Goal: Task Accomplishment & Management: Use online tool/utility

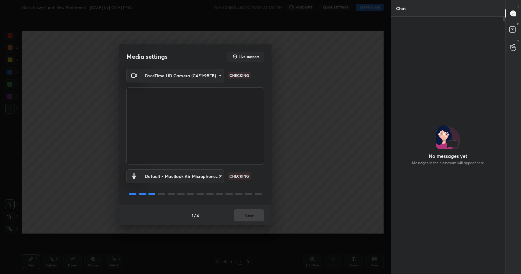
scroll to position [241, 112]
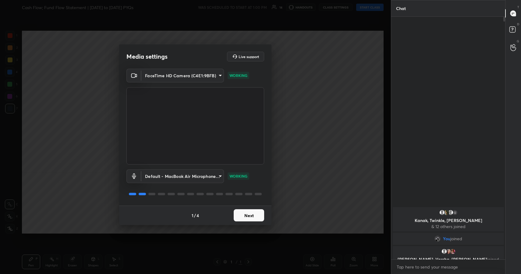
click at [254, 214] on button "Next" at bounding box center [249, 216] width 30 height 12
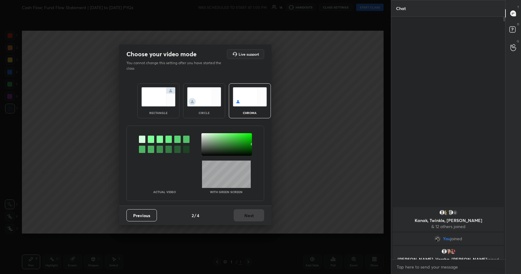
click at [254, 214] on div "Previous 2 / 4 Next" at bounding box center [195, 215] width 152 height 19
click at [170, 106] on img at bounding box center [158, 96] width 34 height 19
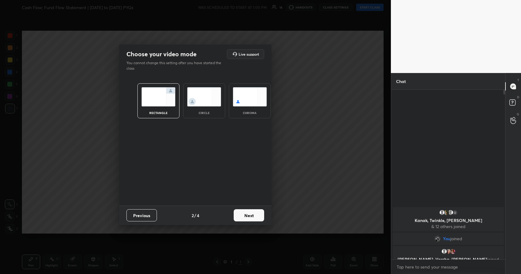
click at [240, 220] on button "Next" at bounding box center [249, 216] width 30 height 12
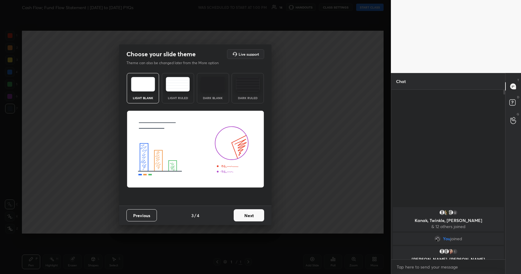
click at [253, 220] on button "Next" at bounding box center [249, 216] width 30 height 12
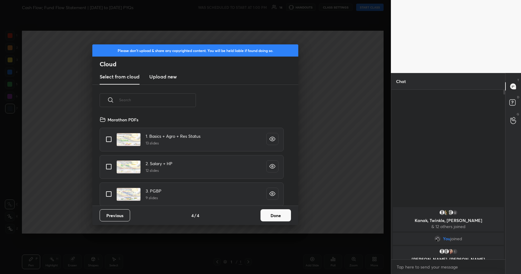
scroll to position [90, 196]
click at [167, 79] on h3 "Upload new" at bounding box center [162, 76] width 27 height 7
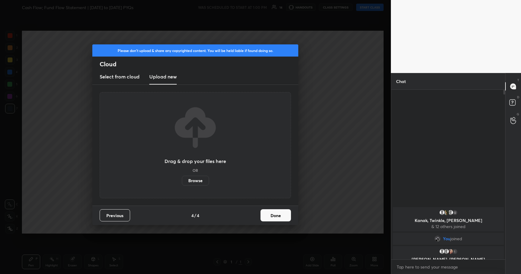
click at [191, 175] on div "Drag & drop your files here OR Browse" at bounding box center [195, 145] width 62 height 81
click at [191, 178] on label "Browse" at bounding box center [195, 181] width 27 height 10
click at [182, 178] on input "Browse" at bounding box center [182, 181] width 0 height 10
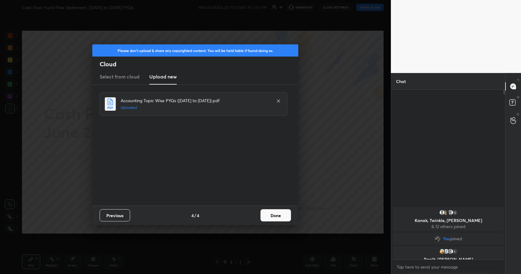
click at [270, 217] on button "Done" at bounding box center [275, 216] width 30 height 12
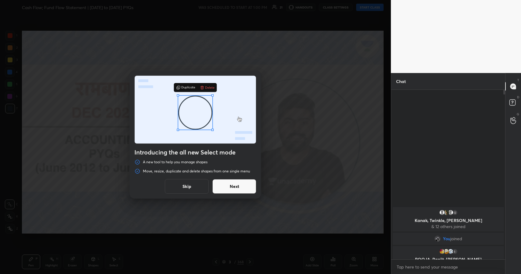
click at [224, 188] on button "Next" at bounding box center [234, 186] width 44 height 15
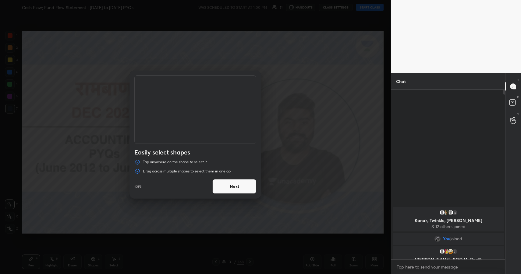
click at [238, 187] on button "Next" at bounding box center [234, 186] width 44 height 15
click at [238, 187] on button "Done" at bounding box center [234, 186] width 44 height 15
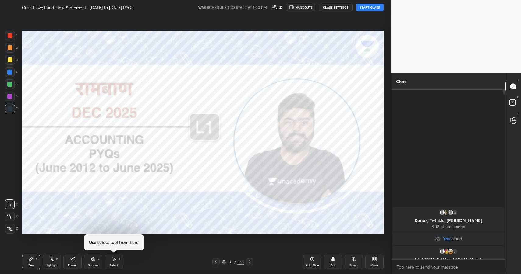
click at [108, 262] on div "Select S" at bounding box center [114, 262] width 18 height 15
click at [30, 259] on icon at bounding box center [31, 260] width 4 height 4
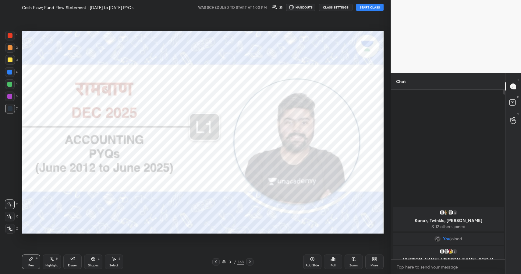
click at [238, 262] on div "368" at bounding box center [240, 261] width 6 height 5
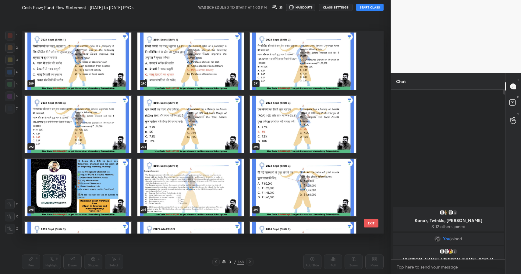
scroll to position [6117, 0]
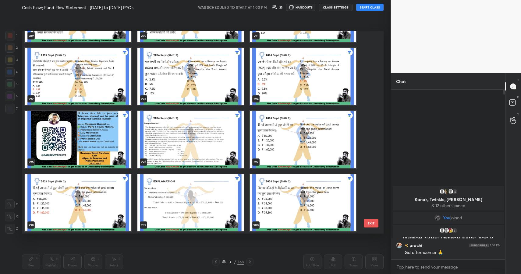
click at [422, 265] on body "1 2 3 4 5 6 7 C X Z C X Z E E Erase all H H Cash Flow; Fund Flow Statement | [D…" at bounding box center [260, 137] width 521 height 274
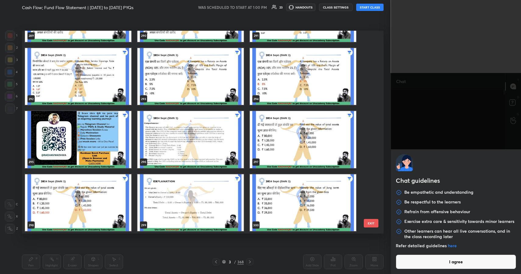
click at [422, 265] on button "I agree" at bounding box center [456, 262] width 121 height 15
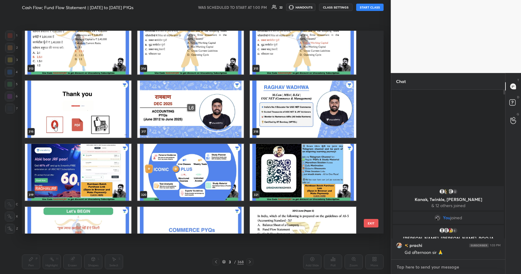
scroll to position [6590, 0]
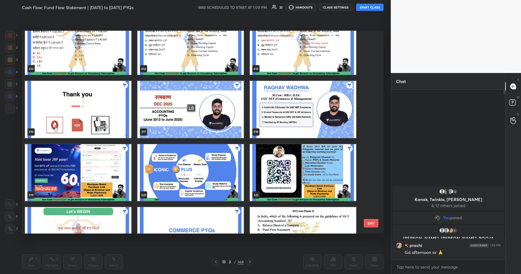
click at [213, 108] on img "grid" at bounding box center [190, 109] width 106 height 57
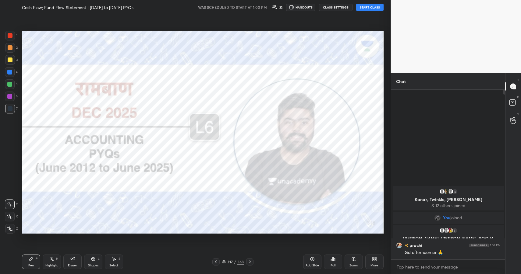
click at [371, 7] on button "START CLASS" at bounding box center [369, 7] width 27 height 7
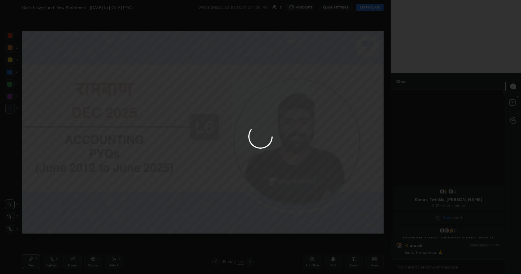
type textarea "x"
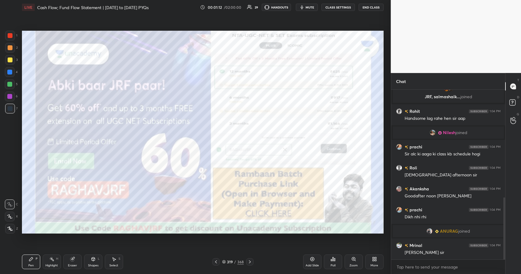
scroll to position [309, 0]
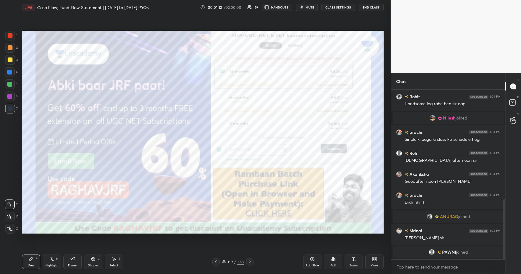
click at [51, 259] on icon at bounding box center [51, 259] width 5 height 5
drag, startPoint x: 53, startPoint y: 260, endPoint x: 58, endPoint y: 250, distance: 12.1
click at [53, 260] on rect at bounding box center [52, 260] width 3 height 3
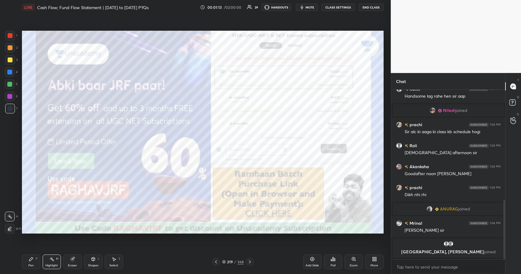
click at [9, 60] on div at bounding box center [10, 60] width 5 height 5
click at [10, 60] on div at bounding box center [10, 60] width 5 height 5
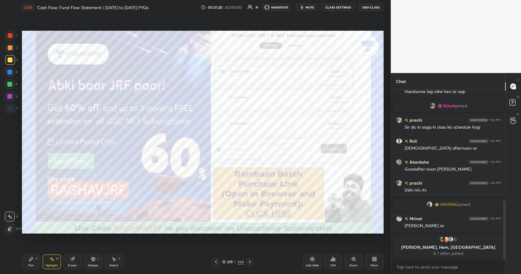
click at [351, 265] on div "Zoom" at bounding box center [353, 265] width 8 height 3
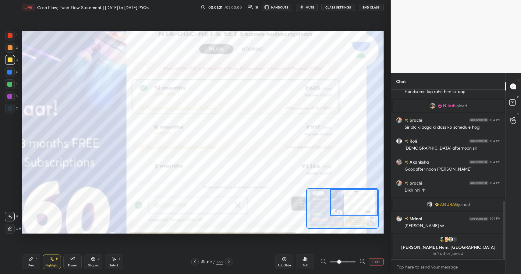
drag, startPoint x: 351, startPoint y: 200, endPoint x: 363, endPoint y: 196, distance: 12.6
click at [365, 196] on div at bounding box center [354, 202] width 48 height 26
drag, startPoint x: 359, startPoint y: 196, endPoint x: 358, endPoint y: 192, distance: 4.8
click at [360, 196] on div at bounding box center [354, 202] width 48 height 26
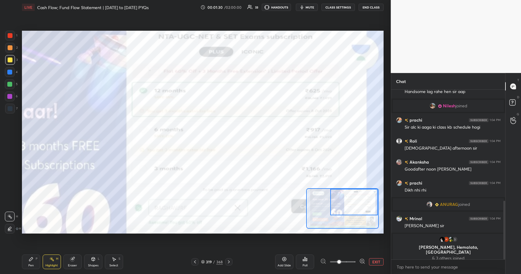
click at [38, 262] on div "Pen P" at bounding box center [31, 262] width 18 height 15
click at [13, 39] on div "1" at bounding box center [11, 37] width 12 height 12
click at [12, 39] on div at bounding box center [10, 36] width 10 height 10
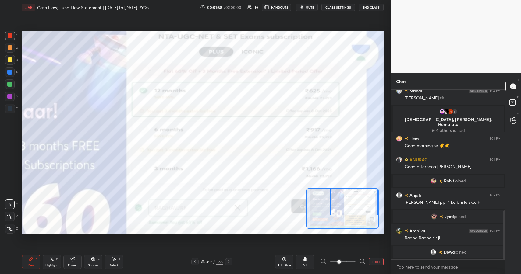
scroll to position [428, 0]
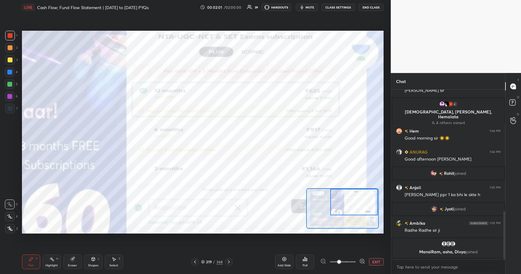
click at [10, 97] on div at bounding box center [9, 96] width 5 height 5
click at [96, 259] on div "Shapes L" at bounding box center [93, 262] width 18 height 15
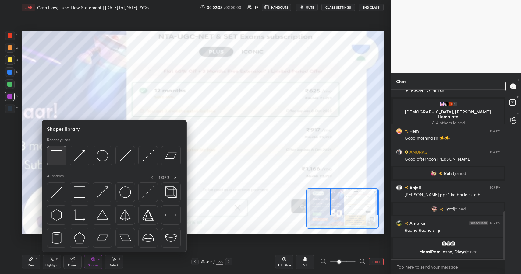
click at [57, 156] on img at bounding box center [57, 156] width 12 height 12
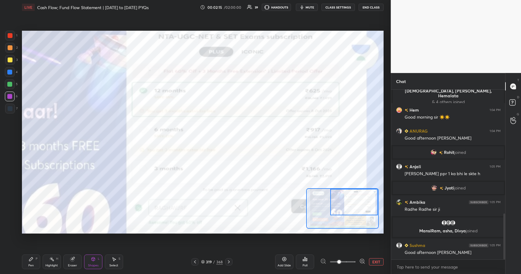
scroll to position [458, 0]
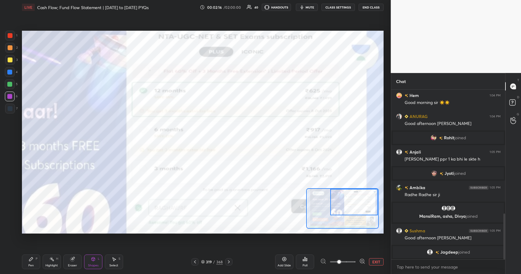
click at [41, 259] on div "Pen P Highlight H Eraser Shapes L Select S" at bounding box center [85, 262] width 127 height 15
click at [38, 259] on div "Pen P" at bounding box center [31, 262] width 18 height 15
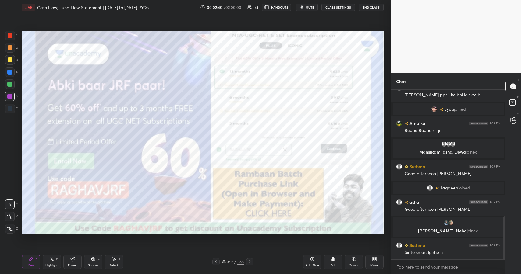
scroll to position [519, 0]
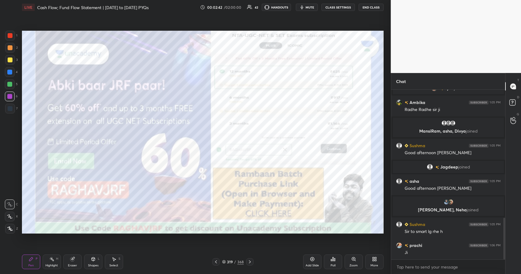
click at [237, 262] on div "368" at bounding box center [240, 261] width 6 height 5
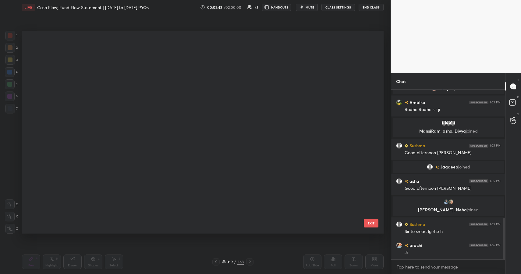
scroll to position [534, 0]
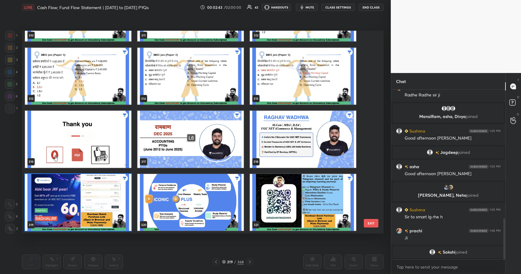
click at [234, 263] on div "/" at bounding box center [235, 262] width 2 height 4
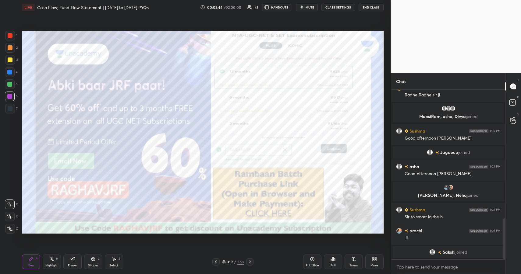
scroll to position [0, 0]
click at [34, 264] on div "Pen P" at bounding box center [31, 262] width 18 height 15
click at [9, 60] on div at bounding box center [10, 60] width 5 height 5
drag, startPoint x: 9, startPoint y: 60, endPoint x: 16, endPoint y: 60, distance: 6.4
click at [9, 60] on div at bounding box center [10, 60] width 5 height 5
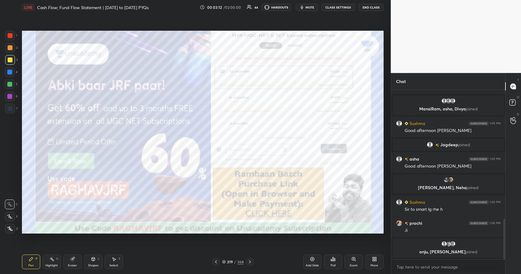
scroll to position [546, 0]
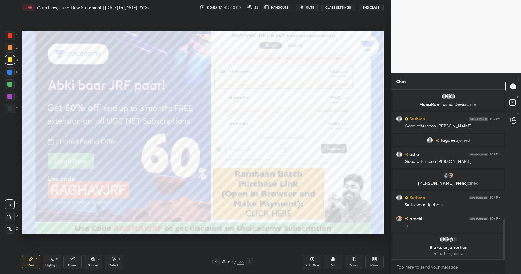
drag, startPoint x: 232, startPoint y: 266, endPoint x: 232, endPoint y: 261, distance: 5.5
click at [232, 266] on div "Pen P Highlight H Eraser Shapes L Select S 319 / 368 Add Slide Poll Zoom More" at bounding box center [202, 262] width 361 height 24
drag, startPoint x: 234, startPoint y: 261, endPoint x: 232, endPoint y: 258, distance: 4.0
click at [232, 261] on div "319 / 368" at bounding box center [233, 261] width 22 height 5
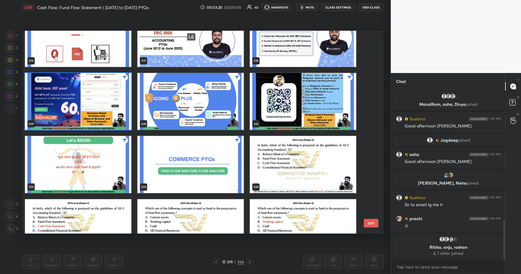
scroll to position [549, 0]
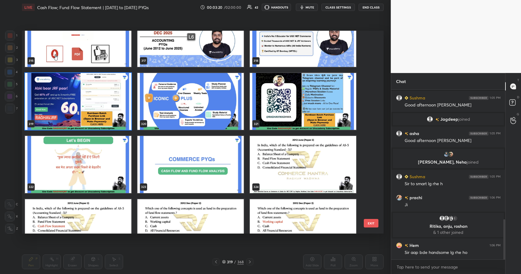
click at [188, 168] on img "grid" at bounding box center [190, 164] width 106 height 57
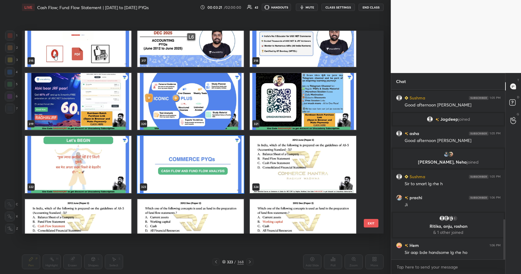
click at [188, 168] on img "grid" at bounding box center [190, 164] width 106 height 57
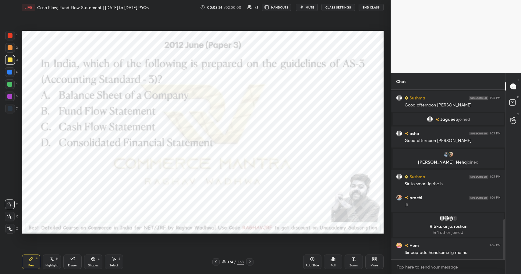
scroll to position [564, 0]
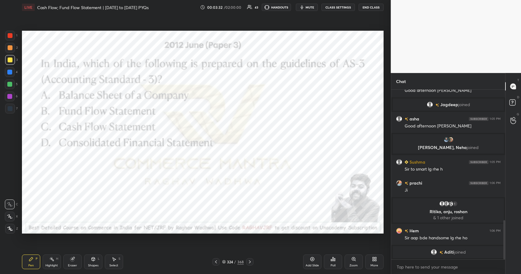
drag, startPoint x: 52, startPoint y: 259, endPoint x: 56, endPoint y: 254, distance: 6.9
click at [53, 258] on icon at bounding box center [51, 259] width 5 height 5
click at [55, 258] on div "Highlight H" at bounding box center [52, 262] width 18 height 15
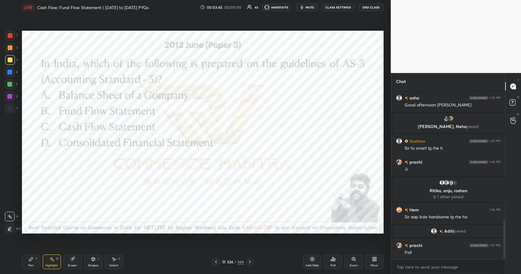
scroll to position [582, 0]
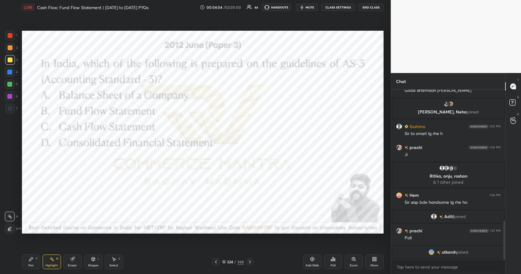
click at [235, 260] on div "/" at bounding box center [235, 262] width 2 height 4
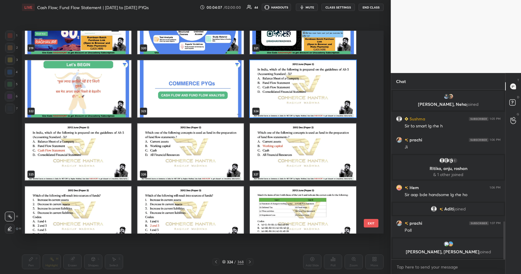
scroll to position [6744, 0]
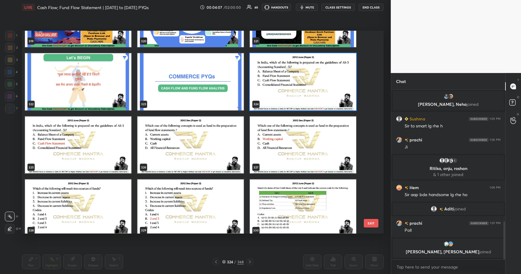
click at [287, 87] on img "grid" at bounding box center [303, 81] width 106 height 57
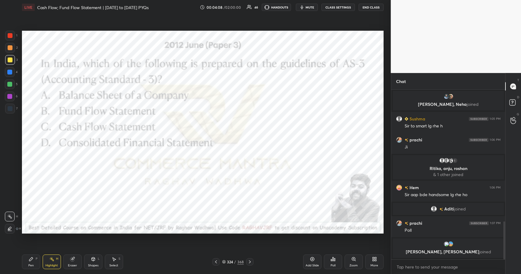
click at [333, 263] on div "Poll" at bounding box center [333, 262] width 18 height 15
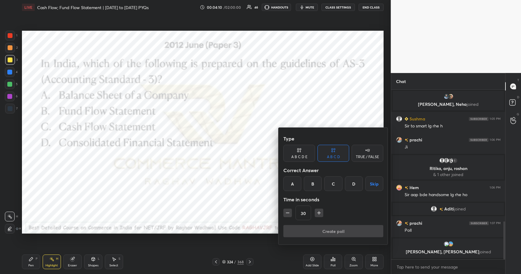
click at [334, 188] on div "C" at bounding box center [333, 184] width 18 height 15
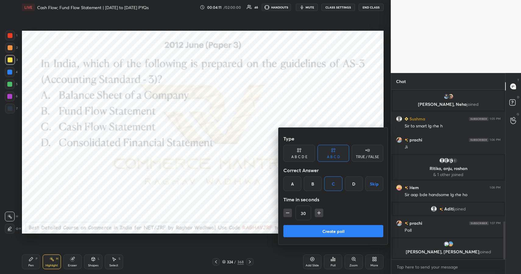
click at [337, 231] on button "Create poll" at bounding box center [333, 231] width 100 height 12
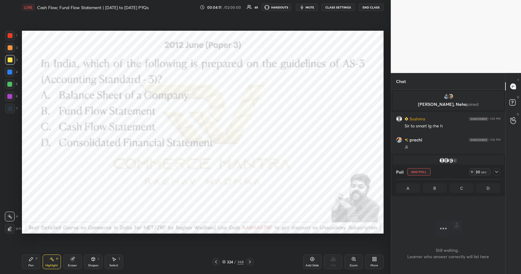
scroll to position [2, 2]
click at [495, 174] on icon at bounding box center [496, 172] width 5 height 5
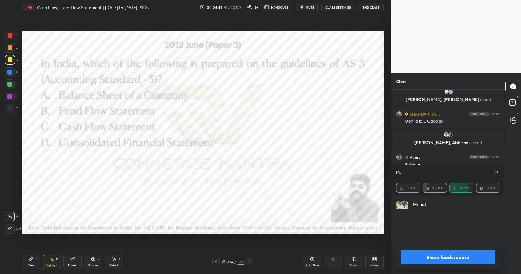
scroll to position [71, 102]
click at [449, 249] on div "Share leaderboard" at bounding box center [448, 257] width 104 height 24
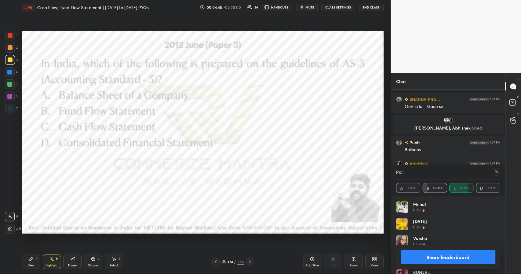
click at [446, 254] on button "Share leaderboard" at bounding box center [448, 257] width 95 height 15
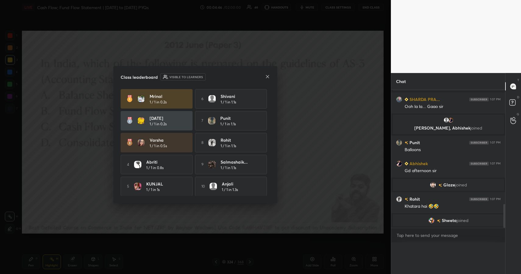
scroll to position [0, 0]
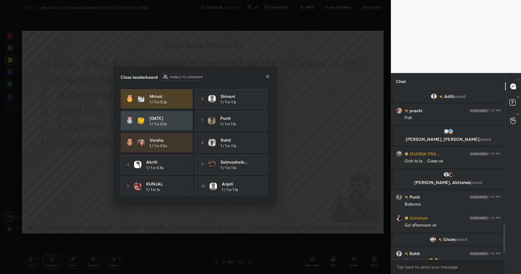
click at [270, 76] on div "Class leaderboard Visible to learners [PERSON_NAME] 1 / 1 in 0.2s 6 [PERSON_NAM…" at bounding box center [195, 134] width 164 height 137
click at [267, 77] on icon at bounding box center [267, 76] width 5 height 5
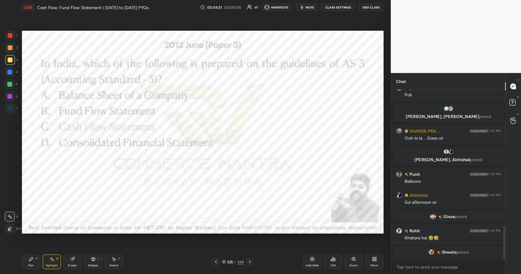
click at [48, 264] on div "Highlight" at bounding box center [51, 265] width 12 height 3
click at [50, 264] on div "Highlight" at bounding box center [51, 265] width 12 height 3
click at [12, 33] on div at bounding box center [10, 36] width 10 height 10
click at [11, 34] on div at bounding box center [10, 35] width 5 height 5
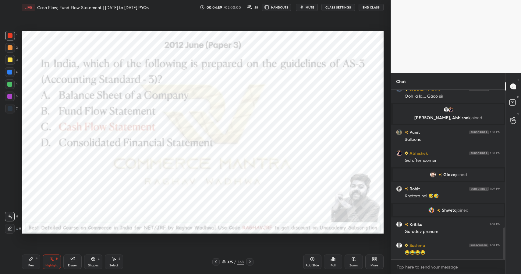
click at [33, 262] on div "Pen P" at bounding box center [31, 262] width 18 height 15
click at [35, 264] on div "Pen P" at bounding box center [31, 262] width 18 height 15
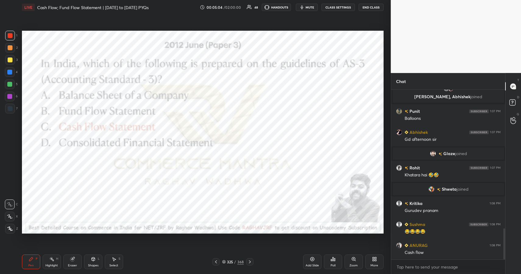
click at [237, 262] on div "325 / 368" at bounding box center [233, 261] width 22 height 5
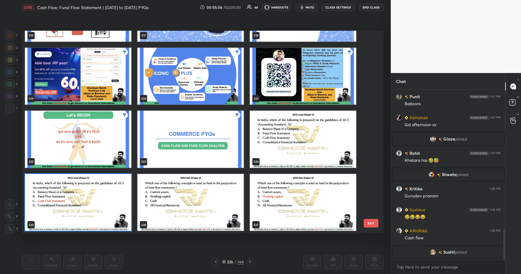
click at [214, 188] on img "grid" at bounding box center [190, 202] width 106 height 57
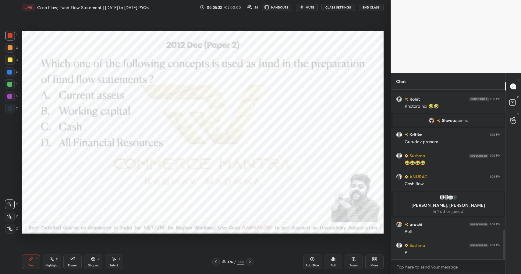
click at [234, 262] on div "/" at bounding box center [235, 262] width 2 height 4
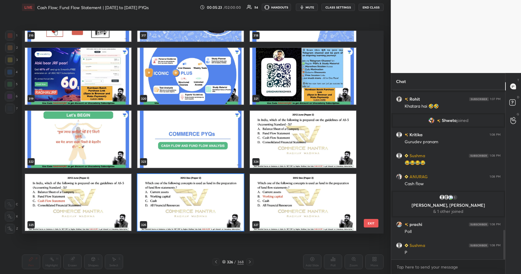
drag, startPoint x: 205, startPoint y: 204, endPoint x: 233, endPoint y: 202, distance: 28.7
click at [205, 204] on img "grid" at bounding box center [190, 202] width 106 height 57
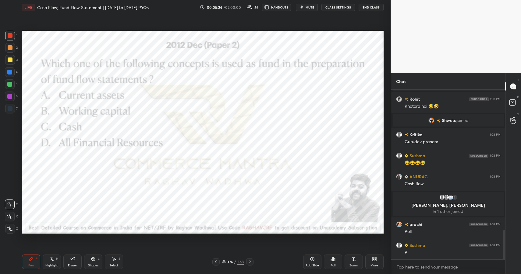
click at [328, 259] on div "Poll" at bounding box center [333, 262] width 18 height 15
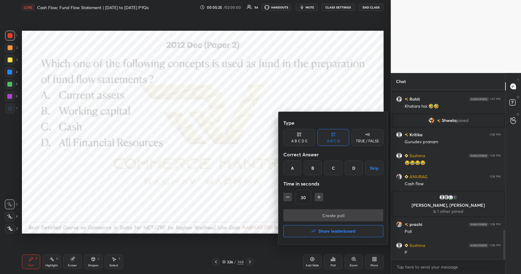
drag, startPoint x: 309, startPoint y: 170, endPoint x: 312, endPoint y: 166, distance: 5.0
click at [309, 170] on div "B" at bounding box center [313, 168] width 18 height 15
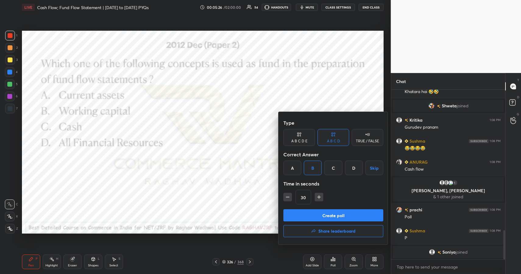
click at [351, 216] on button "Create poll" at bounding box center [333, 216] width 100 height 12
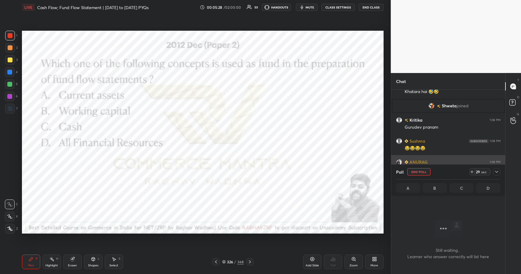
drag, startPoint x: 498, startPoint y: 173, endPoint x: 497, endPoint y: 170, distance: 3.5
click at [498, 172] on icon at bounding box center [496, 172] width 5 height 5
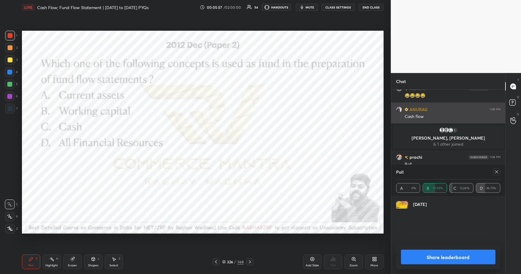
scroll to position [71, 102]
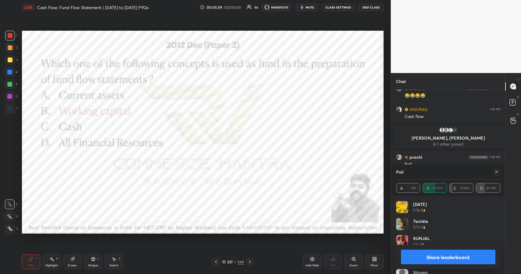
click at [425, 253] on button "Share leaderboard" at bounding box center [448, 257] width 95 height 15
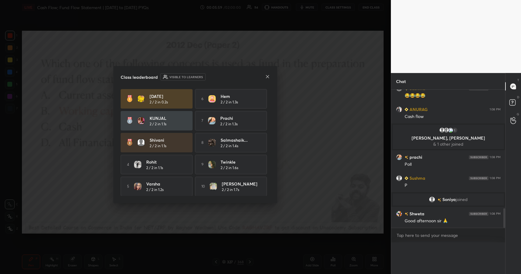
scroll to position [0, 0]
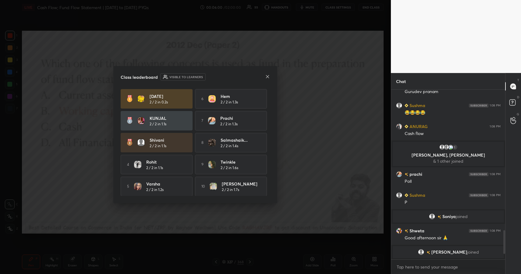
click at [269, 79] on icon at bounding box center [267, 76] width 5 height 5
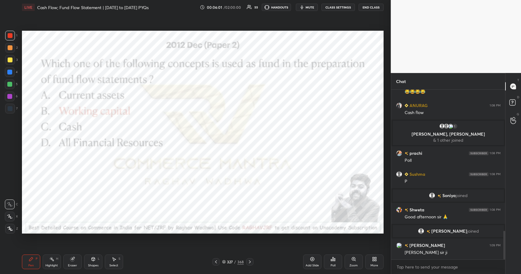
drag, startPoint x: 53, startPoint y: 261, endPoint x: 51, endPoint y: 257, distance: 4.6
click at [53, 261] on icon at bounding box center [51, 259] width 5 height 5
drag, startPoint x: 52, startPoint y: 258, endPoint x: 64, endPoint y: 239, distance: 21.8
click at [52, 258] on circle at bounding box center [52, 258] width 1 height 1
drag, startPoint x: 89, startPoint y: 258, endPoint x: 90, endPoint y: 254, distance: 3.8
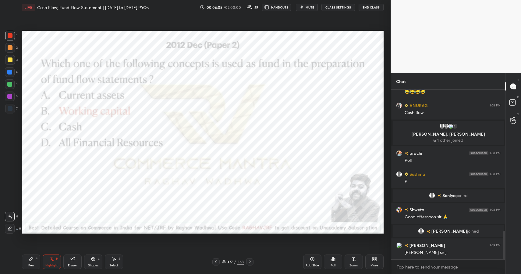
click at [90, 258] on div "Shapes L" at bounding box center [93, 262] width 18 height 15
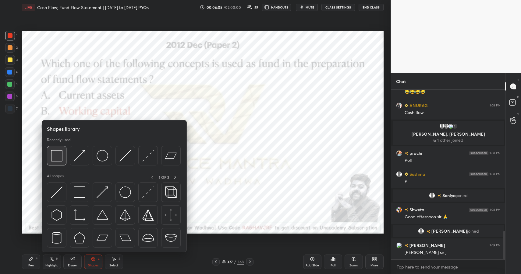
click at [55, 152] on img at bounding box center [57, 156] width 12 height 12
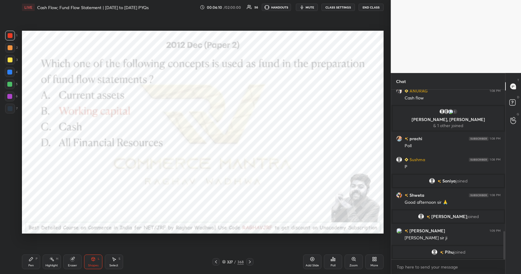
click at [31, 261] on icon at bounding box center [31, 259] width 5 height 5
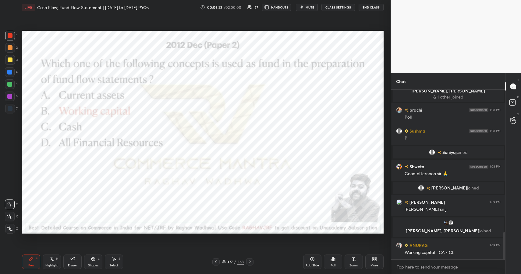
click at [234, 262] on div "/" at bounding box center [235, 262] width 2 height 4
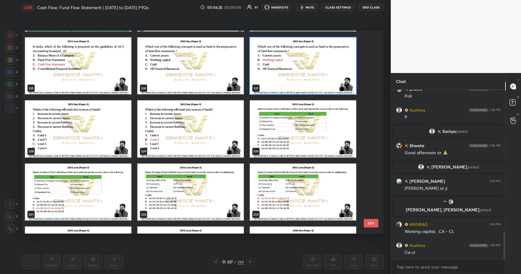
click at [63, 150] on img "grid" at bounding box center [78, 128] width 106 height 57
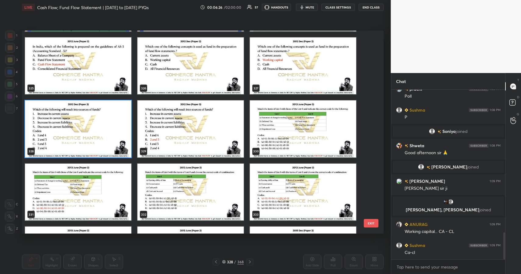
click at [63, 150] on img "grid" at bounding box center [78, 128] width 106 height 57
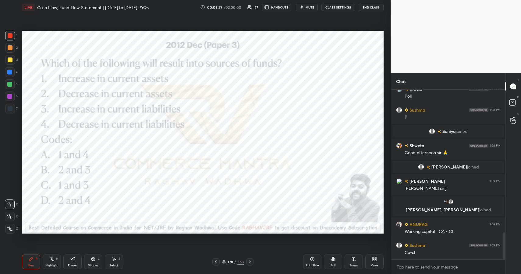
drag, startPoint x: 97, startPoint y: 260, endPoint x: 95, endPoint y: 255, distance: 5.7
click at [97, 260] on div "Shapes L" at bounding box center [93, 262] width 18 height 15
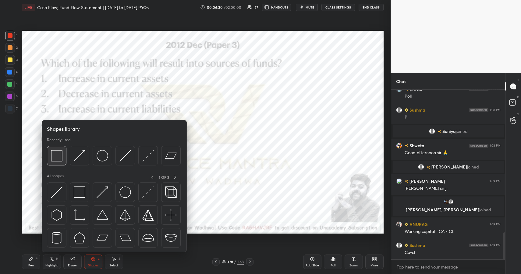
click at [58, 156] on img at bounding box center [57, 156] width 12 height 12
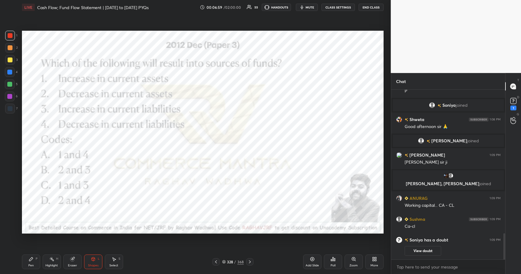
scroll to position [922, 0]
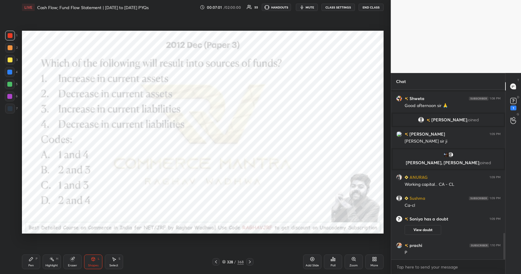
drag, startPoint x: 235, startPoint y: 262, endPoint x: 237, endPoint y: 258, distance: 4.2
click at [235, 262] on div "/" at bounding box center [235, 262] width 2 height 4
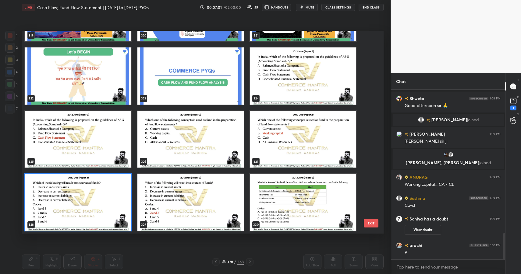
scroll to position [201, 358]
click at [117, 190] on img "grid" at bounding box center [78, 202] width 106 height 57
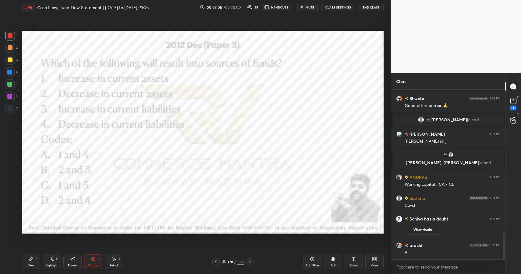
click at [335, 261] on icon at bounding box center [332, 259] width 5 height 5
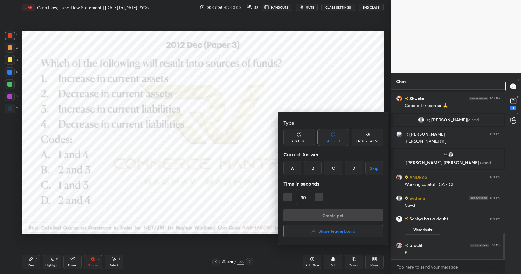
scroll to position [937, 0]
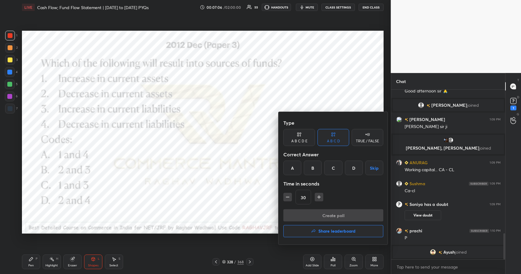
drag, startPoint x: 312, startPoint y: 169, endPoint x: 316, endPoint y: 166, distance: 5.3
click at [312, 169] on div "B" at bounding box center [313, 168] width 18 height 15
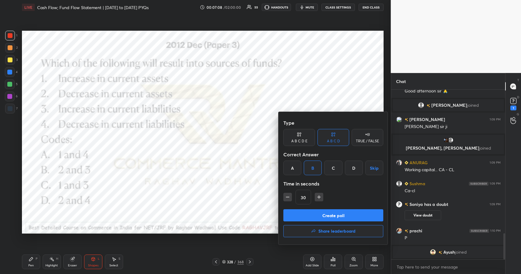
click at [365, 216] on button "Create poll" at bounding box center [333, 216] width 100 height 12
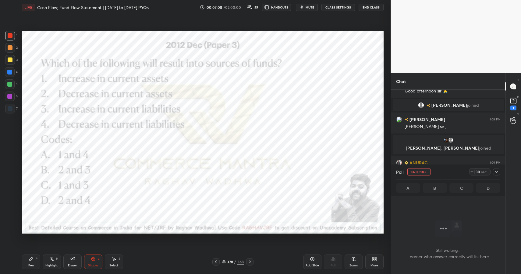
scroll to position [151, 112]
click at [497, 171] on icon at bounding box center [496, 172] width 5 height 5
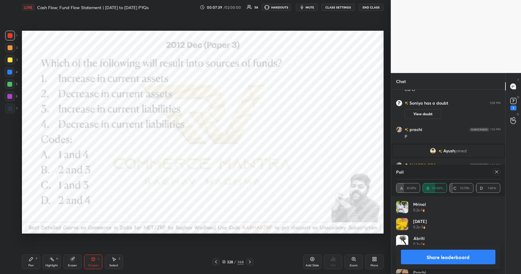
scroll to position [71, 102]
drag, startPoint x: 425, startPoint y: 259, endPoint x: 419, endPoint y: 239, distance: 20.5
click at [425, 259] on button "Share leaderboard" at bounding box center [448, 257] width 95 height 15
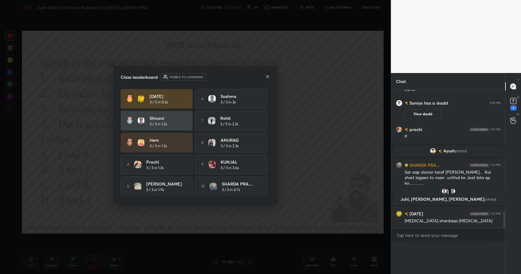
scroll to position [0, 0]
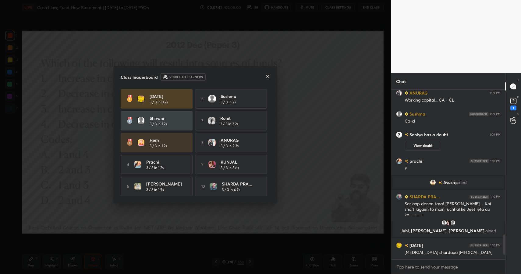
click at [268, 76] on icon at bounding box center [267, 76] width 5 height 5
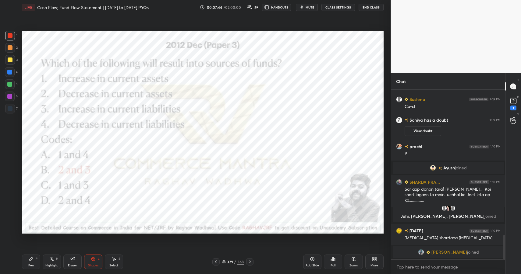
click at [96, 259] on div "Shapes L" at bounding box center [93, 262] width 18 height 15
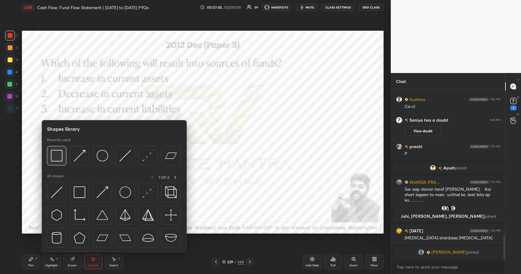
click at [59, 164] on div at bounding box center [56, 155] width 19 height 19
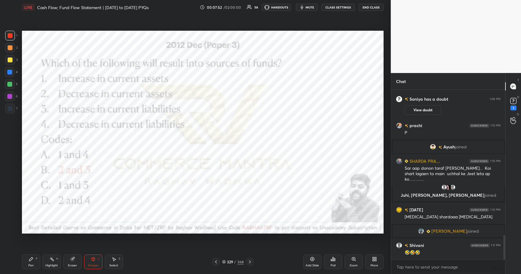
drag, startPoint x: 33, startPoint y: 264, endPoint x: 37, endPoint y: 261, distance: 5.0
click at [36, 262] on div "Pen P" at bounding box center [31, 262] width 18 height 15
click at [36, 261] on div "P" at bounding box center [37, 259] width 2 height 3
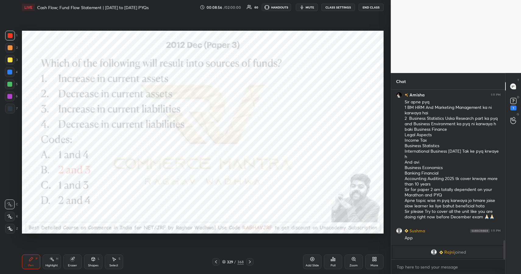
scroll to position [1345, 0]
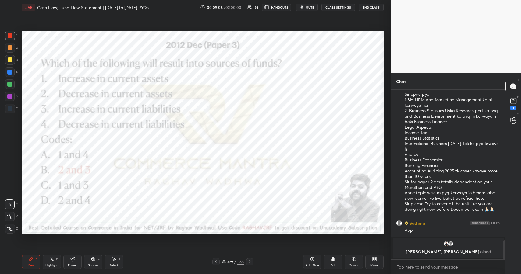
drag, startPoint x: 27, startPoint y: 260, endPoint x: 30, endPoint y: 256, distance: 5.9
click at [27, 260] on div "Pen P" at bounding box center [31, 262] width 18 height 15
click at [29, 257] on icon at bounding box center [31, 259] width 5 height 5
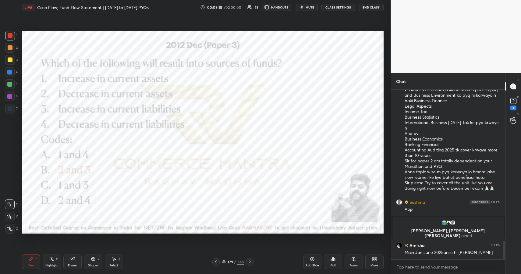
scroll to position [1392, 0]
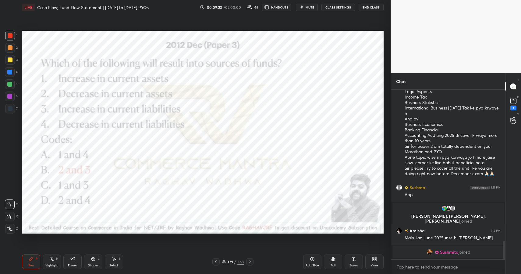
click at [9, 72] on div at bounding box center [9, 72] width 5 height 5
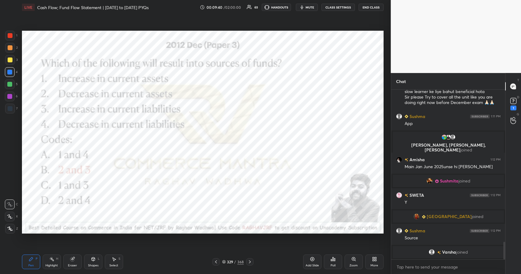
scroll to position [1473, 0]
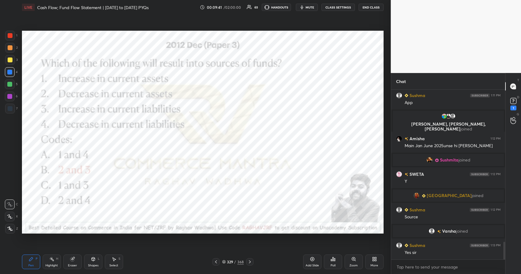
drag, startPoint x: 6, startPoint y: 36, endPoint x: 8, endPoint y: 41, distance: 4.5
click at [8, 35] on div at bounding box center [10, 36] width 10 height 10
click at [8, 39] on div at bounding box center [10, 36] width 10 height 10
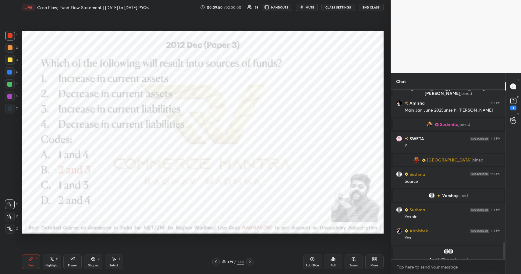
scroll to position [1517, 0]
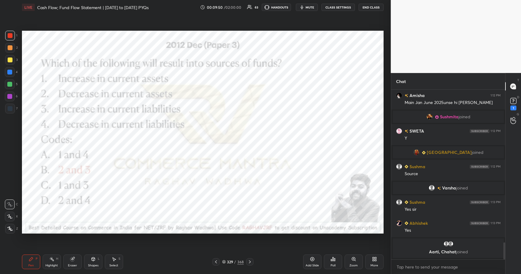
click at [12, 72] on div at bounding box center [10, 72] width 10 height 10
click at [11, 38] on div at bounding box center [10, 36] width 10 height 10
drag, startPoint x: 11, startPoint y: 38, endPoint x: 19, endPoint y: 42, distance: 9.4
click at [11, 38] on div at bounding box center [10, 36] width 10 height 10
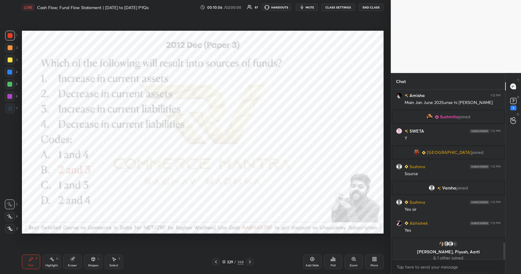
scroll to position [1521, 0]
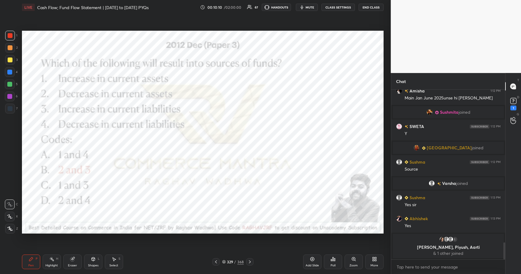
click at [10, 72] on div at bounding box center [9, 72] width 5 height 5
click at [10, 71] on div at bounding box center [9, 72] width 5 height 5
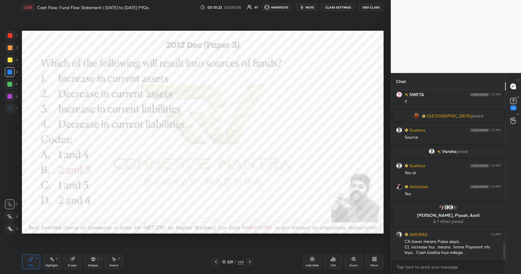
click at [7, 105] on div at bounding box center [10, 109] width 10 height 10
drag, startPoint x: 9, startPoint y: 106, endPoint x: 20, endPoint y: 110, distance: 11.9
click at [9, 106] on div at bounding box center [10, 109] width 10 height 10
click at [92, 261] on icon at bounding box center [93, 259] width 5 height 5
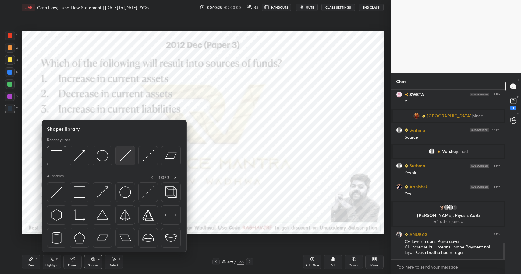
click at [125, 162] on div at bounding box center [124, 155] width 19 height 19
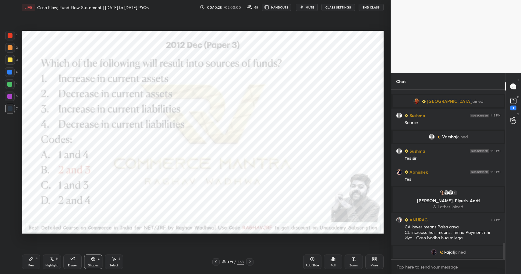
scroll to position [1589, 0]
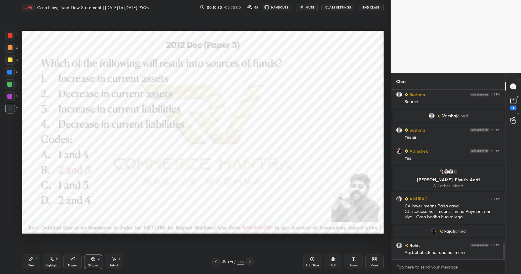
click at [30, 262] on div "Pen P" at bounding box center [31, 262] width 18 height 15
drag, startPoint x: 33, startPoint y: 263, endPoint x: 32, endPoint y: 253, distance: 10.7
click at [33, 264] on div "Pen" at bounding box center [30, 265] width 5 height 3
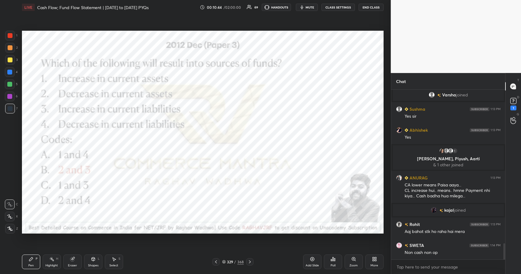
scroll to position [1636, 0]
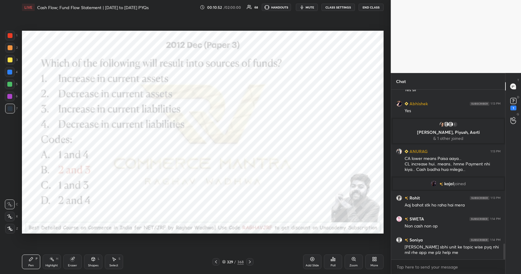
click at [10, 75] on div at bounding box center [10, 72] width 10 height 10
drag, startPoint x: 10, startPoint y: 75, endPoint x: 19, endPoint y: 89, distance: 17.0
click at [10, 77] on div "4" at bounding box center [11, 73] width 13 height 12
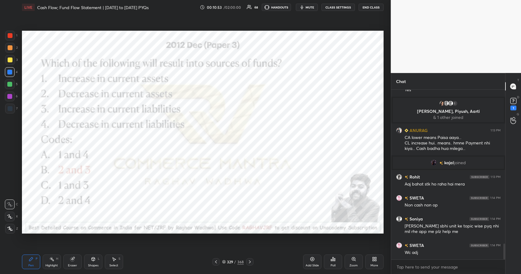
click at [7, 35] on div at bounding box center [10, 36] width 10 height 10
click at [9, 37] on div at bounding box center [10, 35] width 5 height 5
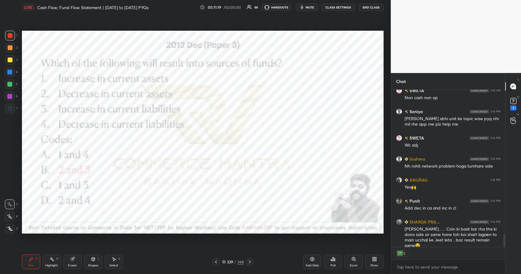
scroll to position [1779, 0]
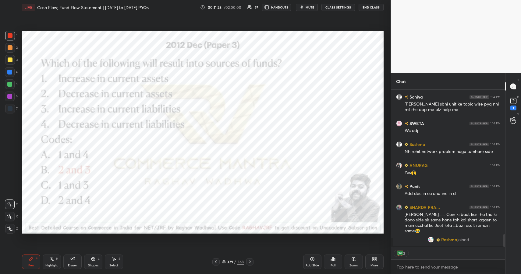
click at [8, 95] on div at bounding box center [9, 96] width 5 height 5
click at [10, 97] on div at bounding box center [9, 96] width 5 height 5
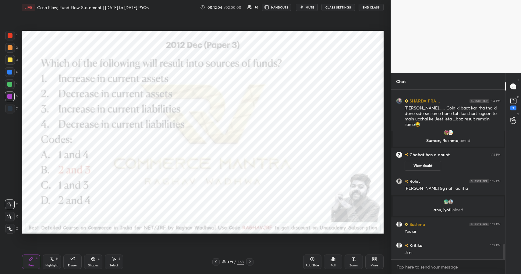
scroll to position [1705, 0]
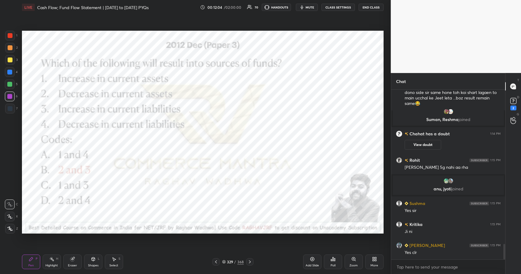
click at [10, 35] on div at bounding box center [10, 35] width 5 height 5
click at [9, 37] on div at bounding box center [10, 35] width 5 height 5
click at [239, 263] on div "368" at bounding box center [240, 261] width 6 height 5
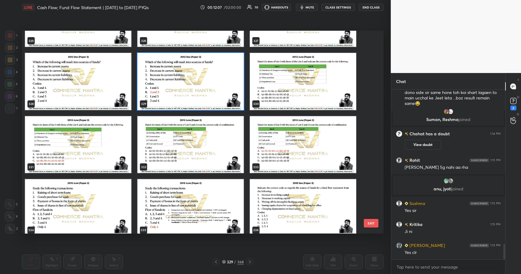
scroll to position [6874, 0]
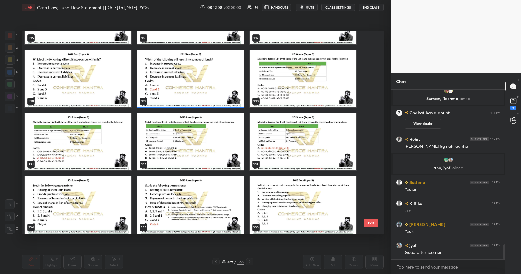
click at [305, 80] on img "grid" at bounding box center [303, 78] width 106 height 57
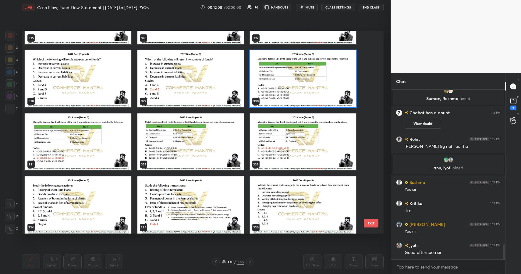
click at [305, 80] on img "grid" at bounding box center [303, 78] width 106 height 57
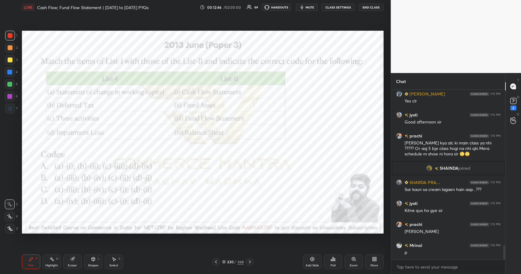
scroll to position [1867, 0]
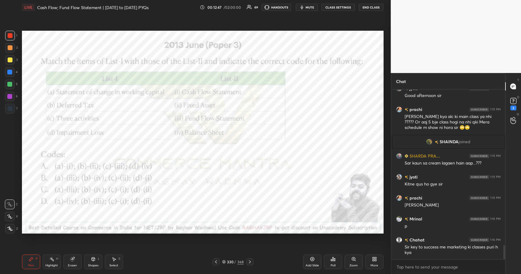
click at [232, 263] on div "330" at bounding box center [230, 262] width 6 height 4
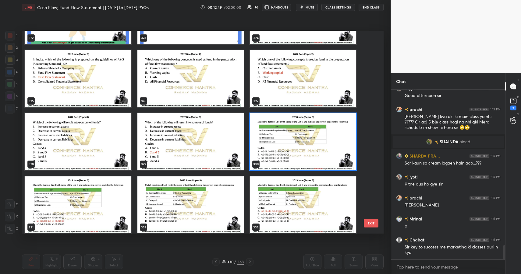
scroll to position [1888, 0]
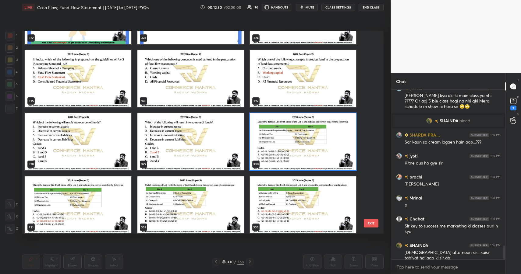
click at [277, 143] on img "grid" at bounding box center [303, 141] width 106 height 57
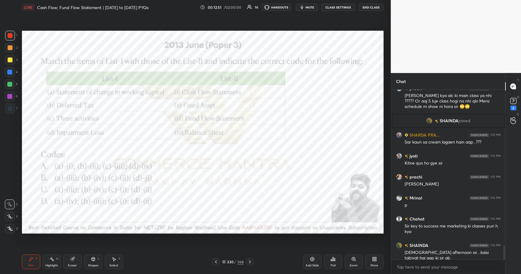
click at [328, 262] on div "Poll" at bounding box center [333, 262] width 18 height 15
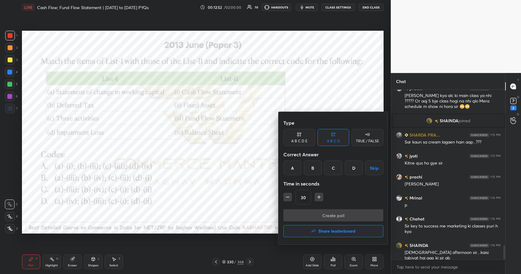
scroll to position [1903, 0]
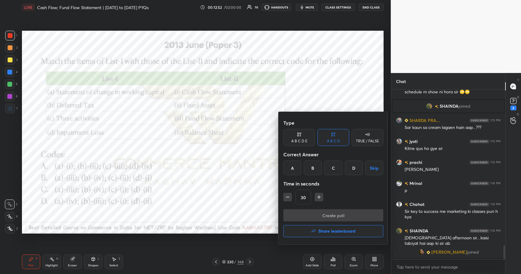
click at [335, 167] on div "C" at bounding box center [333, 168] width 18 height 15
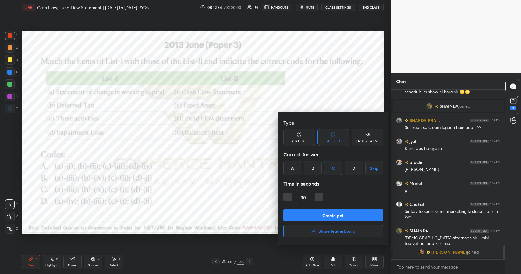
drag, startPoint x: 349, startPoint y: 218, endPoint x: 353, endPoint y: 214, distance: 5.8
click at [348, 218] on button "Create poll" at bounding box center [333, 216] width 100 height 12
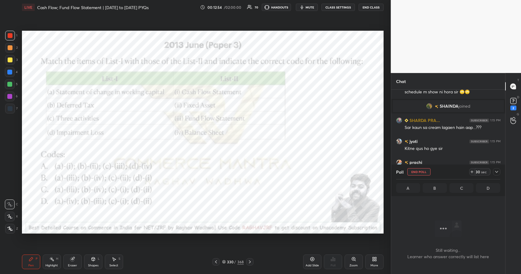
scroll to position [153, 112]
click at [494, 172] on div at bounding box center [496, 171] width 7 height 7
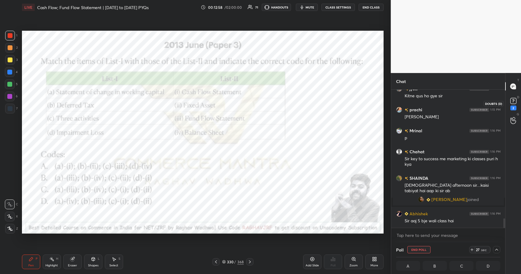
click at [511, 99] on rect at bounding box center [513, 101] width 6 height 6
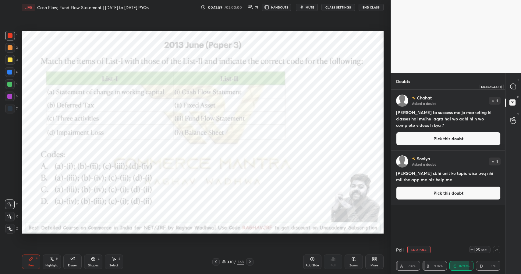
click at [512, 86] on icon at bounding box center [512, 86] width 5 height 5
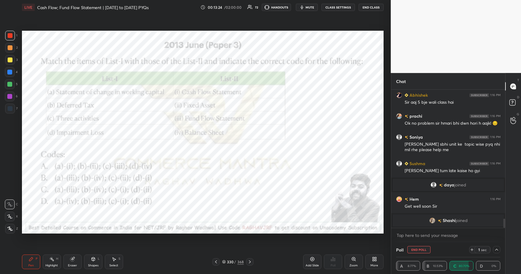
click at [72, 263] on div "Eraser" at bounding box center [72, 262] width 18 height 15
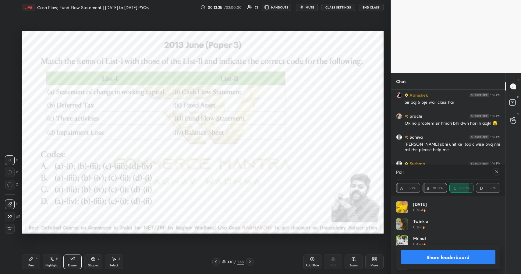
click at [9, 223] on div "Erase all" at bounding box center [10, 228] width 11 height 12
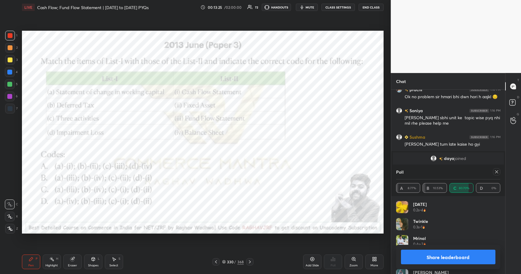
click at [35, 261] on div "Pen P" at bounding box center [31, 262] width 18 height 15
click at [448, 260] on button "Share leaderboard" at bounding box center [448, 257] width 95 height 15
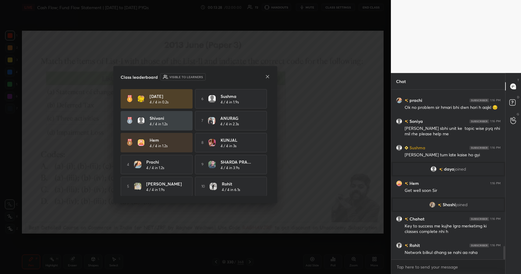
click at [270, 80] on div "Class leaderboard Visible to learners [DATE] 4 / 4 in 0.2s 6 [PERSON_NAME] 4 / …" at bounding box center [195, 134] width 164 height 137
click at [267, 76] on icon at bounding box center [267, 76] width 3 height 3
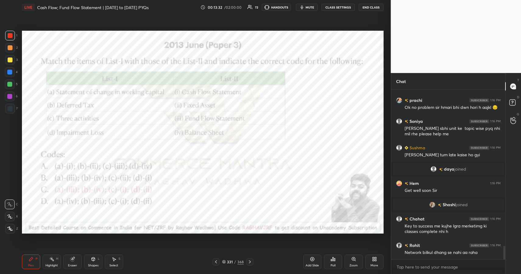
click at [29, 260] on icon at bounding box center [31, 259] width 5 height 5
click at [30, 263] on div "Pen P" at bounding box center [31, 262] width 18 height 15
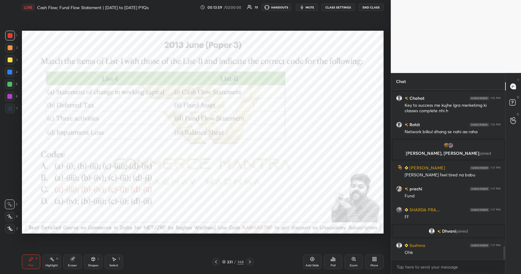
click at [234, 263] on div "331 / 368" at bounding box center [233, 261] width 22 height 5
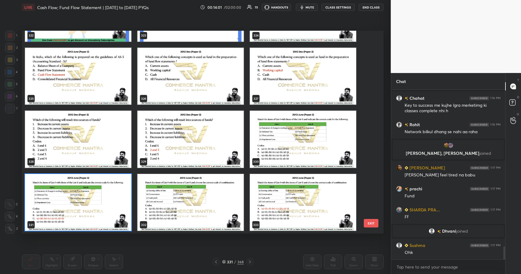
click at [196, 181] on img "grid" at bounding box center [190, 202] width 106 height 57
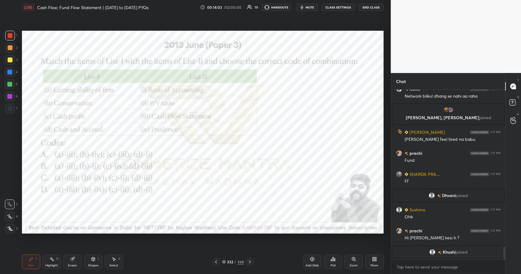
click at [311, 7] on span "mute" at bounding box center [309, 7] width 9 height 4
click at [303, 7] on button "unmute" at bounding box center [307, 7] width 22 height 7
click at [236, 263] on div "/" at bounding box center [235, 262] width 2 height 4
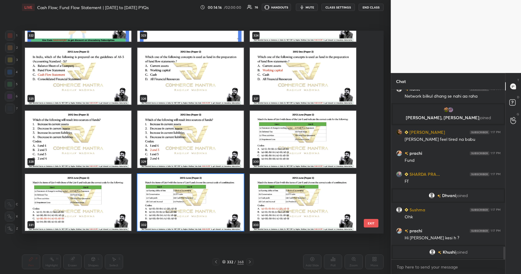
click at [221, 201] on img "grid" at bounding box center [190, 202] width 106 height 57
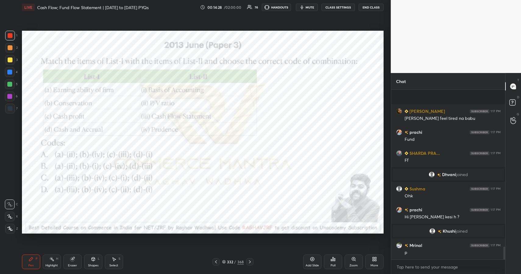
scroll to position [2084, 0]
drag, startPoint x: 227, startPoint y: 266, endPoint x: 229, endPoint y: 263, distance: 3.2
click at [227, 266] on div "332 / 368" at bounding box center [232, 262] width 41 height 7
click at [231, 263] on div "332" at bounding box center [230, 262] width 6 height 4
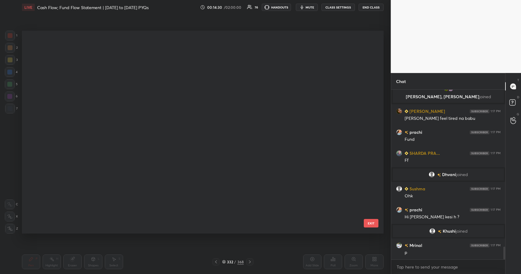
scroll to position [6813, 0]
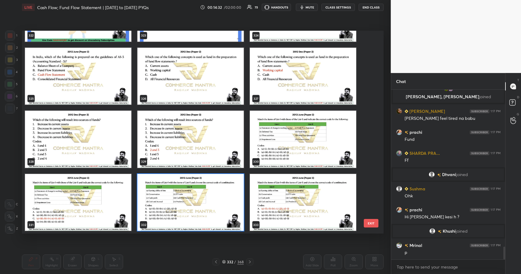
click at [192, 203] on img "grid" at bounding box center [190, 202] width 106 height 57
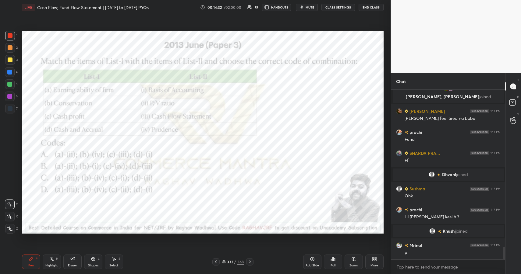
click at [331, 262] on div "Poll" at bounding box center [333, 262] width 18 height 15
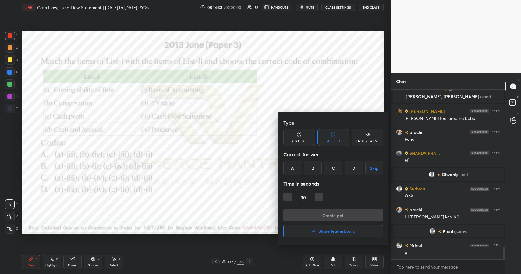
click at [292, 172] on div "A" at bounding box center [292, 168] width 18 height 15
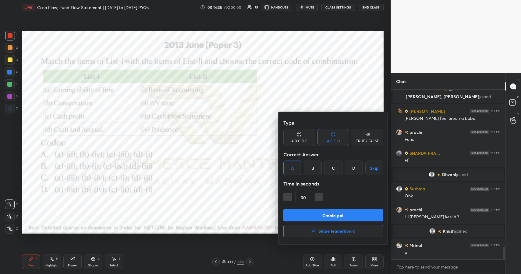
click at [364, 216] on button "Create poll" at bounding box center [333, 216] width 100 height 12
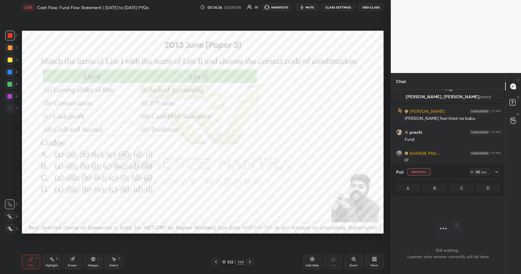
scroll to position [151, 112]
click at [498, 172] on icon at bounding box center [496, 172] width 5 height 5
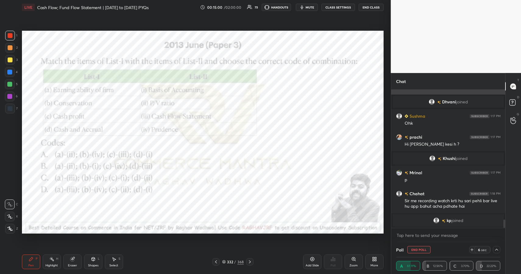
scroll to position [2165, 0]
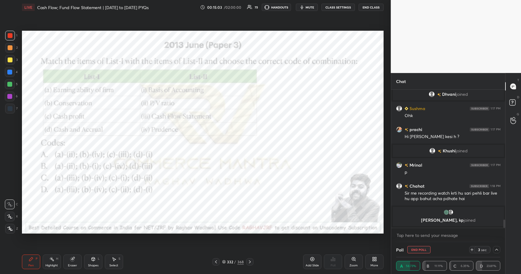
click at [229, 263] on div "332 / 368" at bounding box center [233, 261] width 22 height 5
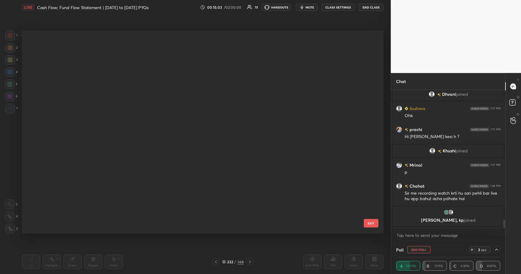
scroll to position [201, 358]
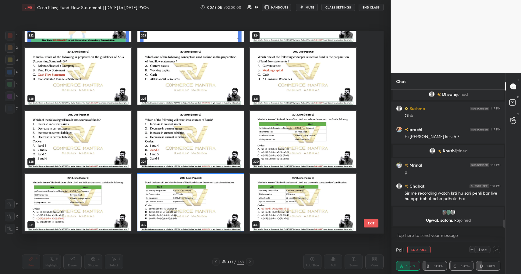
click at [192, 200] on img "grid" at bounding box center [190, 202] width 106 height 57
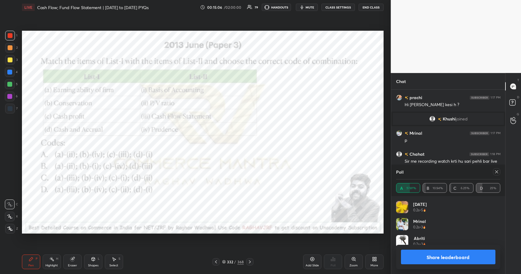
scroll to position [71, 102]
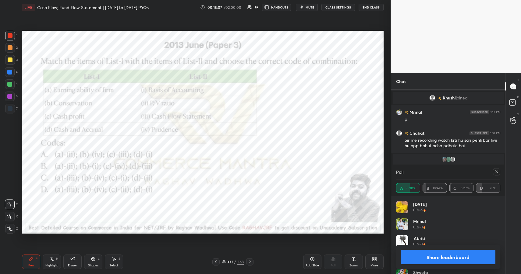
drag, startPoint x: 426, startPoint y: 257, endPoint x: 424, endPoint y: 253, distance: 3.8
click at [426, 257] on button "Share leaderboard" at bounding box center [448, 257] width 95 height 15
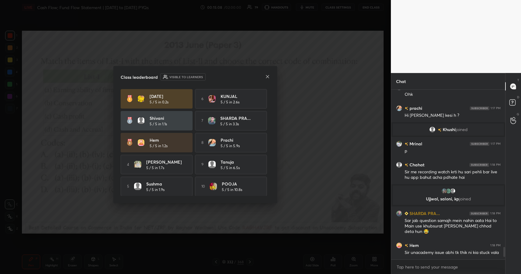
click at [267, 74] on div "Class leaderboard Visible to learners" at bounding box center [195, 76] width 149 height 7
click at [268, 77] on icon at bounding box center [267, 76] width 3 height 3
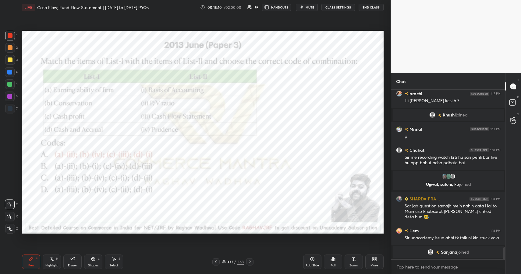
click at [22, 263] on div "Pen P" at bounding box center [31, 262] width 18 height 15
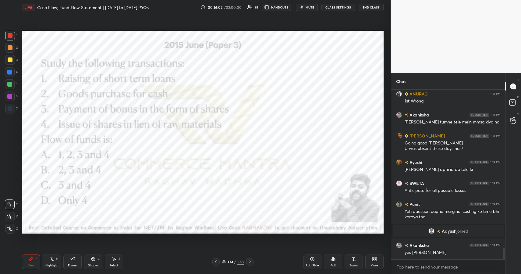
click at [93, 265] on div "Shapes L" at bounding box center [93, 262] width 18 height 15
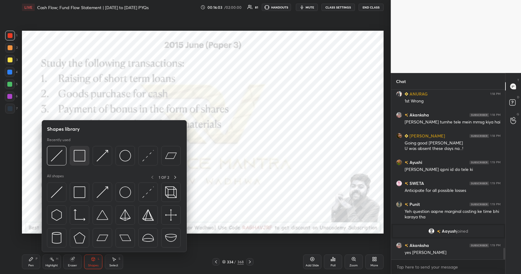
click at [77, 156] on img at bounding box center [80, 156] width 12 height 12
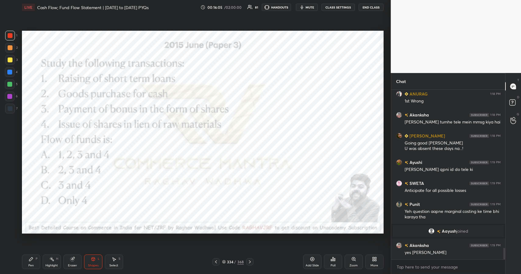
click at [28, 262] on div "Pen P" at bounding box center [31, 262] width 18 height 15
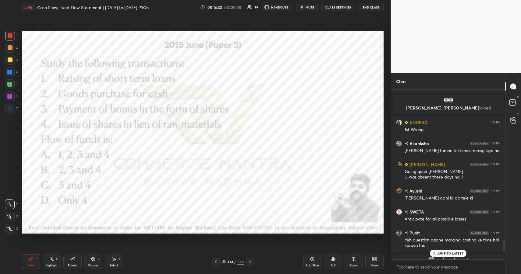
scroll to position [2464, 0]
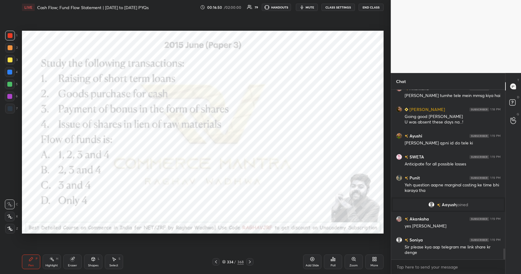
click at [233, 261] on div "334 / 368" at bounding box center [233, 261] width 22 height 5
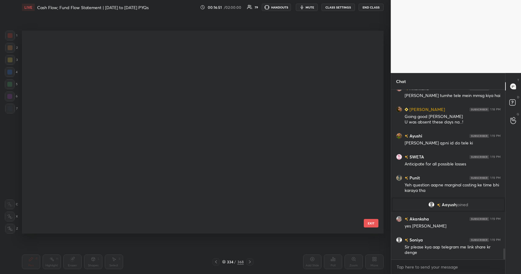
scroll to position [201, 358]
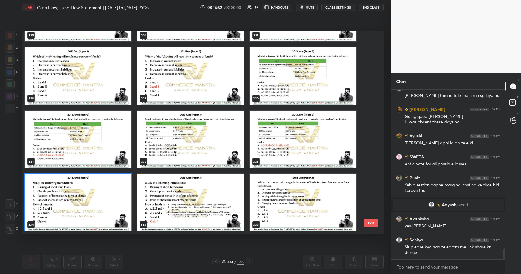
click at [117, 203] on img "grid" at bounding box center [78, 202] width 106 height 57
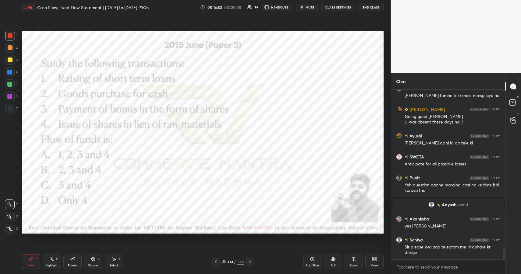
scroll to position [0, 0]
click at [335, 260] on icon at bounding box center [334, 260] width 1 height 3
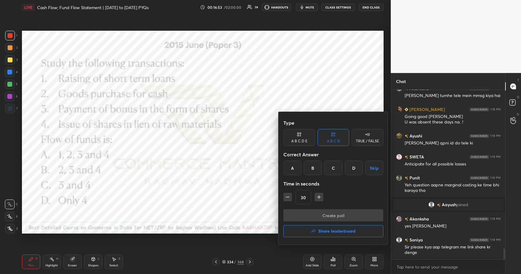
drag, startPoint x: 348, startPoint y: 167, endPoint x: 347, endPoint y: 161, distance: 5.9
click at [348, 167] on div "D" at bounding box center [354, 168] width 18 height 15
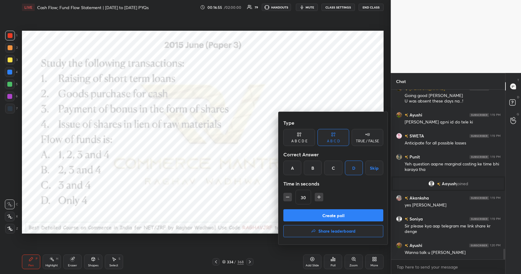
scroll to position [2506, 0]
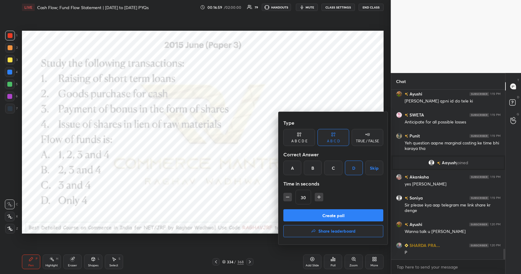
drag, startPoint x: 328, startPoint y: 218, endPoint x: 346, endPoint y: 202, distance: 24.6
click at [328, 218] on button "Create poll" at bounding box center [333, 216] width 100 height 12
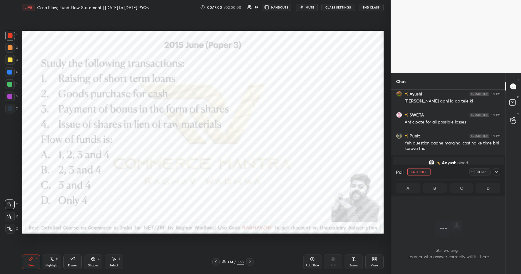
scroll to position [2, 2]
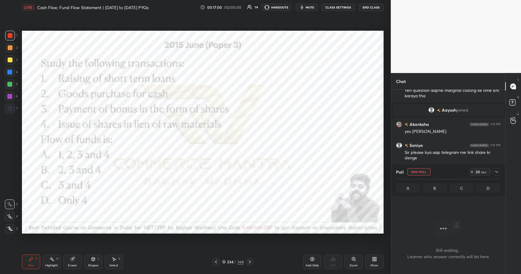
drag, startPoint x: 497, startPoint y: 175, endPoint x: 492, endPoint y: 171, distance: 5.4
click at [497, 175] on div at bounding box center [496, 171] width 7 height 7
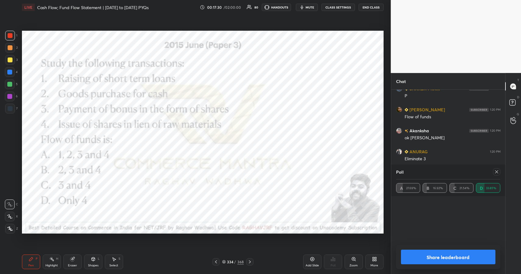
scroll to position [71, 102]
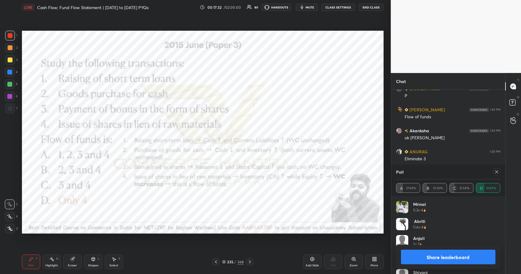
click at [441, 258] on button "Share leaderboard" at bounding box center [448, 257] width 95 height 15
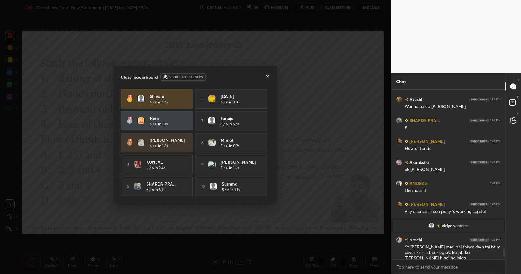
click at [266, 76] on icon at bounding box center [267, 76] width 5 height 5
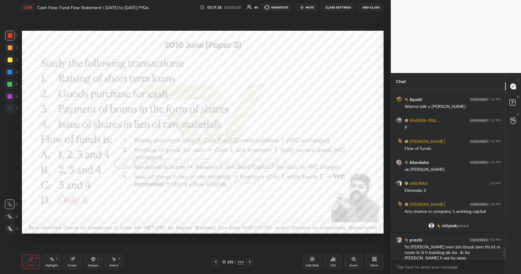
drag, startPoint x: 90, startPoint y: 263, endPoint x: 90, endPoint y: 257, distance: 5.5
click at [90, 263] on div "Shapes L" at bounding box center [93, 262] width 18 height 15
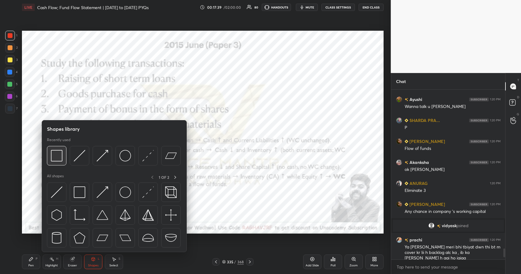
click at [61, 152] on img at bounding box center [57, 156] width 12 height 12
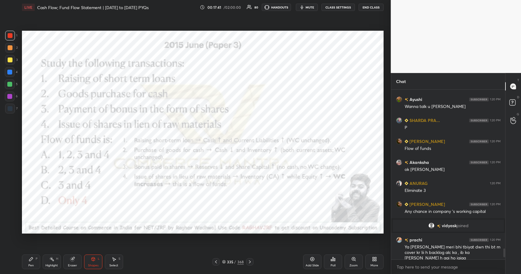
click at [26, 262] on div "Pen P" at bounding box center [31, 262] width 18 height 15
drag, startPoint x: 30, startPoint y: 261, endPoint x: 35, endPoint y: 250, distance: 11.6
click at [30, 261] on icon at bounding box center [31, 260] width 4 height 4
click at [93, 259] on icon at bounding box center [92, 259] width 3 height 1
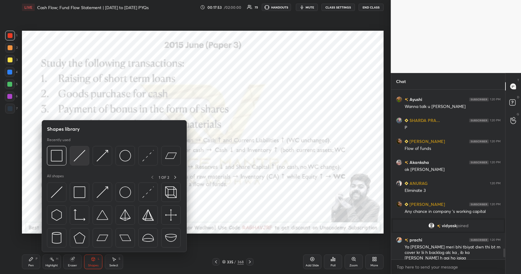
click at [79, 157] on img at bounding box center [80, 156] width 12 height 12
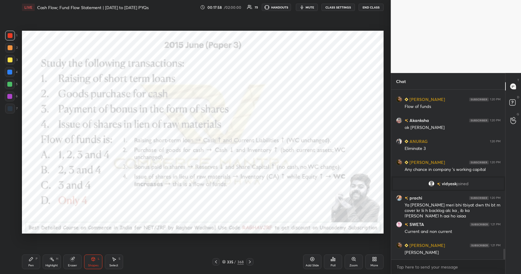
click at [36, 258] on div "P" at bounding box center [37, 259] width 2 height 3
click at [37, 259] on div "P" at bounding box center [37, 259] width 2 height 3
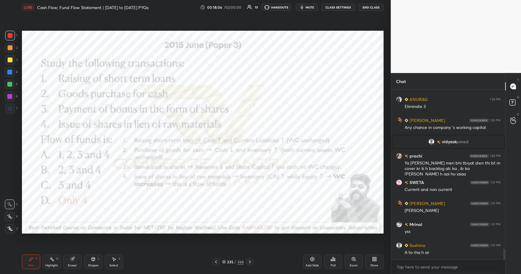
scroll to position [2578, 0]
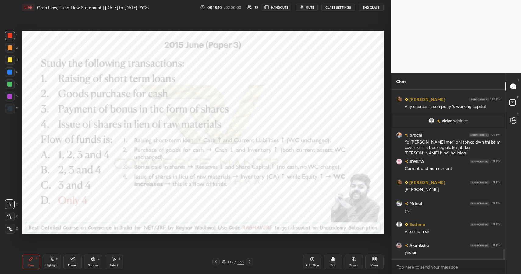
drag, startPoint x: 93, startPoint y: 265, endPoint x: 92, endPoint y: 256, distance: 9.5
click at [93, 265] on div "Shapes" at bounding box center [93, 265] width 10 height 3
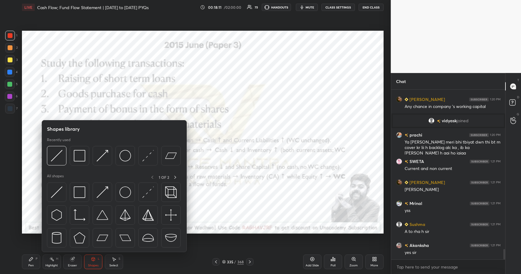
drag, startPoint x: 60, startPoint y: 154, endPoint x: 55, endPoint y: 144, distance: 11.2
click at [9, 73] on div at bounding box center [9, 72] width 5 height 5
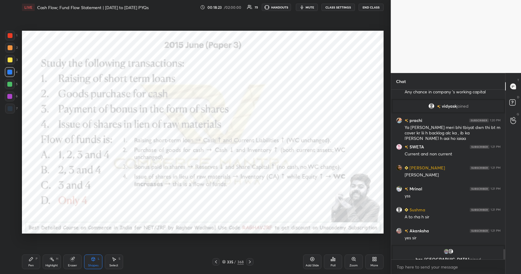
scroll to position [2600, 0]
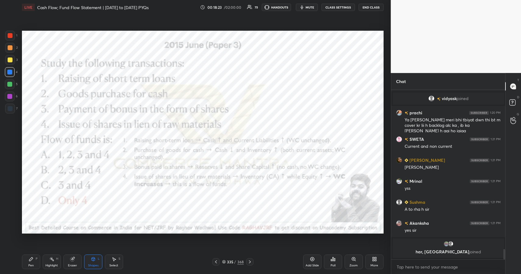
click at [50, 262] on div "Highlight H" at bounding box center [52, 262] width 18 height 15
drag, startPoint x: 49, startPoint y: 261, endPoint x: 61, endPoint y: 237, distance: 26.6
click at [49, 261] on icon at bounding box center [51, 259] width 5 height 5
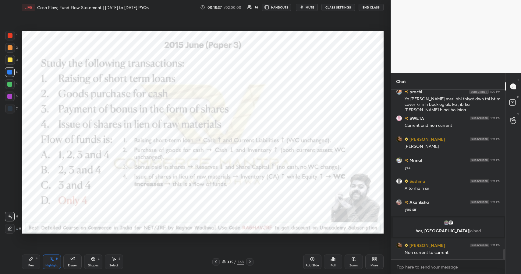
scroll to position [2577, 0]
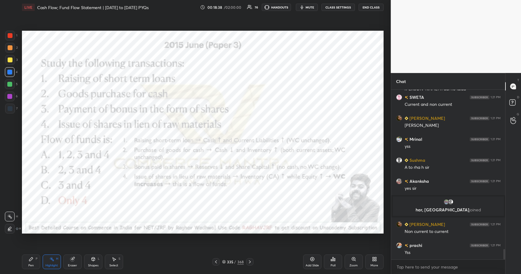
click at [12, 98] on div at bounding box center [10, 97] width 10 height 10
drag, startPoint x: 98, startPoint y: 260, endPoint x: 95, endPoint y: 255, distance: 5.7
click at [98, 260] on div "L" at bounding box center [99, 259] width 2 height 3
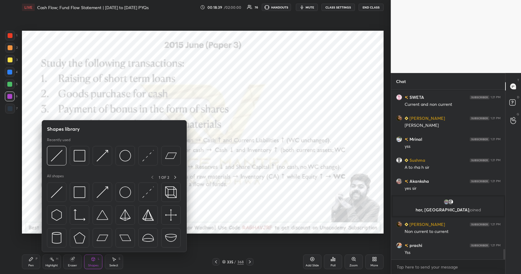
scroll to position [2604, 0]
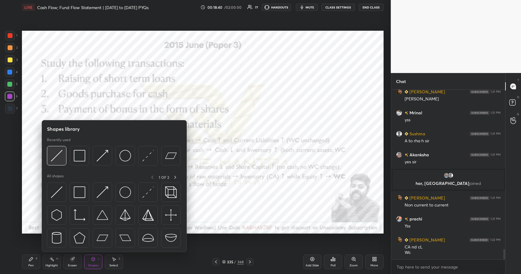
click at [55, 154] on img at bounding box center [57, 156] width 12 height 12
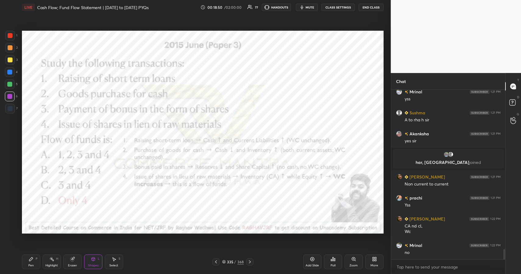
scroll to position [2667, 0]
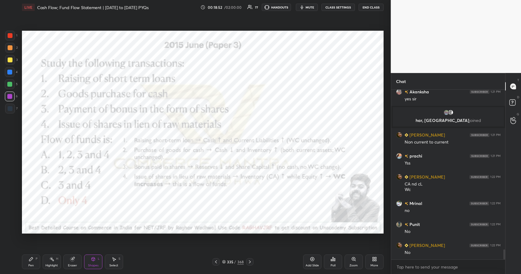
drag, startPoint x: 32, startPoint y: 260, endPoint x: 29, endPoint y: 261, distance: 3.3
click at [29, 262] on icon at bounding box center [31, 259] width 5 height 5
click at [30, 262] on div "Pen P" at bounding box center [31, 262] width 18 height 15
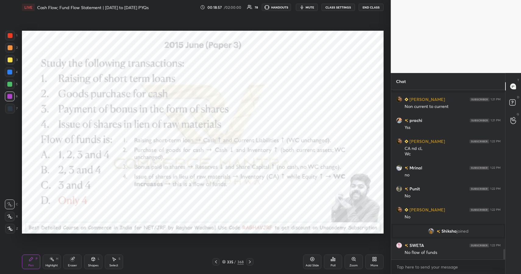
scroll to position [2667, 0]
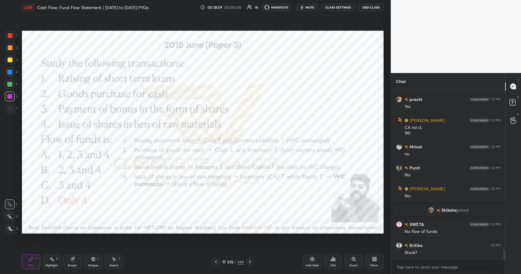
drag, startPoint x: 11, startPoint y: 30, endPoint x: 7, endPoint y: 34, distance: 5.9
click at [10, 31] on div "1 2 3 4 5 6 7 C X Z C X Z E E Erase all H H LIVE Cash Flow; Fund Flow Statement…" at bounding box center [193, 137] width 386 height 274
click at [7, 34] on div at bounding box center [10, 36] width 10 height 10
click at [98, 262] on div "Shapes L" at bounding box center [93, 262] width 18 height 15
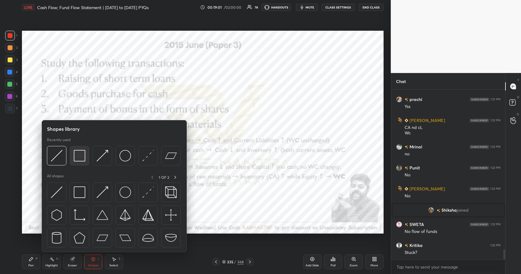
click at [82, 157] on img at bounding box center [80, 156] width 12 height 12
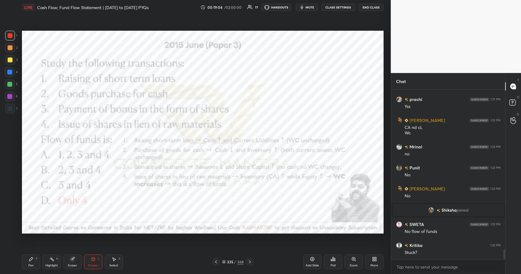
scroll to position [2688, 0]
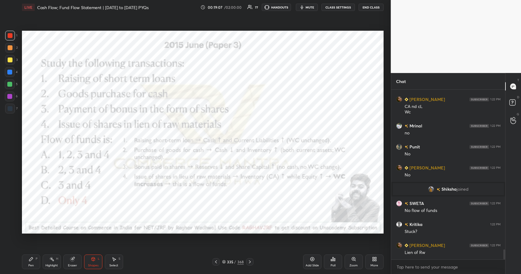
click at [30, 262] on icon at bounding box center [31, 259] width 5 height 5
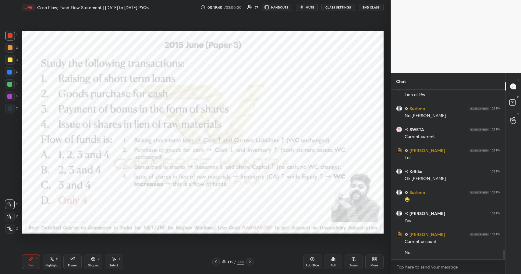
scroll to position [2880, 0]
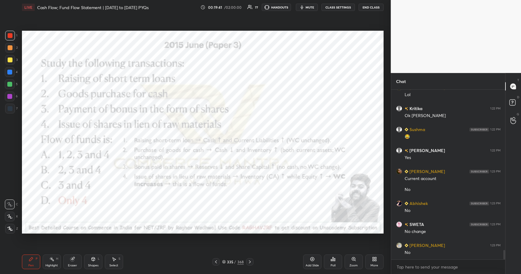
click at [10, 73] on div at bounding box center [9, 72] width 5 height 5
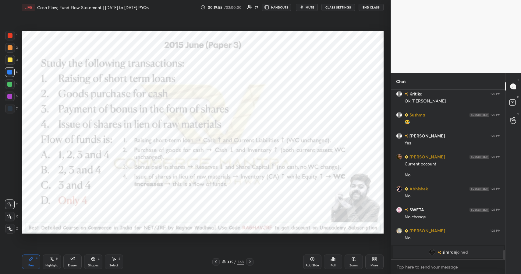
click at [11, 49] on div at bounding box center [10, 47] width 5 height 5
click at [11, 84] on div at bounding box center [9, 84] width 5 height 5
click at [12, 83] on div at bounding box center [10, 84] width 10 height 10
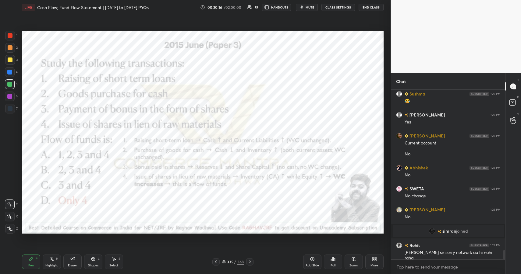
click at [383, 43] on div "Setting up your live class Poll for secs No correct answer Start poll" at bounding box center [202, 132] width 366 height 235
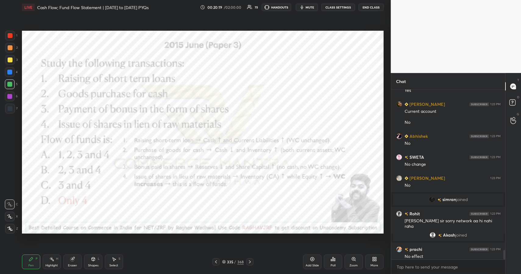
scroll to position [2882, 0]
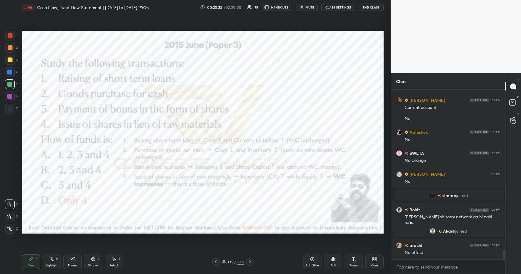
click at [5, 38] on div at bounding box center [10, 36] width 10 height 10
drag, startPoint x: 5, startPoint y: 38, endPoint x: 22, endPoint y: 40, distance: 16.3
click at [8, 37] on div at bounding box center [10, 36] width 10 height 10
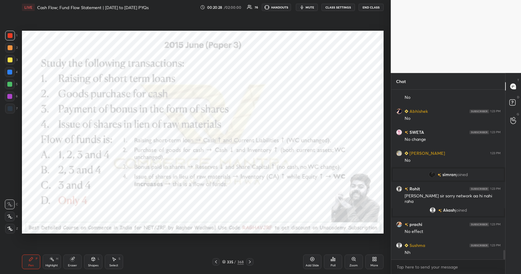
scroll to position [2924, 0]
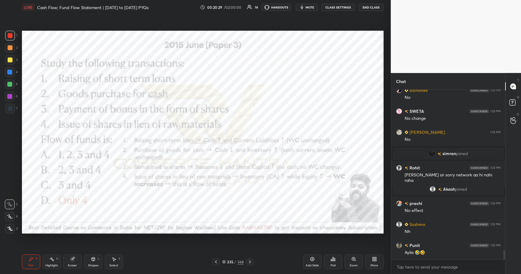
drag, startPoint x: 93, startPoint y: 265, endPoint x: 93, endPoint y: 254, distance: 11.0
click at [93, 265] on div "Shapes" at bounding box center [93, 265] width 10 height 3
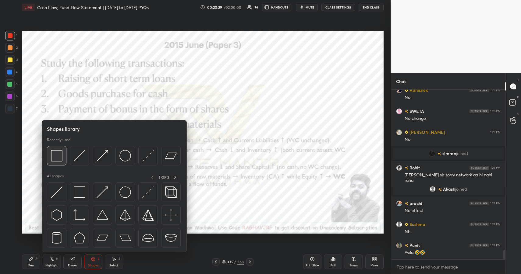
click at [59, 159] on img at bounding box center [57, 156] width 12 height 12
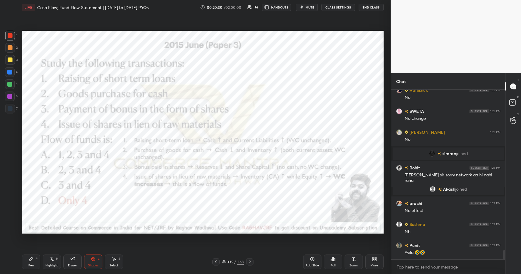
scroll to position [2945, 0]
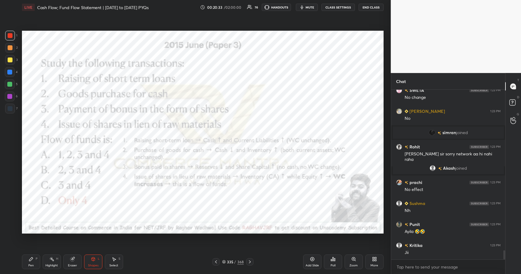
click at [26, 262] on div "Pen P" at bounding box center [31, 262] width 18 height 15
drag, startPoint x: 30, startPoint y: 263, endPoint x: 30, endPoint y: 236, distance: 26.5
click at [30, 263] on div "Pen P" at bounding box center [31, 262] width 18 height 15
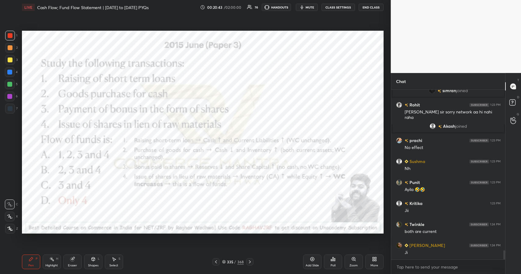
scroll to position [3002, 0]
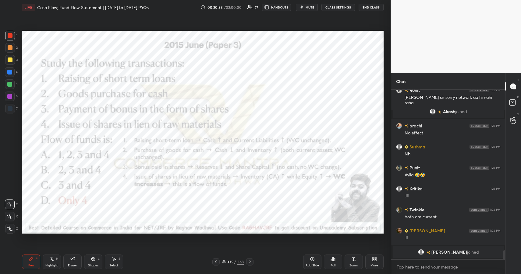
drag, startPoint x: 95, startPoint y: 264, endPoint x: 92, endPoint y: 259, distance: 5.9
click at [95, 265] on div "Shapes" at bounding box center [93, 265] width 10 height 3
click at [31, 262] on div "Pen P" at bounding box center [31, 262] width 18 height 15
click at [30, 260] on icon at bounding box center [31, 260] width 4 height 4
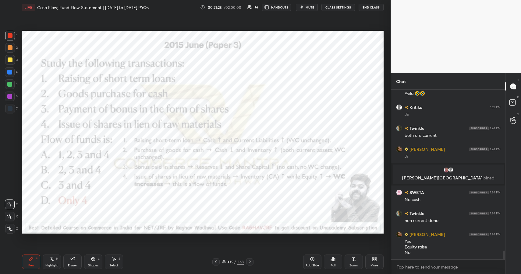
scroll to position [3067, 0]
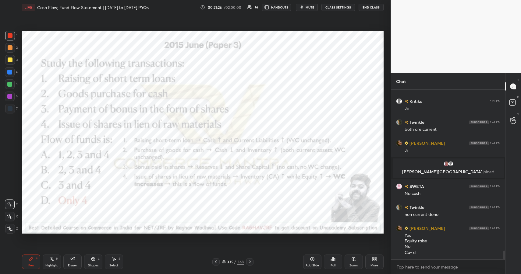
click at [71, 264] on div "Eraser" at bounding box center [72, 265] width 9 height 3
click at [7, 216] on div at bounding box center [10, 217] width 10 height 10
click at [51, 260] on rect at bounding box center [52, 260] width 3 height 3
click at [51, 260] on icon at bounding box center [51, 259] width 5 height 5
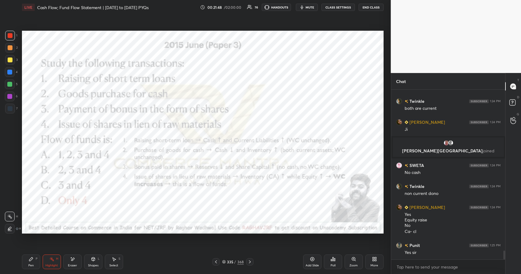
click at [92, 265] on div "Shapes" at bounding box center [93, 265] width 10 height 3
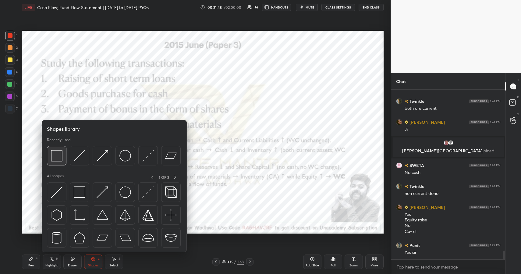
click at [61, 156] on img at bounding box center [57, 156] width 12 height 12
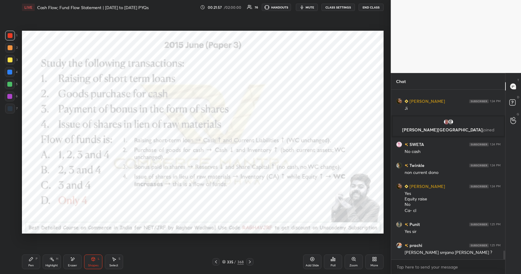
scroll to position [3130, 0]
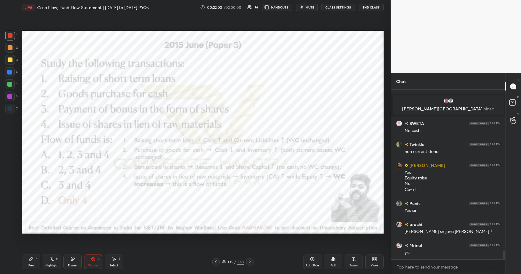
click at [30, 262] on icon at bounding box center [31, 259] width 5 height 5
drag, startPoint x: 32, startPoint y: 261, endPoint x: 48, endPoint y: 255, distance: 18.0
click at [32, 261] on icon at bounding box center [31, 259] width 5 height 5
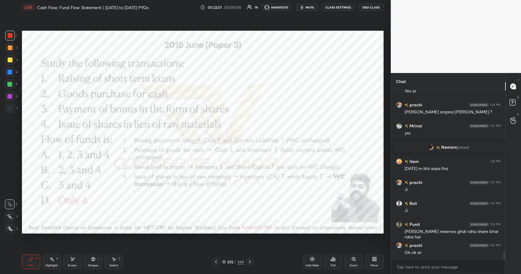
scroll to position [3185, 0]
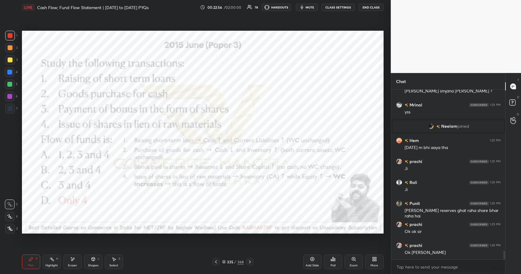
click at [21, 119] on div "Setting up your live class Poll for secs No correct answer Start poll" at bounding box center [202, 132] width 366 height 235
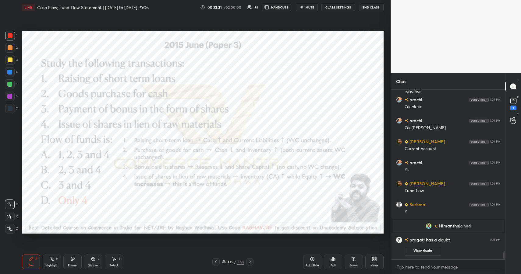
scroll to position [3309, 0]
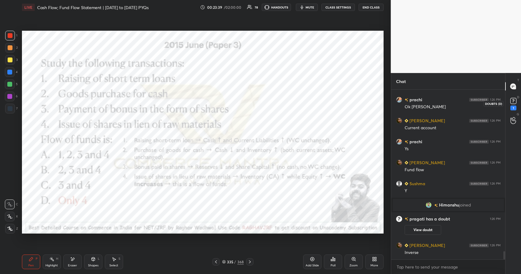
click at [512, 104] on div "1" at bounding box center [513, 104] width 9 height 14
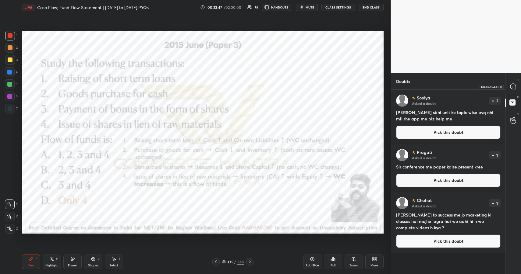
click at [517, 91] on div "T Messages (T)" at bounding box center [513, 86] width 16 height 17
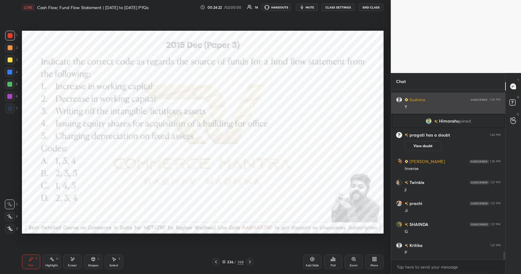
scroll to position [3527, 0]
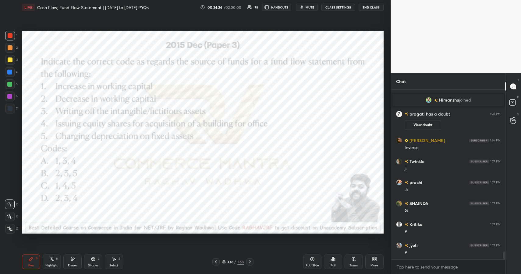
click at [234, 261] on div "336 / 368" at bounding box center [233, 261] width 22 height 5
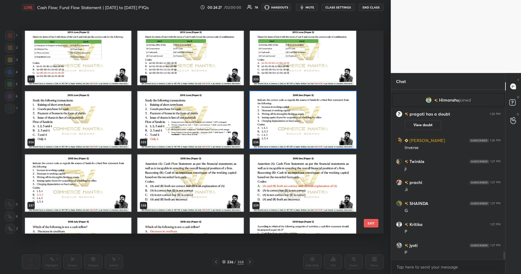
scroll to position [6987, 0]
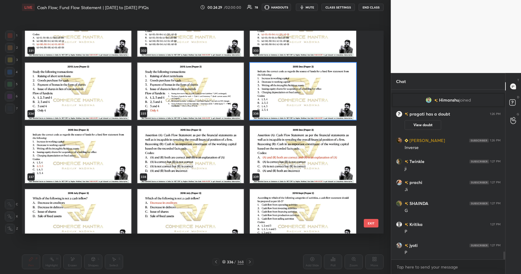
click at [301, 103] on img "grid" at bounding box center [303, 91] width 106 height 57
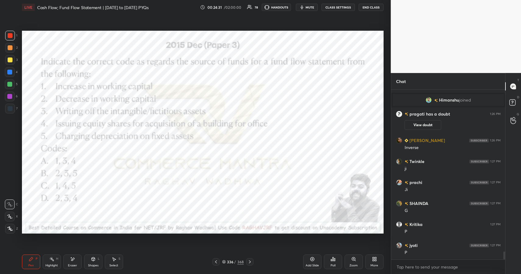
click at [333, 259] on icon at bounding box center [332, 259] width 5 height 5
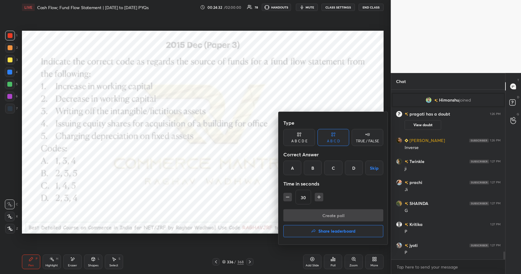
click at [315, 172] on div "B" at bounding box center [313, 168] width 18 height 15
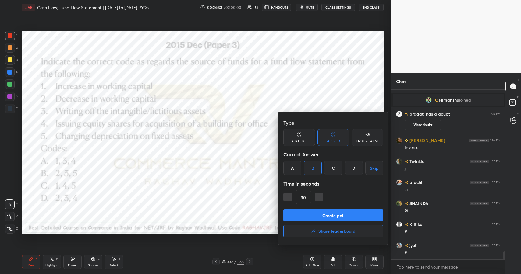
click at [361, 213] on button "Create poll" at bounding box center [333, 216] width 100 height 12
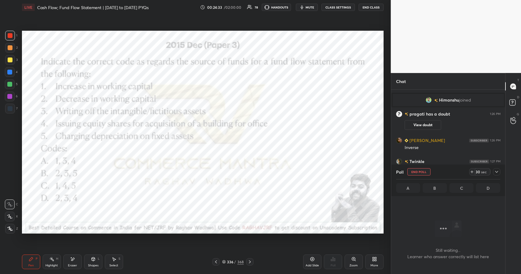
scroll to position [151, 112]
drag, startPoint x: 497, startPoint y: 174, endPoint x: 495, endPoint y: 169, distance: 4.9
click at [497, 174] on icon at bounding box center [496, 172] width 5 height 5
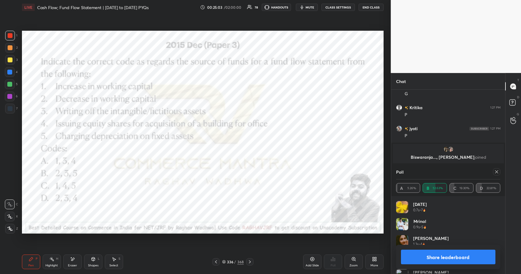
scroll to position [71, 102]
drag, startPoint x: 454, startPoint y: 257, endPoint x: 460, endPoint y: 253, distance: 6.8
click at [454, 257] on button "Share leaderboard" at bounding box center [448, 257] width 95 height 15
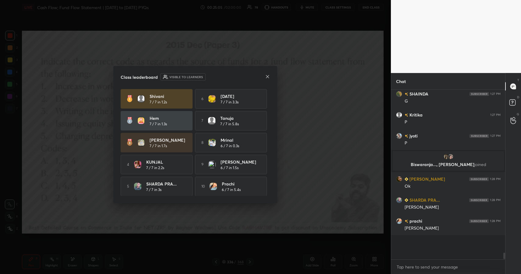
scroll to position [2, 2]
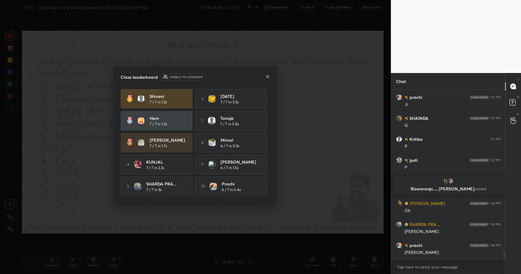
click at [267, 73] on div "Class leaderboard Visible to learners [PERSON_NAME] 7 / 7 in 1.2s 6 [DATE] 7 / …" at bounding box center [195, 134] width 164 height 137
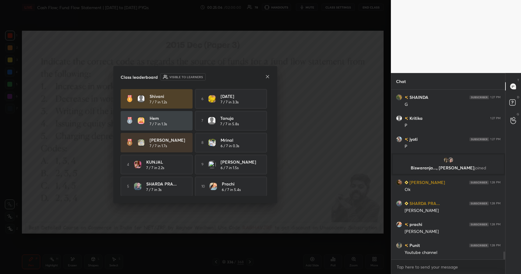
click at [267, 76] on icon at bounding box center [267, 76] width 5 height 5
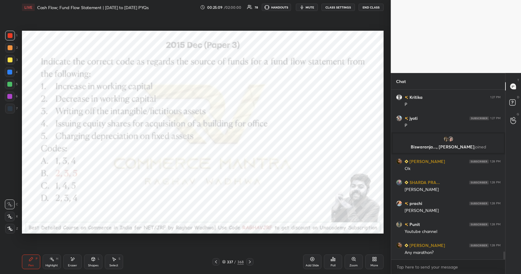
click at [30, 261] on icon at bounding box center [31, 260] width 4 height 4
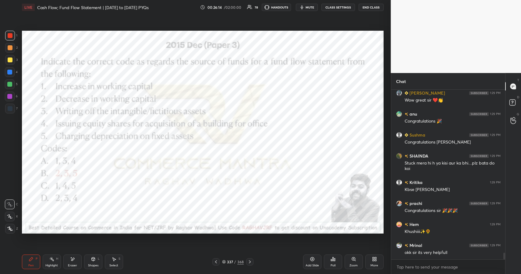
scroll to position [4058, 0]
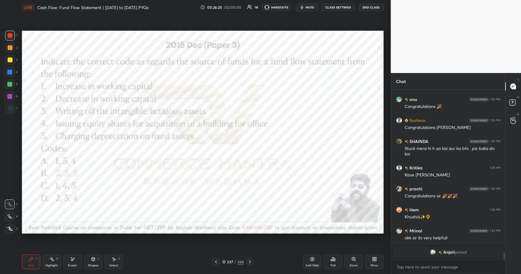
click at [36, 261] on div "Pen P" at bounding box center [31, 262] width 18 height 15
click at [37, 260] on div "P" at bounding box center [37, 259] width 2 height 3
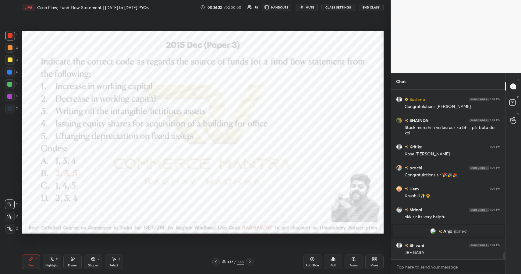
scroll to position [3927, 0]
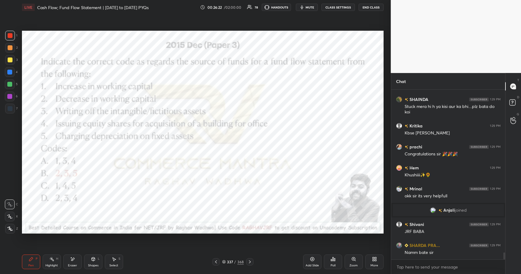
click at [57, 263] on div "Highlight H" at bounding box center [52, 262] width 18 height 15
click at [54, 264] on div "Highlight H" at bounding box center [52, 262] width 18 height 15
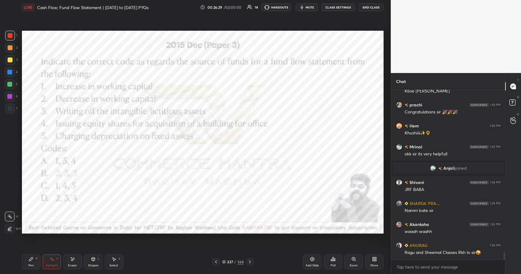
click at [94, 264] on div "Shapes" at bounding box center [93, 265] width 10 height 3
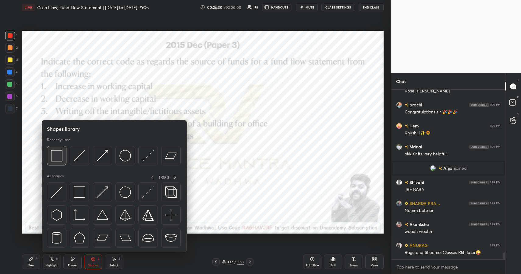
click at [59, 152] on img at bounding box center [57, 156] width 12 height 12
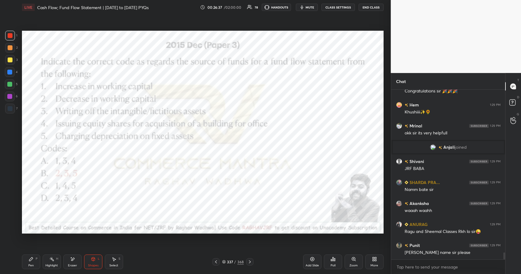
click at [29, 263] on div "Pen P" at bounding box center [31, 262] width 18 height 15
drag, startPoint x: 32, startPoint y: 262, endPoint x: 29, endPoint y: 261, distance: 3.4
click at [32, 262] on div "Pen P" at bounding box center [31, 262] width 18 height 15
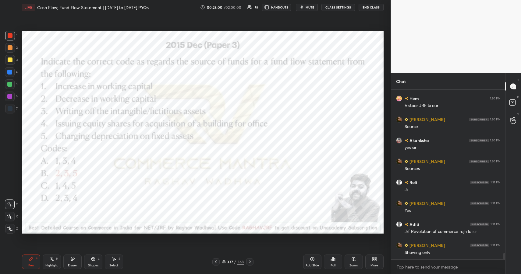
scroll to position [4407, 0]
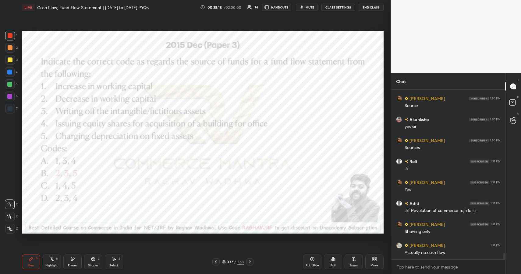
click at [100, 266] on div "Shapes L" at bounding box center [93, 262] width 18 height 15
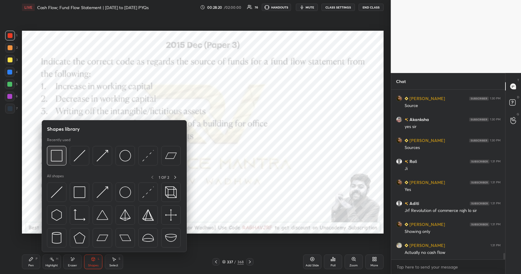
click at [57, 153] on img at bounding box center [57, 156] width 12 height 12
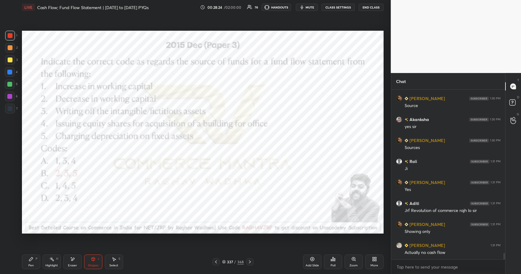
click at [32, 260] on div "Pen P" at bounding box center [31, 262] width 18 height 15
drag, startPoint x: 33, startPoint y: 260, endPoint x: 46, endPoint y: 243, distance: 21.7
click at [33, 260] on icon at bounding box center [31, 259] width 5 height 5
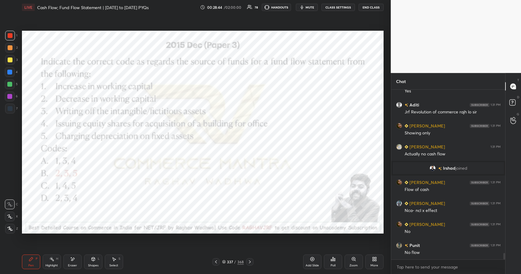
scroll to position [4401, 0]
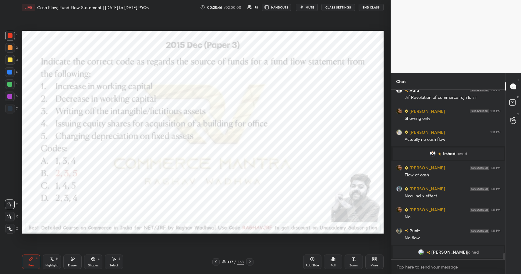
click at [237, 264] on div "337 / 368" at bounding box center [233, 261] width 22 height 5
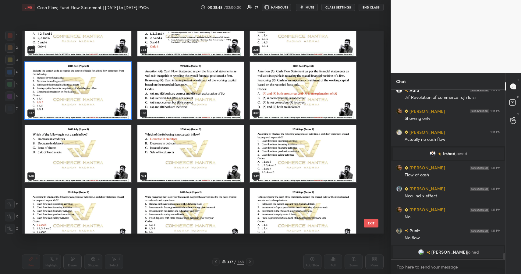
scroll to position [7057, 0]
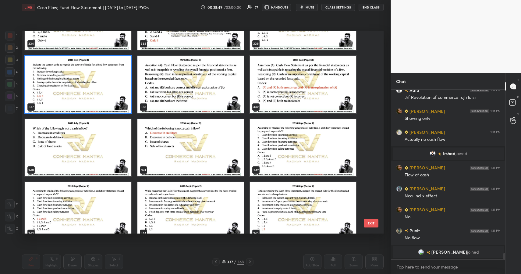
click at [194, 70] on img "grid" at bounding box center [190, 84] width 106 height 57
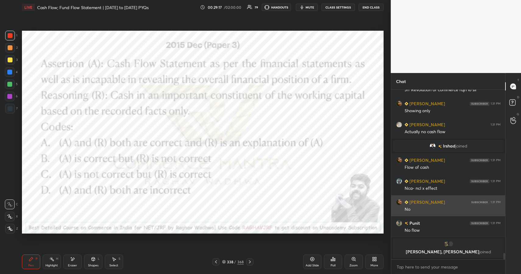
scroll to position [4395, 0]
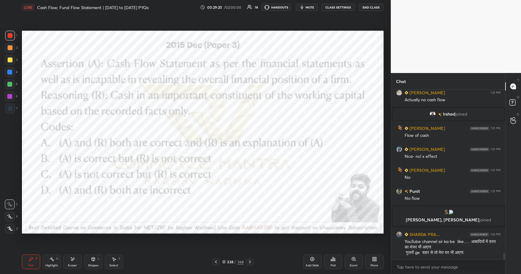
click at [232, 262] on div "338" at bounding box center [230, 262] width 6 height 4
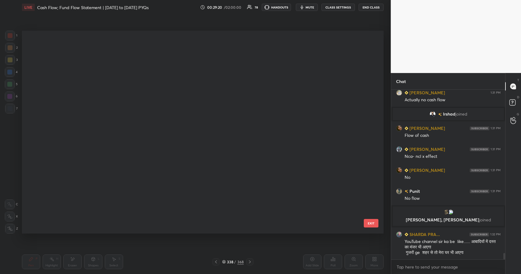
scroll to position [201, 358]
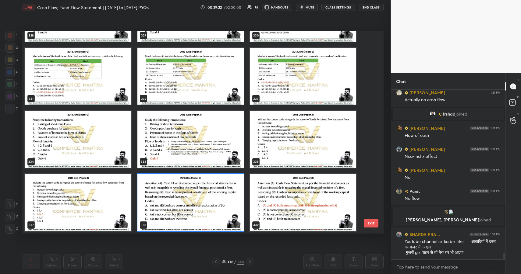
click at [225, 210] on img "grid" at bounding box center [190, 202] width 106 height 57
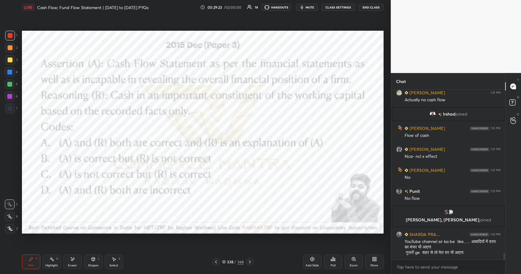
click at [333, 260] on icon at bounding box center [333, 260] width 1 height 4
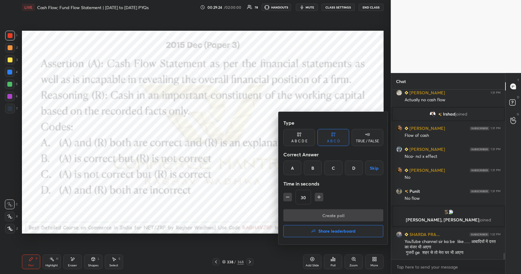
scroll to position [4409, 0]
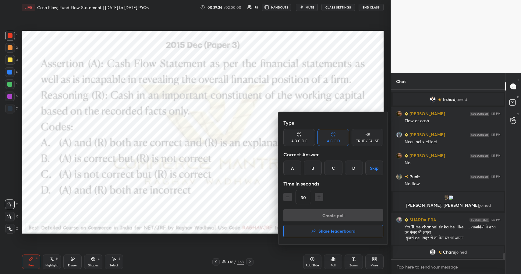
drag, startPoint x: 287, startPoint y: 167, endPoint x: 297, endPoint y: 156, distance: 14.9
click at [287, 167] on div "A" at bounding box center [292, 168] width 18 height 15
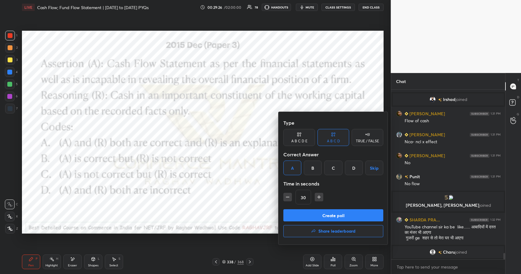
click at [365, 215] on button "Create poll" at bounding box center [333, 216] width 100 height 12
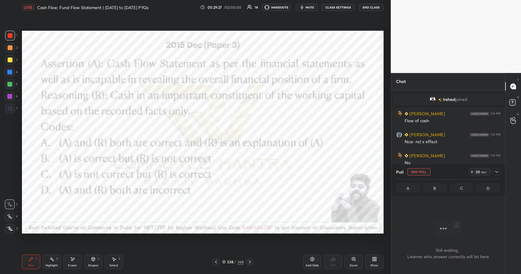
scroll to position [151, 112]
drag, startPoint x: 498, startPoint y: 172, endPoint x: 495, endPoint y: 161, distance: 10.6
click at [498, 172] on icon at bounding box center [496, 172] width 5 height 5
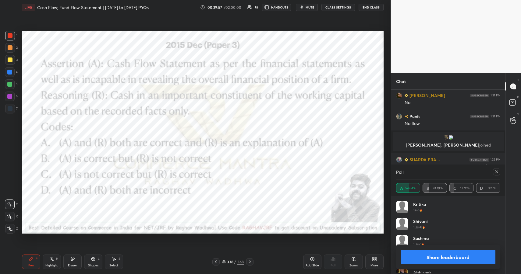
scroll to position [71, 102]
click at [425, 259] on button "Share leaderboard" at bounding box center [448, 257] width 95 height 15
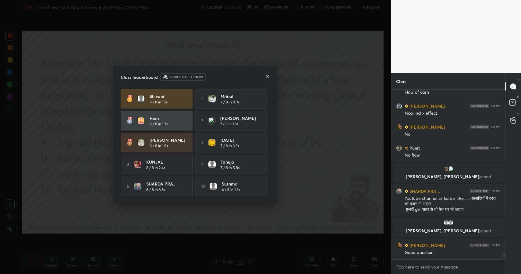
click at [268, 76] on icon at bounding box center [267, 76] width 5 height 5
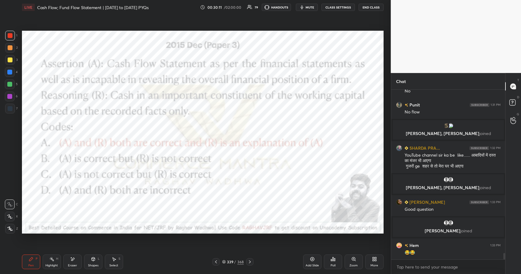
click at [60, 265] on div "Highlight H" at bounding box center [52, 262] width 18 height 15
click at [102, 265] on div "Shapes L" at bounding box center [93, 262] width 18 height 15
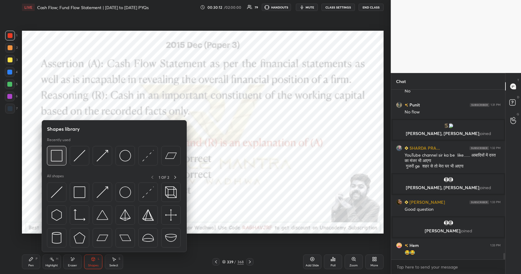
click at [55, 157] on img at bounding box center [57, 156] width 12 height 12
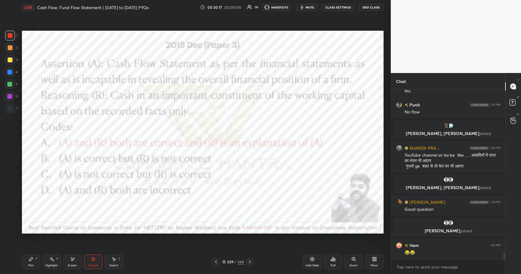
click at [54, 262] on div "Highlight H" at bounding box center [52, 262] width 18 height 15
click at [56, 261] on div "H" at bounding box center [57, 259] width 2 height 3
drag, startPoint x: 59, startPoint y: 261, endPoint x: 72, endPoint y: 238, distance: 26.3
click at [59, 261] on div "Highlight H" at bounding box center [52, 262] width 18 height 15
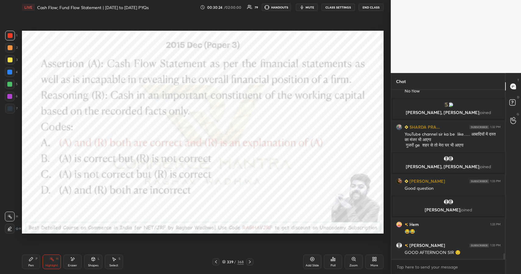
click at [96, 264] on div "Shapes" at bounding box center [93, 265] width 10 height 3
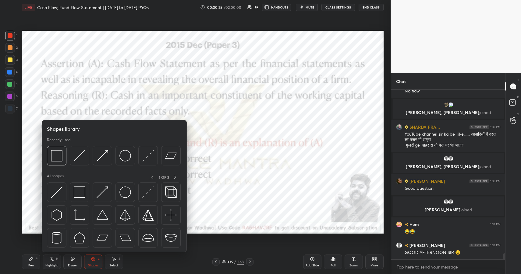
drag, startPoint x: 58, startPoint y: 146, endPoint x: 66, endPoint y: 134, distance: 14.4
click at [58, 145] on div "Recently used" at bounding box center [114, 153] width 134 height 31
click at [54, 161] on img at bounding box center [57, 156] width 12 height 12
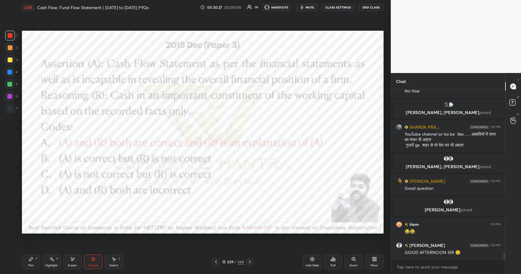
click at [11, 71] on div at bounding box center [9, 72] width 5 height 5
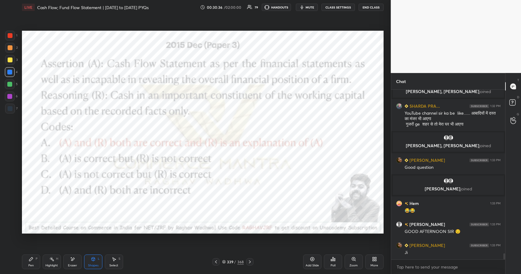
click at [33, 258] on icon at bounding box center [31, 259] width 5 height 5
click at [33, 262] on div "Pen P" at bounding box center [31, 262] width 18 height 15
click at [9, 98] on div at bounding box center [9, 96] width 5 height 5
click at [7, 99] on div at bounding box center [10, 97] width 10 height 10
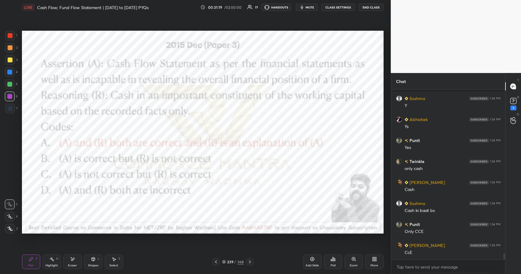
scroll to position [4682, 0]
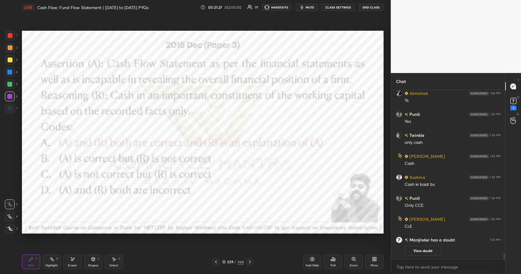
drag, startPoint x: 234, startPoint y: 263, endPoint x: 233, endPoint y: 256, distance: 7.2
click at [234, 263] on div "/" at bounding box center [235, 262] width 2 height 4
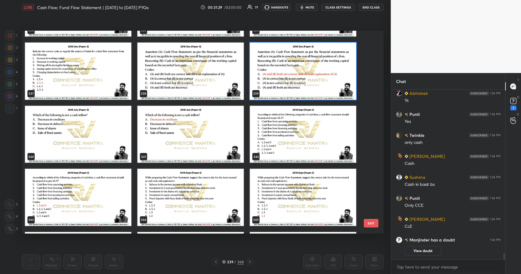
scroll to position [7076, 0]
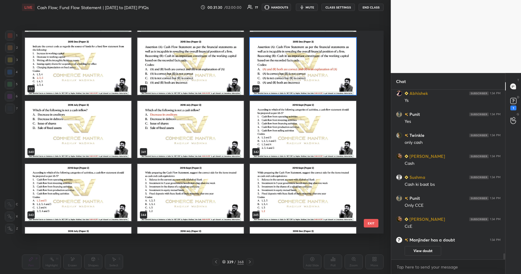
click at [47, 116] on img "grid" at bounding box center [78, 129] width 106 height 57
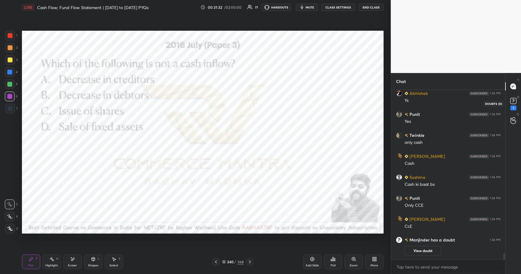
click at [511, 99] on rect at bounding box center [513, 101] width 6 height 6
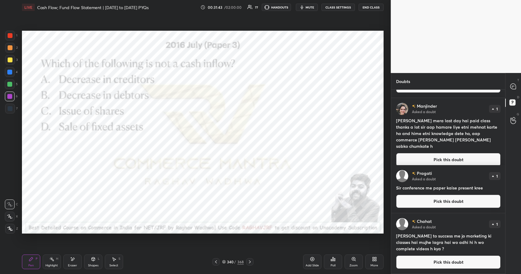
scroll to position [0, 0]
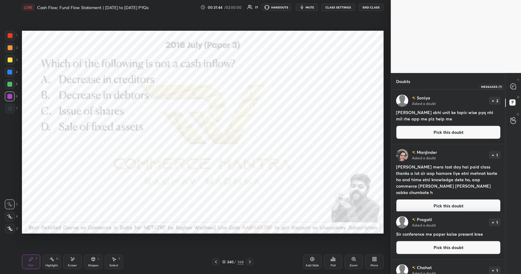
click at [511, 89] on icon at bounding box center [513, 86] width 6 height 6
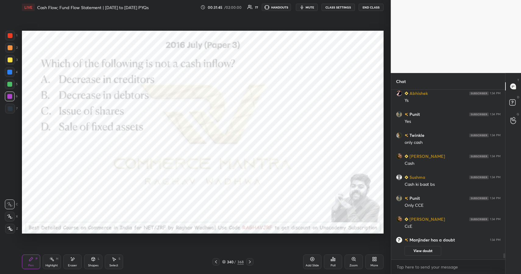
scroll to position [168, 112]
drag, startPoint x: 39, startPoint y: 260, endPoint x: 39, endPoint y: 253, distance: 6.4
click at [39, 257] on div "Pen P" at bounding box center [31, 262] width 18 height 15
click at [12, 35] on div at bounding box center [10, 35] width 5 height 5
click at [12, 33] on div at bounding box center [10, 36] width 10 height 10
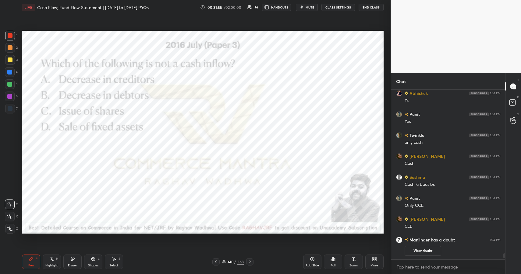
scroll to position [4693, 0]
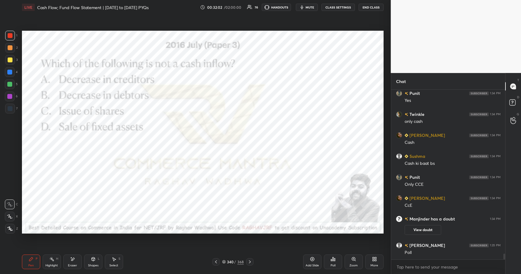
click at [235, 261] on div "340 / 368" at bounding box center [233, 261] width 22 height 5
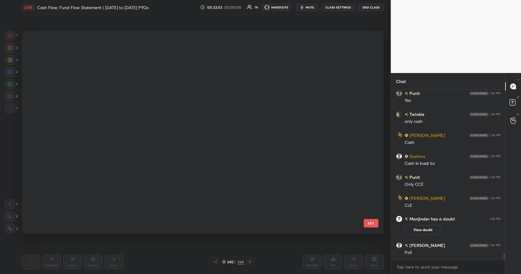
scroll to position [201, 358]
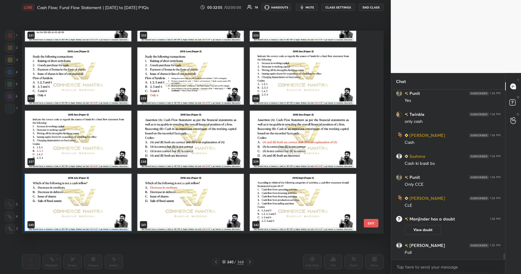
drag, startPoint x: 123, startPoint y: 203, endPoint x: 127, endPoint y: 199, distance: 6.0
click at [123, 203] on img "grid" at bounding box center [78, 202] width 106 height 57
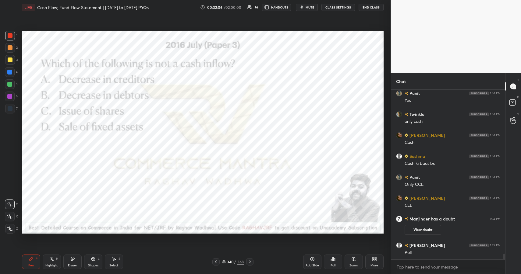
click at [333, 259] on icon at bounding box center [333, 260] width 1 height 4
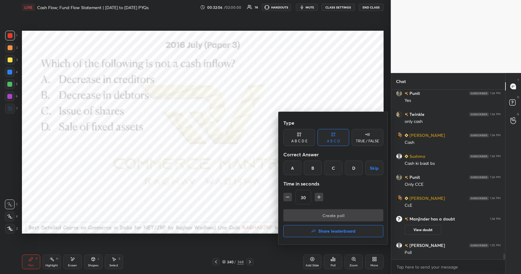
click at [292, 166] on div "A" at bounding box center [292, 168] width 18 height 15
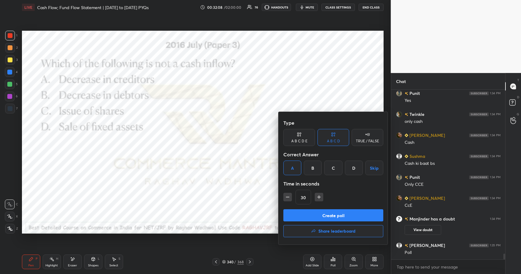
click at [370, 214] on button "Create poll" at bounding box center [333, 216] width 100 height 12
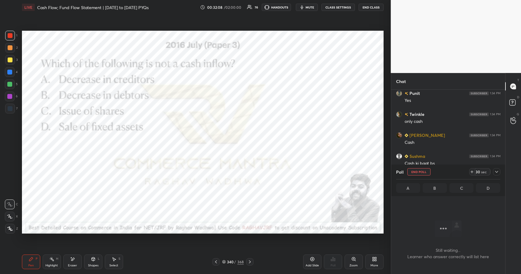
scroll to position [151, 112]
click at [496, 175] on div at bounding box center [496, 171] width 7 height 7
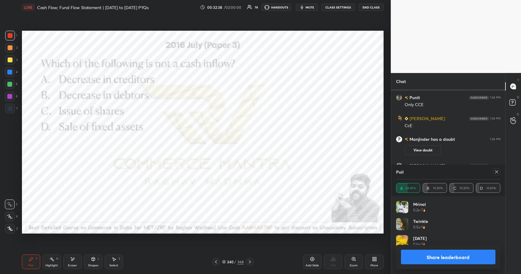
scroll to position [71, 102]
click at [428, 256] on button "Share leaderboard" at bounding box center [448, 257] width 95 height 15
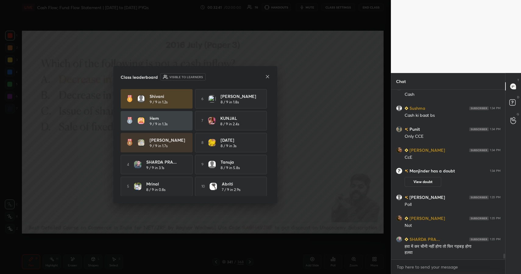
click at [266, 76] on icon at bounding box center [267, 76] width 5 height 5
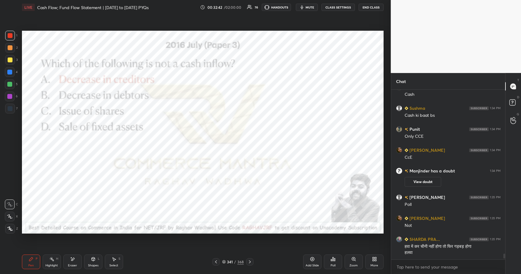
click at [21, 268] on div "LIVE Cash Flow; Fund Flow Statement | [DATE] to [DATE] PYQs 00:32:42 / 02:00:00…" at bounding box center [202, 137] width 366 height 274
click at [26, 265] on div "Pen P" at bounding box center [31, 262] width 18 height 15
drag, startPoint x: 95, startPoint y: 261, endPoint x: 99, endPoint y: 252, distance: 9.7
click at [96, 260] on div "Shapes L" at bounding box center [93, 262] width 18 height 15
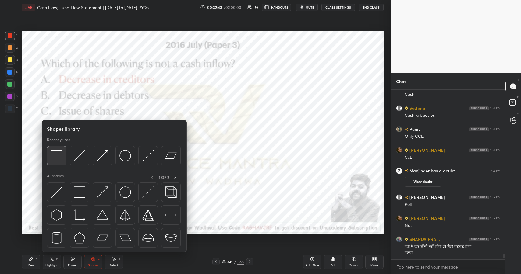
click at [55, 156] on img at bounding box center [57, 156] width 12 height 12
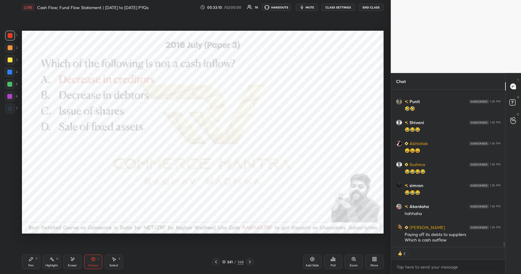
click at [33, 267] on div "Pen" at bounding box center [30, 265] width 5 height 3
click at [32, 265] on div "Pen" at bounding box center [30, 265] width 5 height 3
click at [73, 263] on div "Eraser" at bounding box center [72, 262] width 18 height 15
drag, startPoint x: 74, startPoint y: 262, endPoint x: 75, endPoint y: 259, distance: 3.3
click at [74, 262] on div "Eraser" at bounding box center [72, 262] width 18 height 15
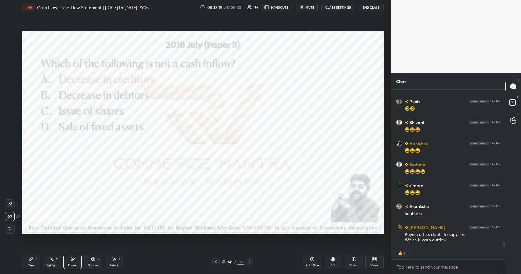
click at [25, 261] on div "Pen P" at bounding box center [31, 262] width 18 height 15
click at [30, 263] on div "Pen P" at bounding box center [31, 262] width 18 height 15
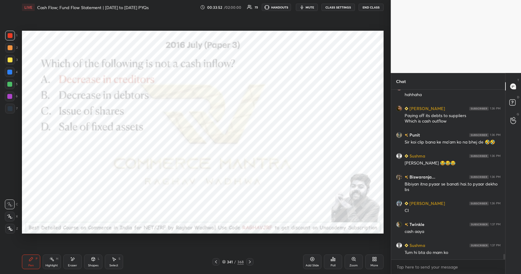
scroll to position [5077, 0]
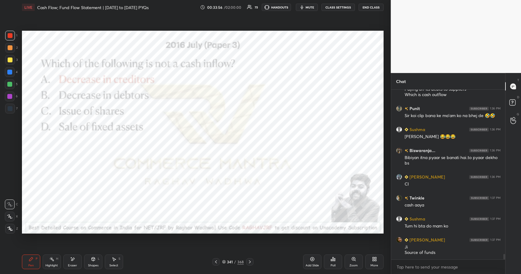
click at [76, 260] on div "Eraser" at bounding box center [72, 262] width 18 height 15
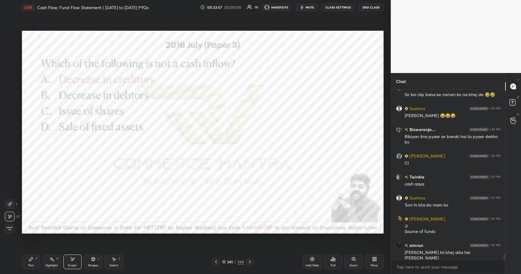
drag, startPoint x: 33, startPoint y: 262, endPoint x: 33, endPoint y: 246, distance: 16.5
click at [31, 262] on div "Pen P" at bounding box center [31, 262] width 18 height 15
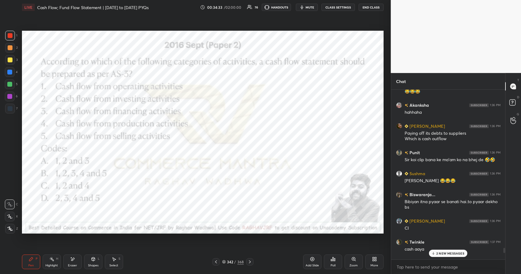
scroll to position [5239, 0]
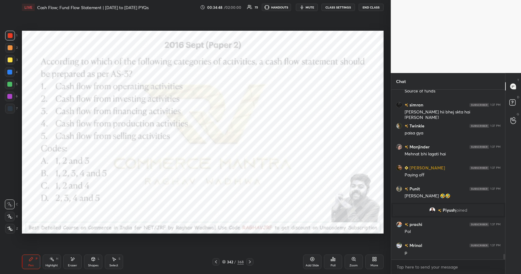
click at [234, 261] on div "342 / 368" at bounding box center [233, 261] width 22 height 5
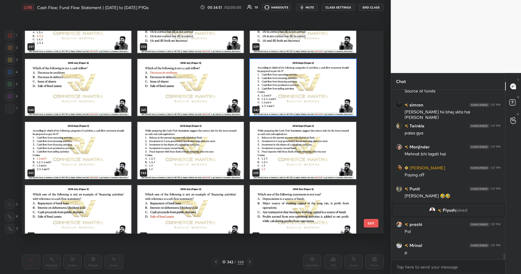
scroll to position [7120, 0]
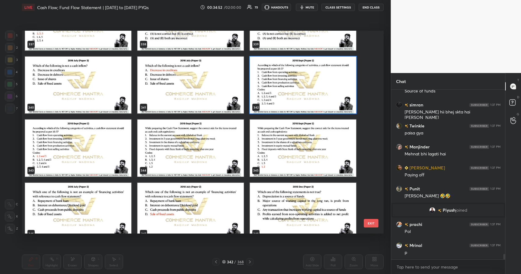
click at [292, 85] on img "grid" at bounding box center [303, 84] width 106 height 57
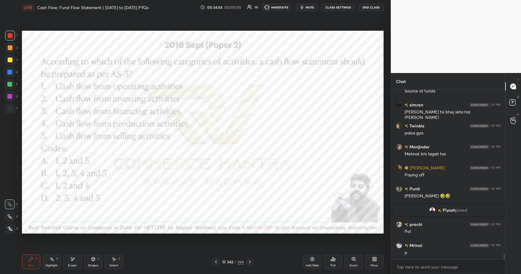
click at [340, 266] on div "Poll" at bounding box center [333, 262] width 18 height 15
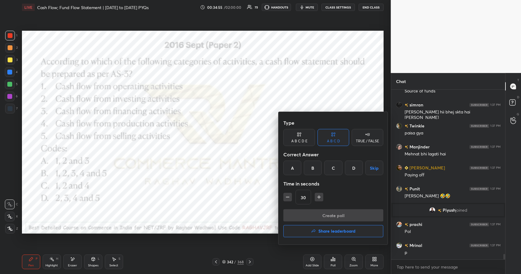
click at [294, 169] on div "A" at bounding box center [292, 168] width 18 height 15
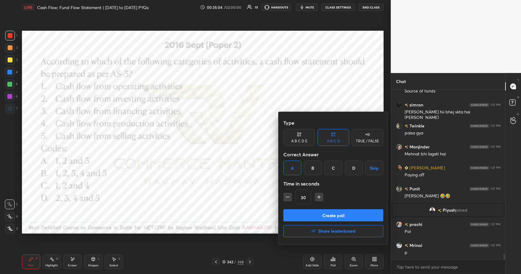
drag, startPoint x: 342, startPoint y: 214, endPoint x: 344, endPoint y: 210, distance: 4.4
click at [342, 213] on button "Create poll" at bounding box center [333, 216] width 100 height 12
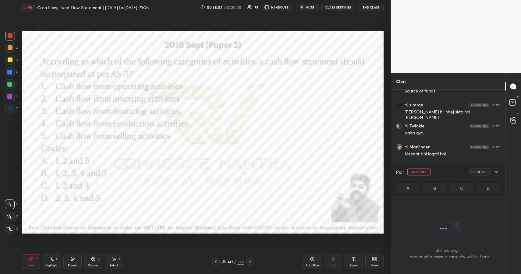
scroll to position [2, 2]
drag, startPoint x: 495, startPoint y: 171, endPoint x: 495, endPoint y: 166, distance: 4.9
click at [495, 171] on icon at bounding box center [496, 172] width 5 height 5
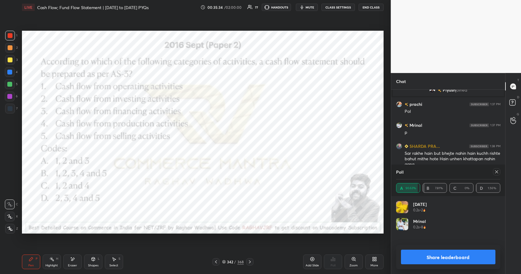
scroll to position [71, 102]
drag, startPoint x: 428, startPoint y: 257, endPoint x: 423, endPoint y: 241, distance: 17.2
click at [428, 257] on button "Share leaderboard" at bounding box center [448, 257] width 95 height 15
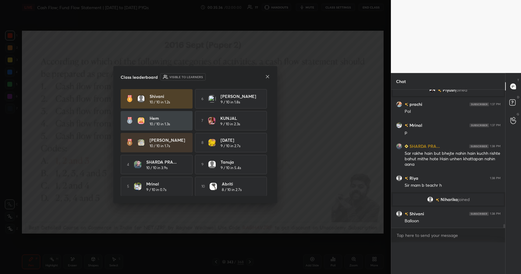
scroll to position [164, 112]
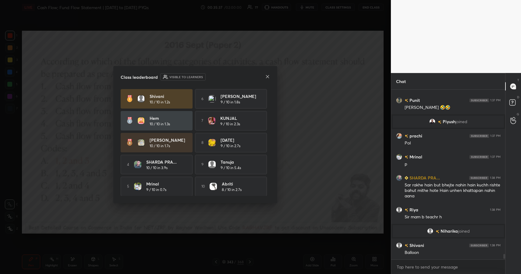
click at [266, 77] on icon at bounding box center [267, 76] width 5 height 5
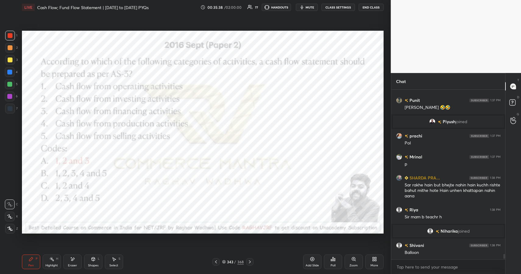
click at [51, 261] on icon at bounding box center [51, 259] width 5 height 5
click at [53, 261] on rect at bounding box center [52, 260] width 3 height 3
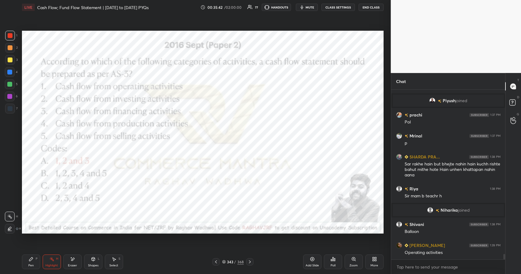
drag, startPoint x: 30, startPoint y: 263, endPoint x: 32, endPoint y: 245, distance: 17.2
click at [30, 263] on div "Pen P" at bounding box center [31, 262] width 18 height 15
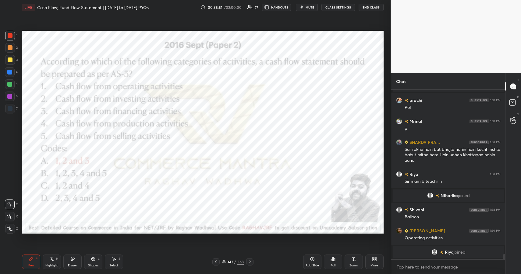
click at [252, 260] on icon at bounding box center [249, 262] width 5 height 5
drag, startPoint x: 52, startPoint y: 260, endPoint x: 51, endPoint y: 256, distance: 4.3
click at [52, 260] on rect at bounding box center [52, 260] width 3 height 3
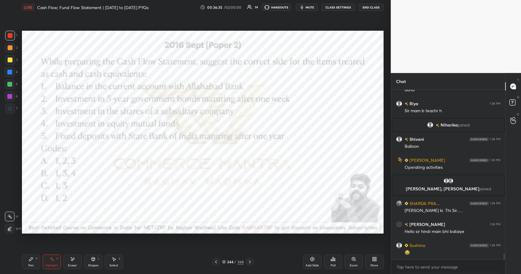
scroll to position [5178, 0]
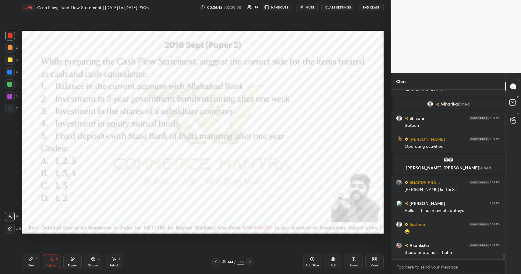
click at [231, 260] on div "344" at bounding box center [230, 262] width 6 height 4
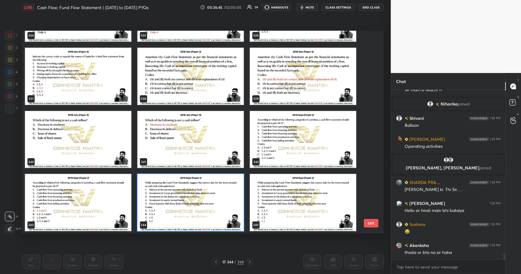
scroll to position [201, 358]
click at [197, 199] on img "grid" at bounding box center [190, 202] width 106 height 57
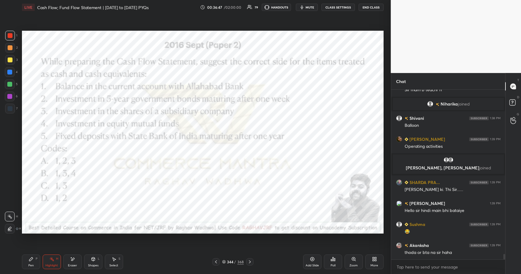
click at [333, 259] on icon at bounding box center [332, 259] width 5 height 5
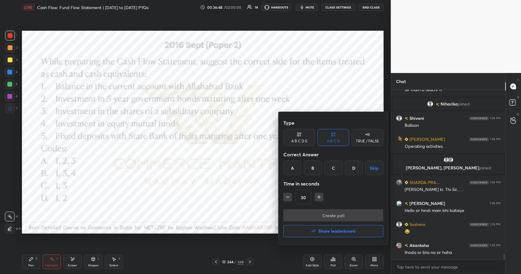
click at [353, 171] on div "D" at bounding box center [354, 168] width 18 height 15
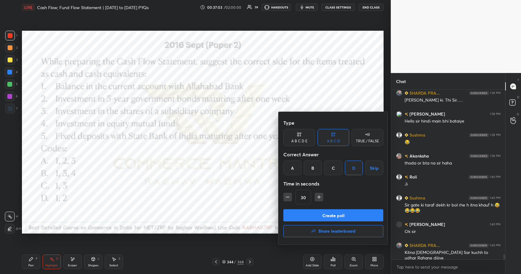
scroll to position [5282, 0]
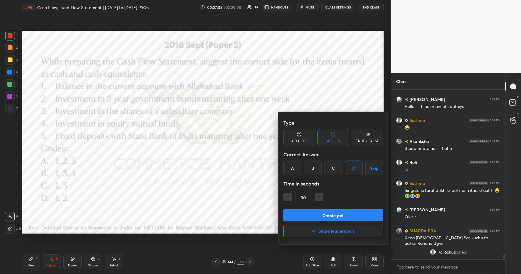
drag, startPoint x: 331, startPoint y: 213, endPoint x: 337, endPoint y: 211, distance: 6.7
click at [331, 214] on button "Create poll" at bounding box center [333, 216] width 100 height 12
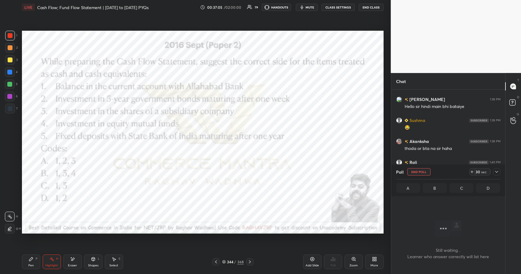
scroll to position [151, 112]
click at [494, 172] on icon at bounding box center [496, 172] width 5 height 5
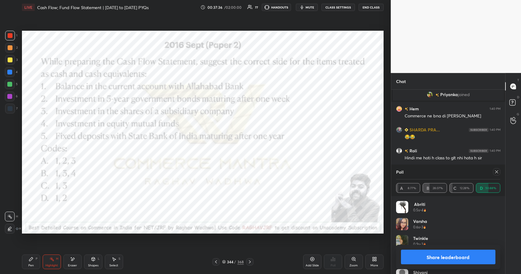
scroll to position [5416, 0]
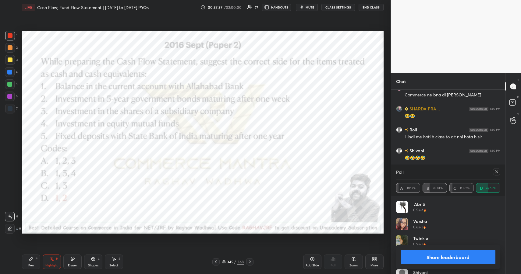
click at [440, 255] on button "Share leaderboard" at bounding box center [448, 257] width 95 height 15
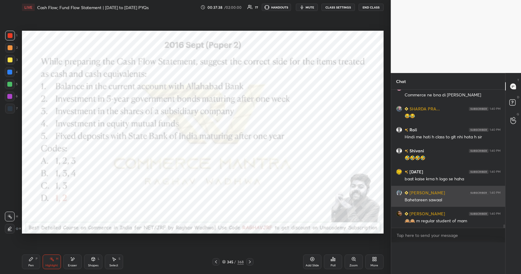
scroll to position [0, 0]
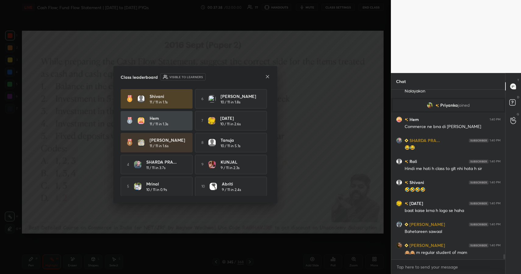
click at [268, 78] on icon at bounding box center [267, 76] width 5 height 5
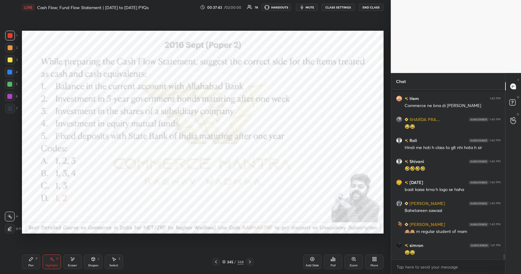
click at [98, 260] on div "L" at bounding box center [99, 259] width 2 height 3
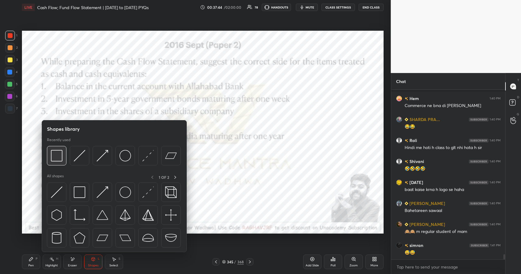
click at [54, 152] on img at bounding box center [57, 156] width 12 height 12
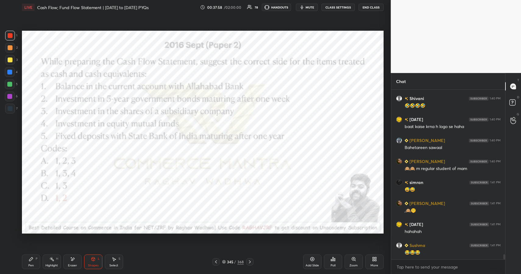
click at [34, 263] on div "Pen P" at bounding box center [31, 262] width 18 height 15
drag, startPoint x: 34, startPoint y: 262, endPoint x: 46, endPoint y: 248, distance: 18.0
click at [34, 262] on div "Pen P" at bounding box center [31, 262] width 18 height 15
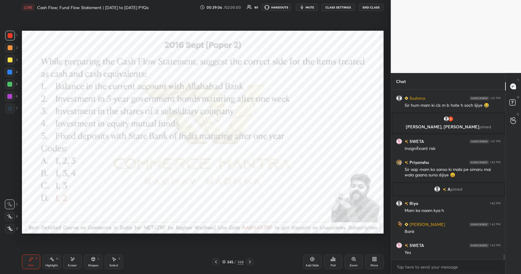
scroll to position [5722, 0]
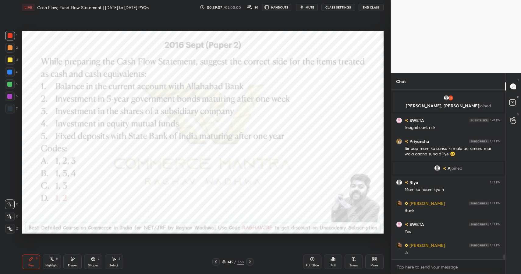
click at [95, 260] on icon at bounding box center [93, 259] width 5 height 5
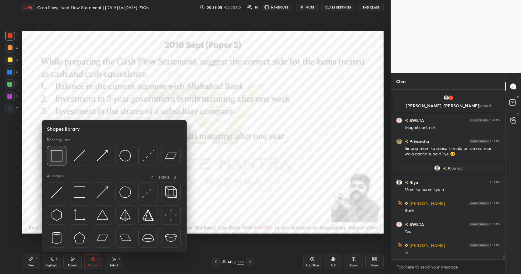
click at [58, 150] on img at bounding box center [57, 156] width 12 height 12
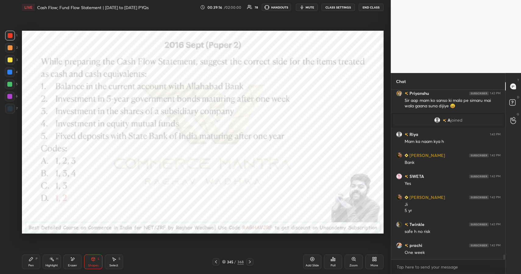
scroll to position [5791, 0]
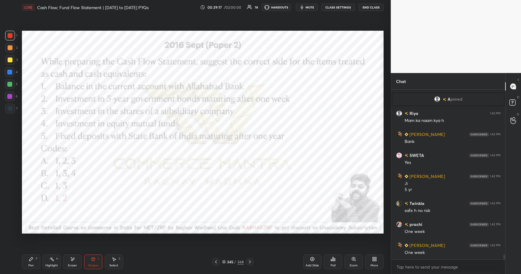
click at [28, 259] on div "Pen P" at bounding box center [31, 262] width 18 height 15
click at [30, 263] on div "Pen P" at bounding box center [31, 262] width 18 height 15
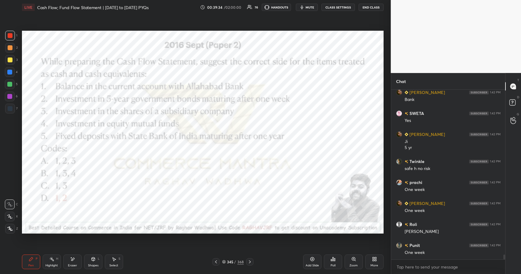
scroll to position [5854, 0]
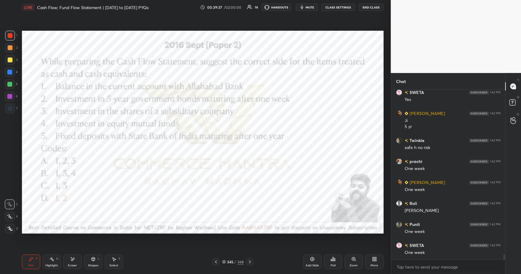
drag, startPoint x: 232, startPoint y: 261, endPoint x: 231, endPoint y: 257, distance: 3.7
click at [231, 260] on div "345" at bounding box center [230, 262] width 6 height 4
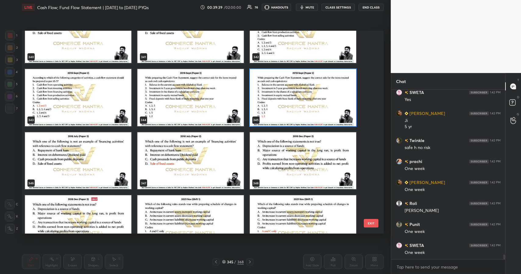
scroll to position [7183, 0]
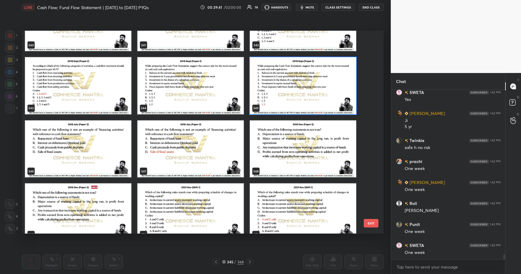
click at [49, 155] on img "grid" at bounding box center [78, 148] width 106 height 57
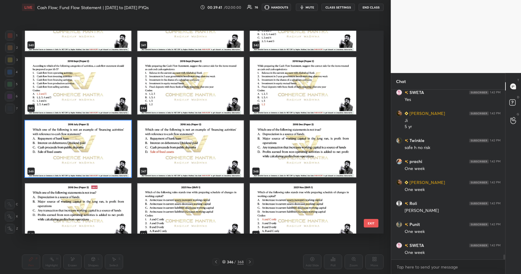
click at [49, 155] on img "grid" at bounding box center [78, 148] width 106 height 57
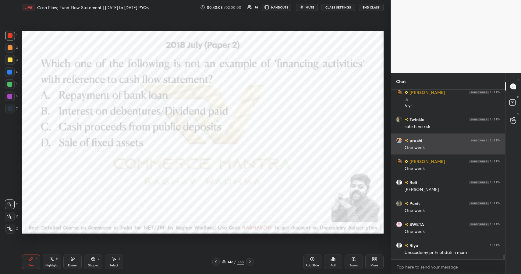
scroll to position [5912, 0]
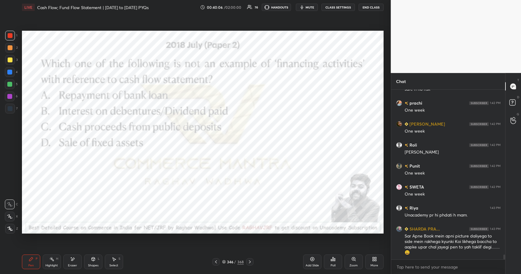
click at [236, 263] on div "346 / 368" at bounding box center [233, 261] width 22 height 5
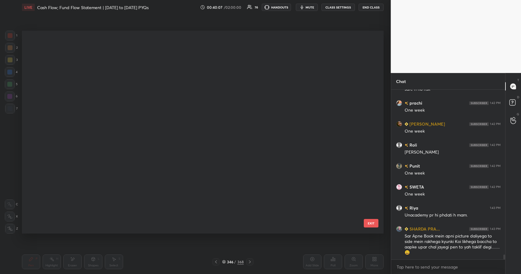
scroll to position [201, 358]
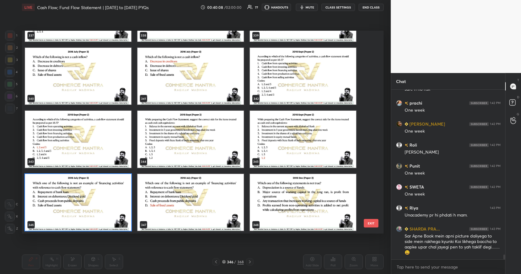
click at [107, 203] on img "grid" at bounding box center [78, 202] width 106 height 57
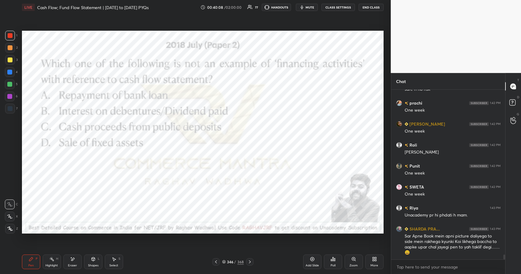
scroll to position [0, 0]
click at [330, 262] on icon at bounding box center [332, 259] width 5 height 5
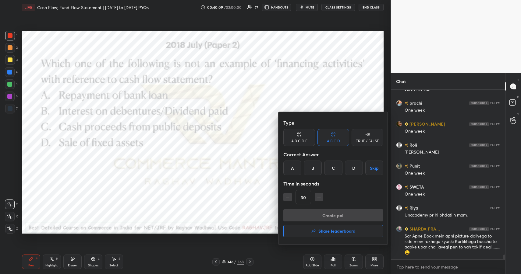
click at [349, 166] on div "D" at bounding box center [354, 168] width 18 height 15
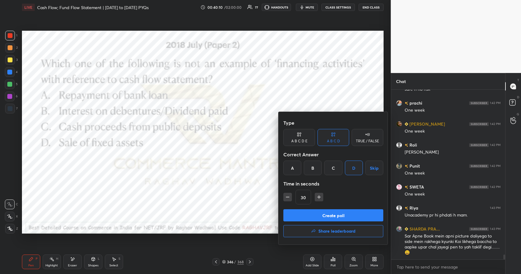
scroll to position [5933, 0]
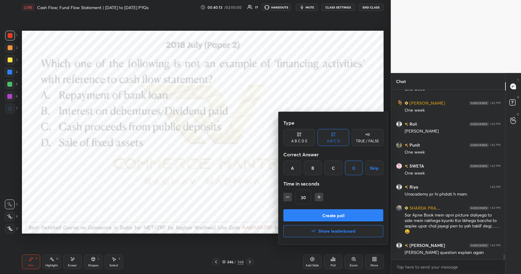
click at [368, 215] on button "Create poll" at bounding box center [333, 216] width 100 height 12
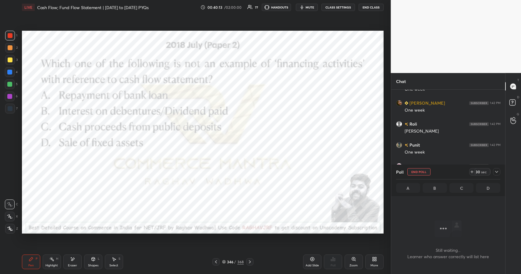
scroll to position [2, 2]
click at [498, 172] on icon at bounding box center [496, 172] width 5 height 5
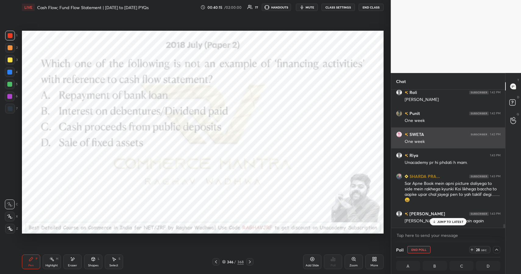
scroll to position [0, 2]
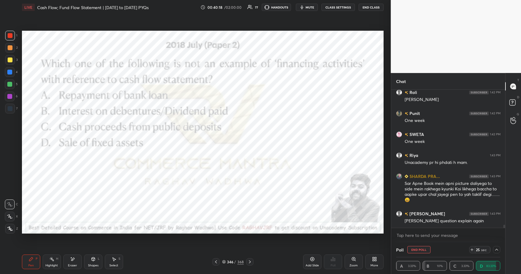
click at [228, 260] on div "346 / 368" at bounding box center [232, 262] width 41 height 7
click at [234, 263] on div "346 / 368" at bounding box center [233, 261] width 22 height 5
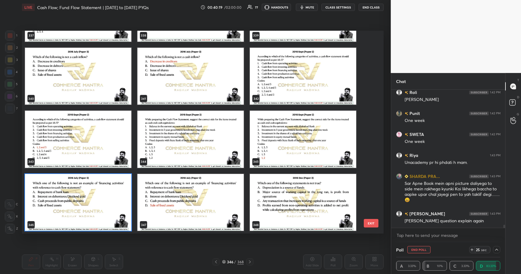
scroll to position [201, 358]
click at [91, 205] on img "grid" at bounding box center [78, 202] width 106 height 57
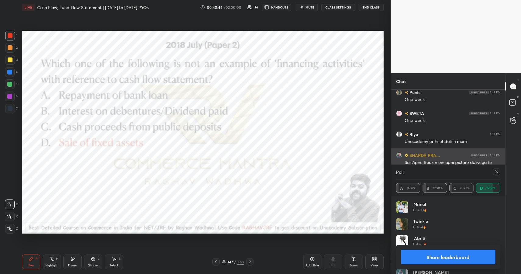
scroll to position [6007, 0]
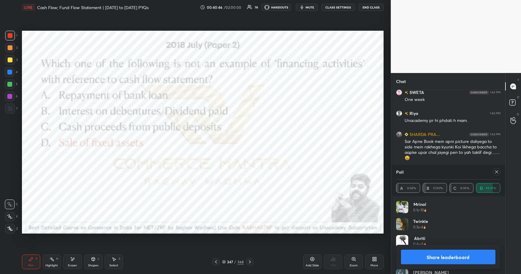
click at [430, 260] on button "Share leaderboard" at bounding box center [448, 257] width 95 height 15
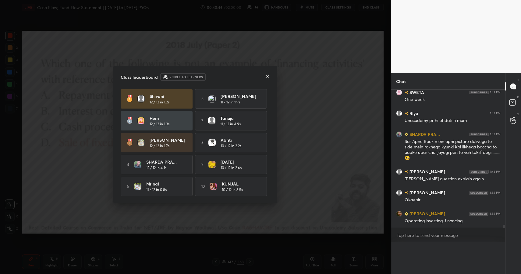
scroll to position [0, 0]
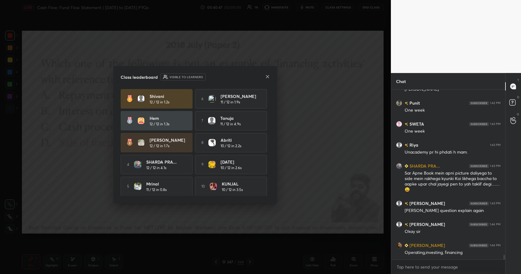
click at [266, 76] on icon at bounding box center [267, 76] width 5 height 5
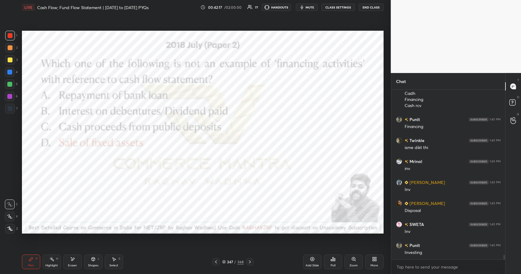
scroll to position [6335, 0]
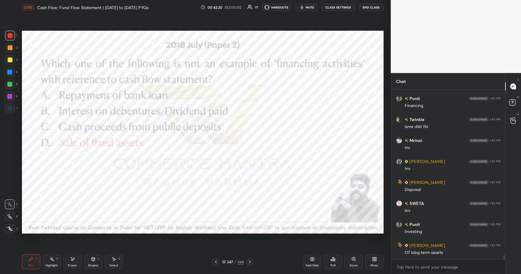
click at [236, 263] on div "347 / 368" at bounding box center [233, 261] width 22 height 5
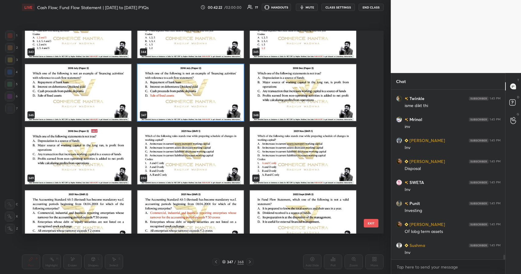
scroll to position [7239, 0]
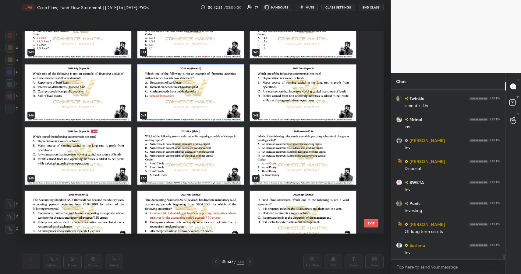
click at [291, 100] on img "grid" at bounding box center [303, 92] width 106 height 57
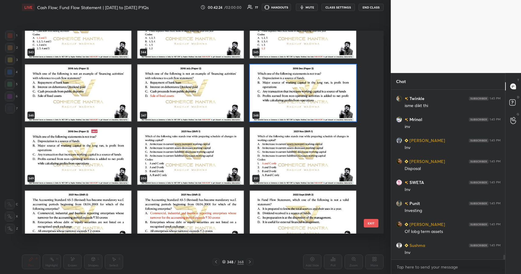
click at [291, 100] on img "grid" at bounding box center [303, 92] width 106 height 57
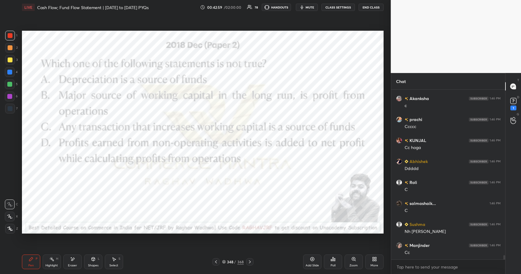
scroll to position [6727, 0]
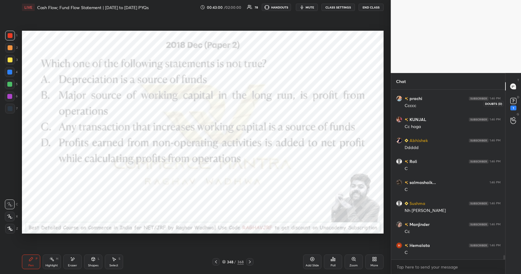
click at [518, 104] on div "1" at bounding box center [513, 103] width 12 height 11
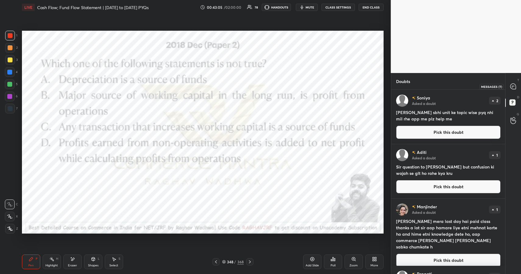
click at [515, 84] on icon at bounding box center [512, 86] width 5 height 5
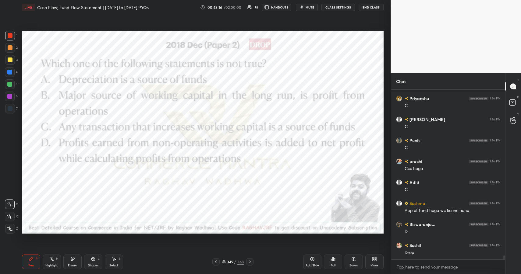
scroll to position [7177, 0]
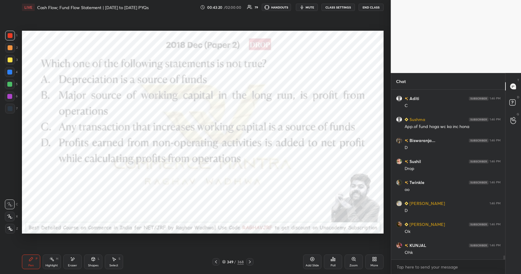
click at [97, 262] on div "Shapes L" at bounding box center [93, 262] width 18 height 15
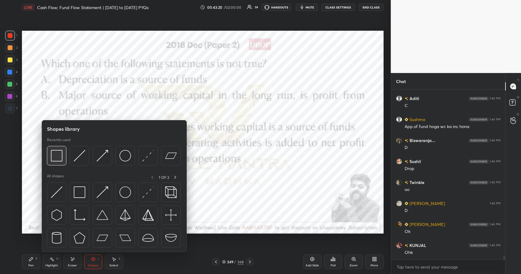
click at [59, 153] on img at bounding box center [57, 156] width 12 height 12
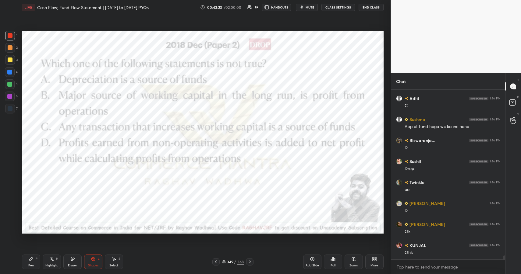
scroll to position [7240, 0]
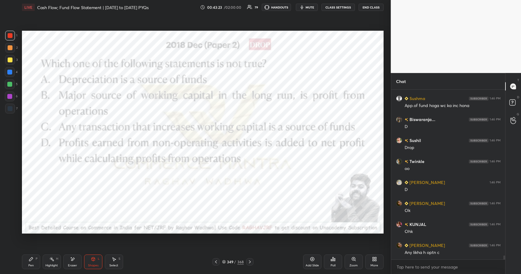
click at [51, 260] on div "Highlight H" at bounding box center [52, 262] width 18 height 15
click at [54, 259] on icon at bounding box center [51, 259] width 5 height 5
click at [34, 263] on div "Pen P" at bounding box center [31, 262] width 18 height 15
drag, startPoint x: 34, startPoint y: 263, endPoint x: 54, endPoint y: 238, distance: 31.2
click at [34, 263] on div "Pen P" at bounding box center [31, 262] width 18 height 15
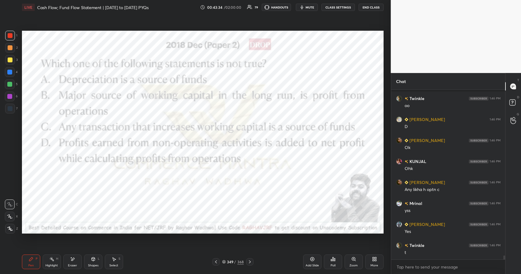
scroll to position [7345, 0]
click at [53, 259] on icon at bounding box center [51, 259] width 5 height 5
drag, startPoint x: 54, startPoint y: 258, endPoint x: 57, endPoint y: 240, distance: 18.0
click at [54, 258] on icon at bounding box center [51, 259] width 5 height 5
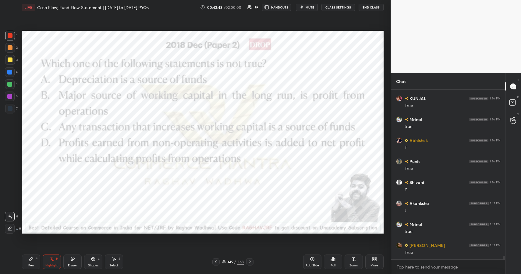
click at [31, 258] on icon at bounding box center [31, 260] width 4 height 4
click at [32, 264] on div "Pen" at bounding box center [30, 265] width 5 height 3
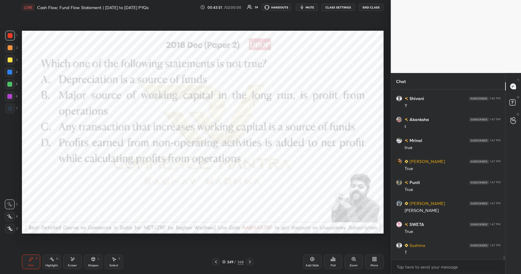
scroll to position [7597, 0]
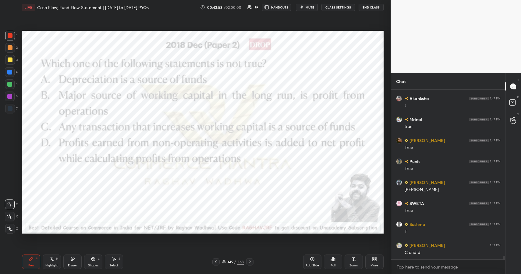
drag, startPoint x: 55, startPoint y: 263, endPoint x: 51, endPoint y: 262, distance: 4.0
click at [53, 263] on div "Highlight H" at bounding box center [52, 262] width 18 height 15
drag, startPoint x: 51, startPoint y: 264, endPoint x: 64, endPoint y: 242, distance: 25.1
click at [51, 264] on div "Highlight" at bounding box center [51, 265] width 12 height 3
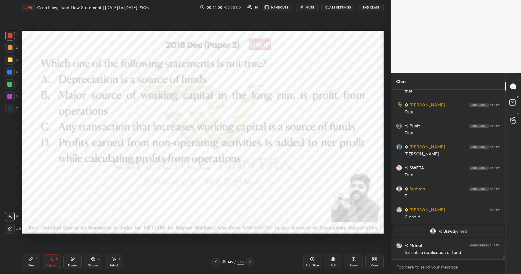
scroll to position [7132, 0]
click at [97, 264] on div "Shapes L" at bounding box center [93, 262] width 18 height 15
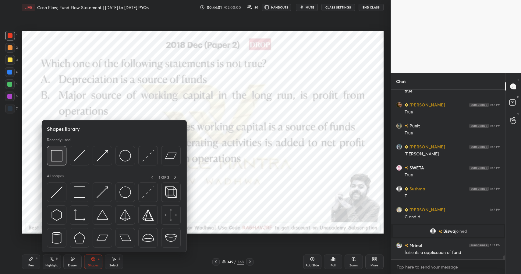
click at [57, 156] on img at bounding box center [57, 156] width 12 height 12
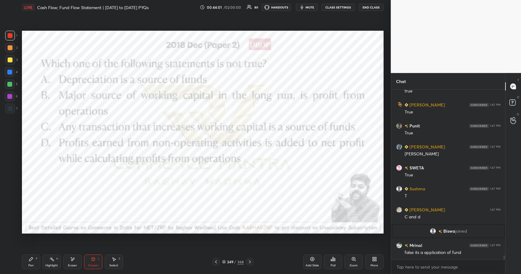
scroll to position [7153, 0]
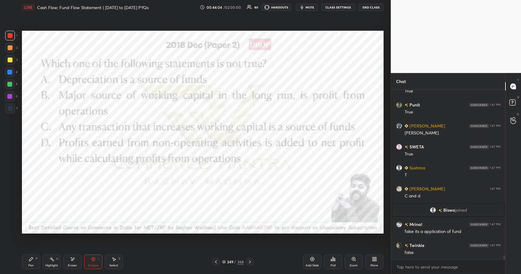
click at [27, 263] on div "Pen P" at bounding box center [31, 262] width 18 height 15
drag, startPoint x: 27, startPoint y: 263, endPoint x: 49, endPoint y: 247, distance: 27.3
click at [29, 263] on div "Pen P" at bounding box center [31, 262] width 18 height 15
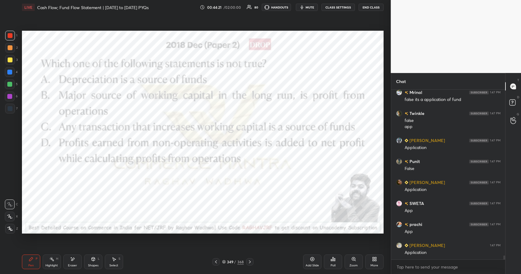
scroll to position [7300, 0]
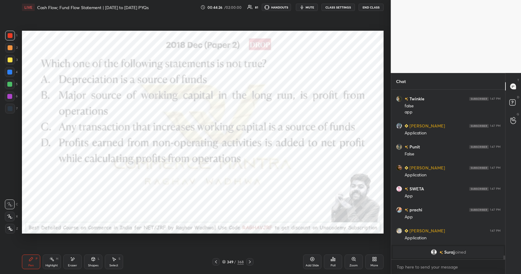
click at [99, 262] on div "Shapes L" at bounding box center [93, 262] width 18 height 15
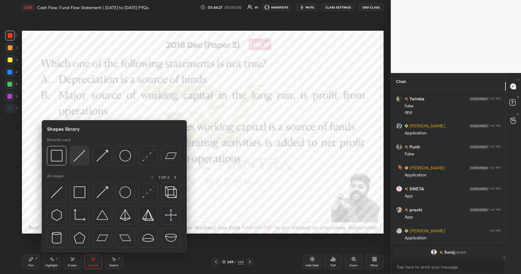
click at [76, 159] on img at bounding box center [80, 156] width 12 height 12
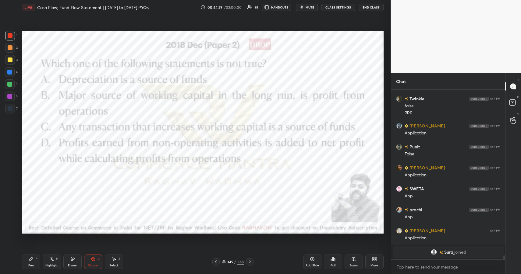
click at [33, 259] on div "Pen P" at bounding box center [31, 262] width 18 height 15
click at [33, 259] on icon at bounding box center [31, 259] width 5 height 5
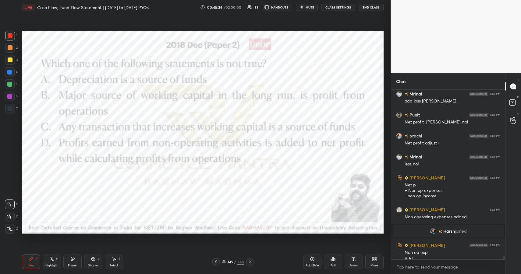
scroll to position [7453, 0]
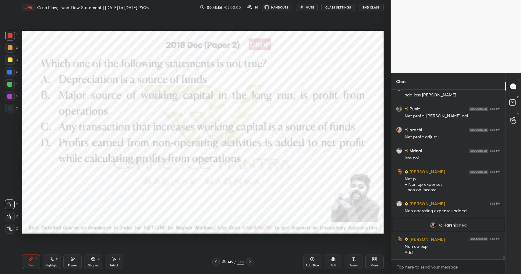
click at [91, 256] on div "Shapes L" at bounding box center [93, 262] width 18 height 15
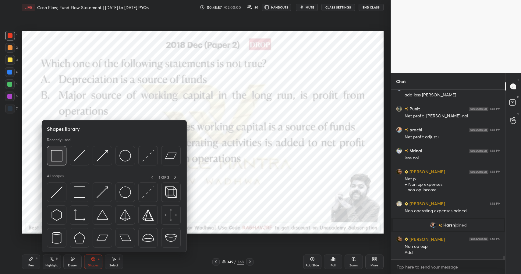
click at [58, 160] on img at bounding box center [57, 156] width 12 height 12
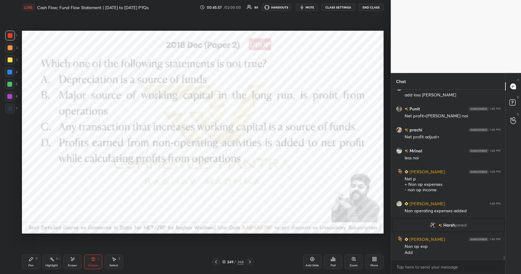
click at [8, 99] on div at bounding box center [10, 97] width 10 height 10
drag, startPoint x: 8, startPoint y: 99, endPoint x: 18, endPoint y: 102, distance: 10.0
click at [9, 101] on div at bounding box center [10, 97] width 10 height 10
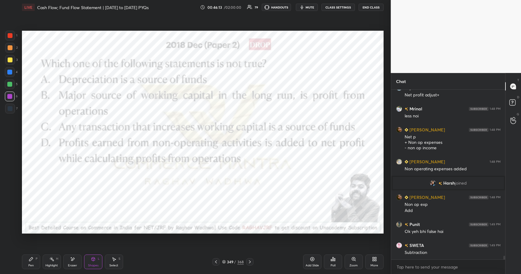
scroll to position [7516, 0]
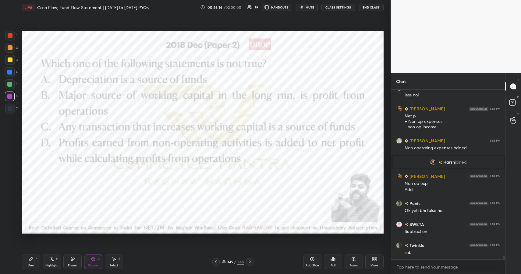
click at [31, 263] on div "Pen P" at bounding box center [31, 262] width 18 height 15
drag, startPoint x: 29, startPoint y: 263, endPoint x: 29, endPoint y: 252, distance: 10.7
click at [29, 263] on div "Pen P" at bounding box center [31, 262] width 18 height 15
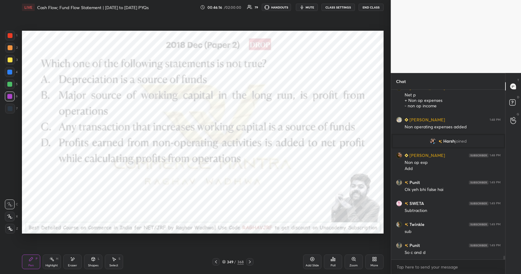
click at [9, 33] on div at bounding box center [10, 35] width 5 height 5
drag, startPoint x: 9, startPoint y: 34, endPoint x: 7, endPoint y: 36, distance: 3.4
click at [7, 36] on div at bounding box center [10, 36] width 10 height 10
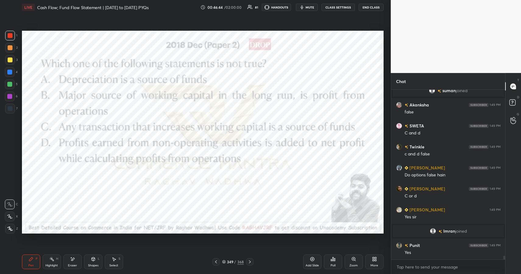
scroll to position [7660, 0]
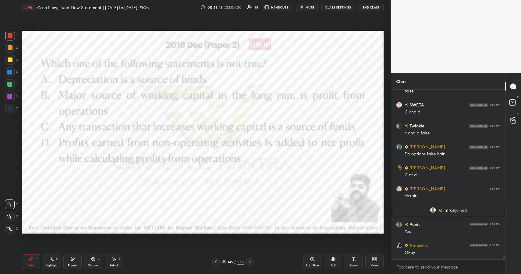
click at [234, 261] on div "349 / 368" at bounding box center [233, 261] width 22 height 5
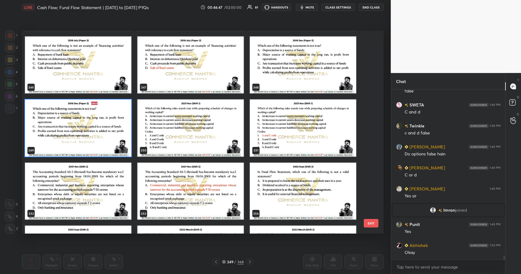
scroll to position [7267, 0]
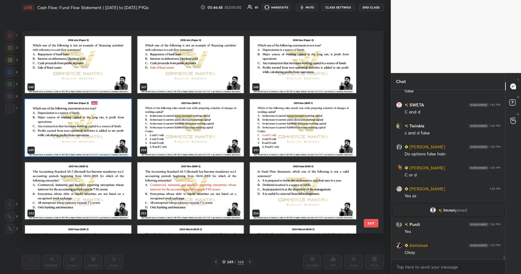
click at [213, 128] on img "grid" at bounding box center [190, 127] width 106 height 57
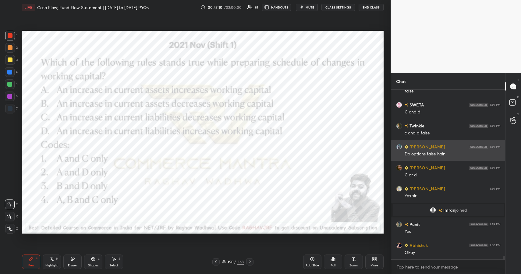
scroll to position [7681, 0]
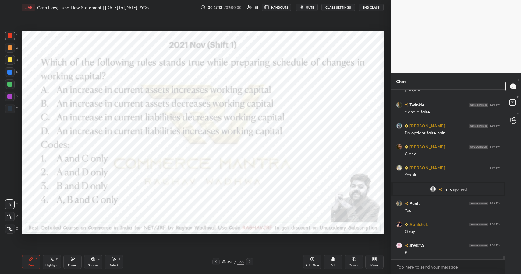
click at [236, 262] on div "350 / 368" at bounding box center [233, 261] width 22 height 5
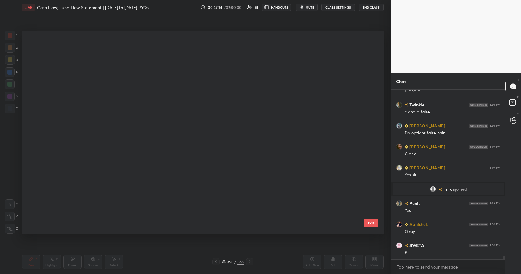
scroll to position [201, 358]
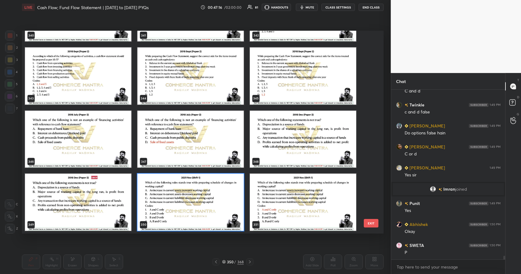
click at [199, 210] on img "grid" at bounding box center [190, 202] width 106 height 57
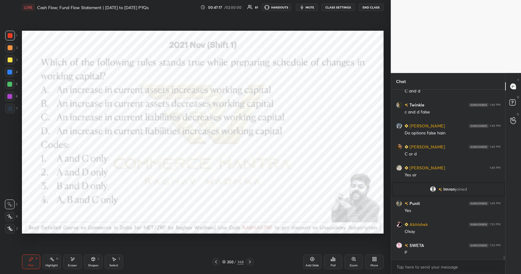
click at [330, 258] on icon at bounding box center [332, 259] width 5 height 5
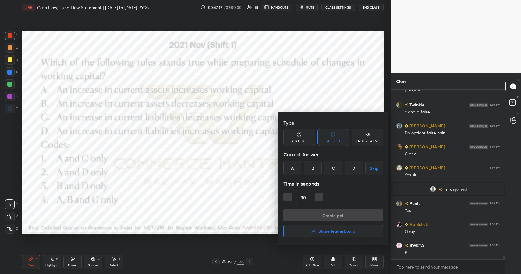
click at [294, 166] on div "A" at bounding box center [292, 168] width 18 height 15
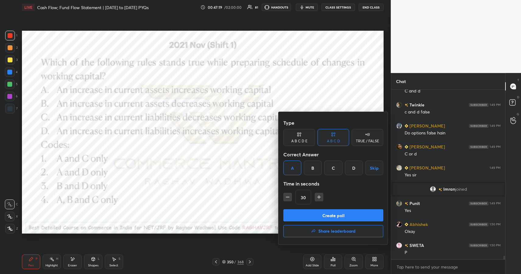
click at [366, 217] on button "Create poll" at bounding box center [333, 216] width 100 height 12
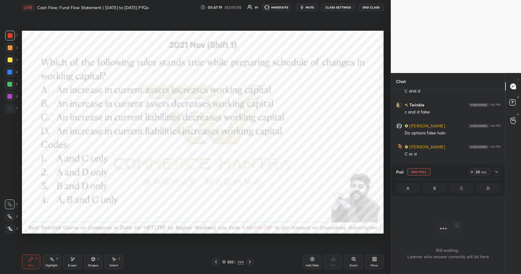
scroll to position [151, 112]
click at [498, 175] on div at bounding box center [496, 171] width 7 height 7
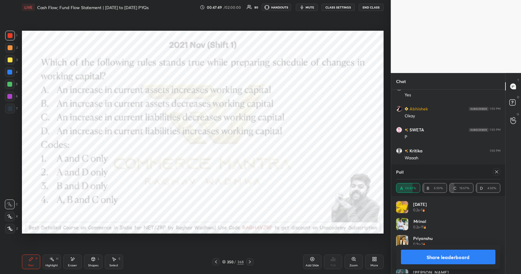
scroll to position [71, 102]
click at [432, 253] on button "Share leaderboard" at bounding box center [448, 257] width 95 height 15
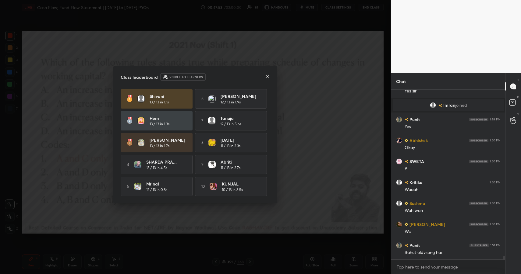
click at [267, 77] on icon at bounding box center [267, 76] width 5 height 5
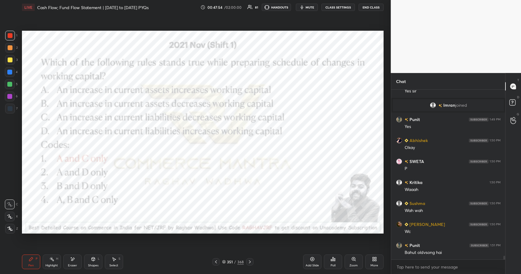
click at [104, 261] on div "Pen P Highlight H Eraser Shapes L Select S" at bounding box center [92, 262] width 141 height 15
click at [95, 261] on icon at bounding box center [93, 259] width 5 height 5
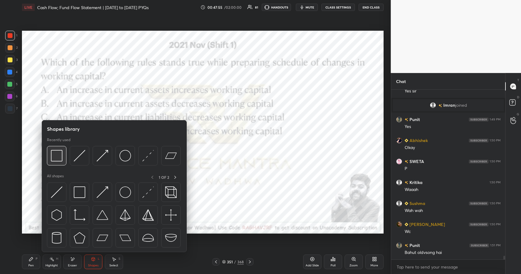
click at [57, 152] on img at bounding box center [57, 156] width 12 height 12
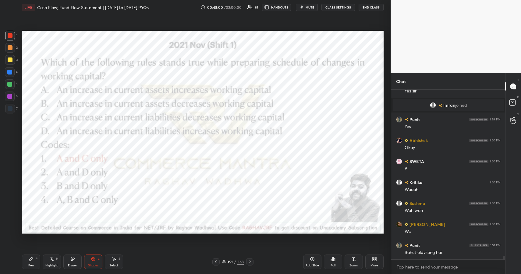
click at [32, 265] on div "Pen" at bounding box center [30, 265] width 5 height 3
drag, startPoint x: 33, startPoint y: 268, endPoint x: 38, endPoint y: 234, distance: 34.2
click at [33, 268] on div "Pen P" at bounding box center [31, 262] width 18 height 15
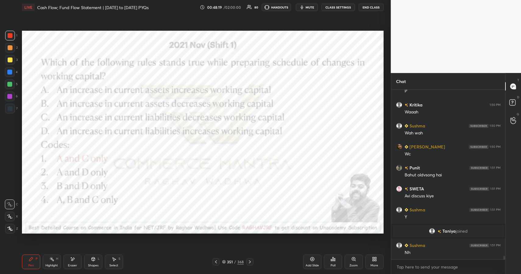
scroll to position [7774, 0]
click at [9, 70] on div at bounding box center [9, 72] width 5 height 5
drag, startPoint x: 9, startPoint y: 70, endPoint x: 16, endPoint y: 68, distance: 7.2
click at [9, 70] on div at bounding box center [9, 72] width 5 height 5
click at [68, 262] on div "Eraser" at bounding box center [72, 262] width 18 height 15
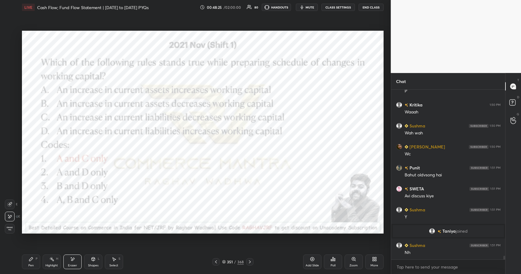
click at [35, 260] on div "Pen P" at bounding box center [31, 262] width 18 height 15
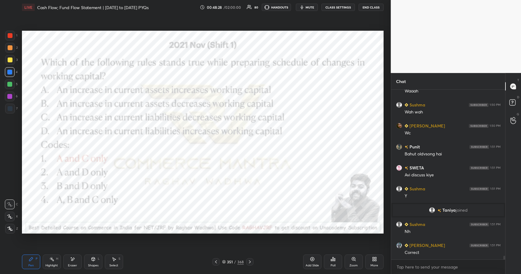
click at [69, 262] on div "Eraser" at bounding box center [72, 262] width 18 height 15
click at [31, 260] on icon at bounding box center [31, 260] width 4 height 4
click at [34, 261] on div "Pen P" at bounding box center [31, 262] width 18 height 15
click at [12, 35] on div at bounding box center [10, 36] width 10 height 10
drag, startPoint x: 11, startPoint y: 34, endPoint x: 9, endPoint y: 40, distance: 6.3
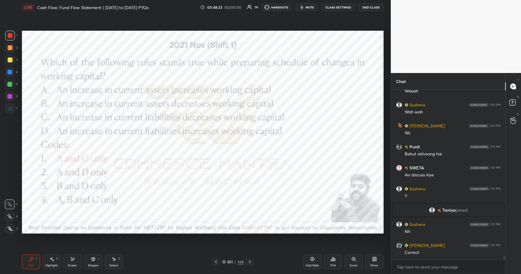
click at [11, 34] on div at bounding box center [10, 35] width 5 height 5
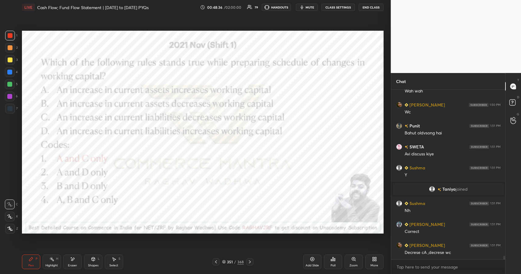
scroll to position [7837, 0]
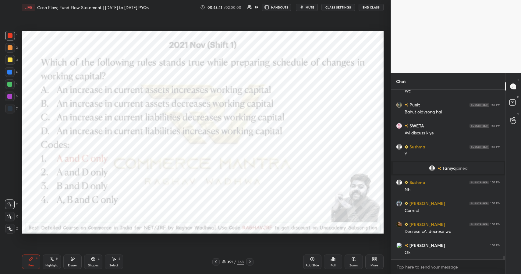
click at [237, 262] on div "351 / 368" at bounding box center [233, 261] width 22 height 5
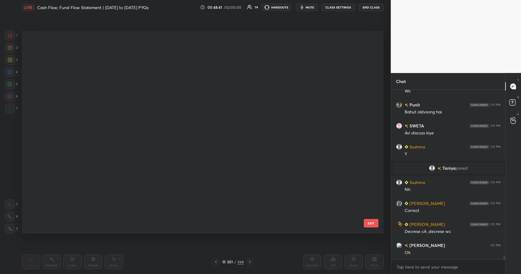
scroll to position [2, 3]
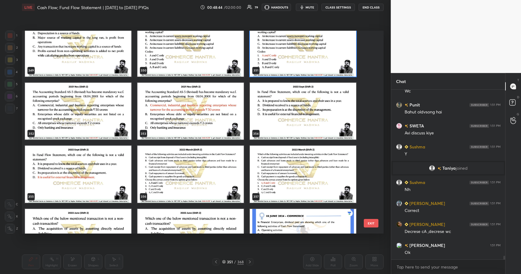
click at [72, 109] on img "grid" at bounding box center [78, 111] width 106 height 57
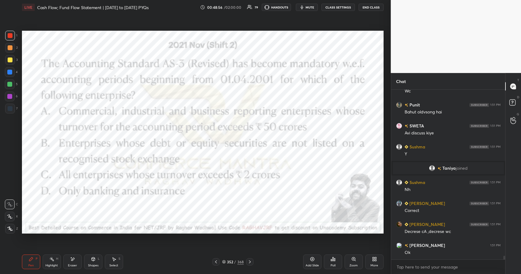
click at [234, 259] on div "352 / 368" at bounding box center [232, 262] width 41 height 7
click at [234, 260] on div "352 / 368" at bounding box center [232, 262] width 41 height 7
click at [237, 262] on div "352 / 368" at bounding box center [233, 261] width 22 height 5
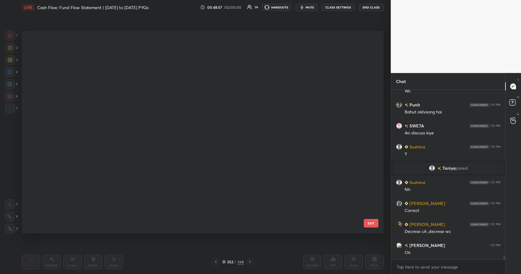
scroll to position [201, 358]
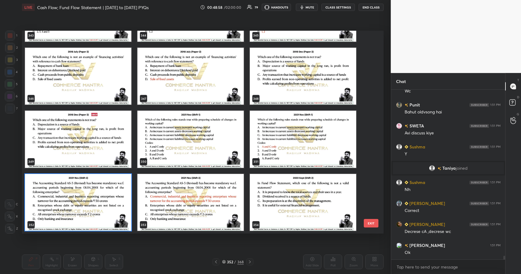
drag, startPoint x: 116, startPoint y: 198, endPoint x: 119, endPoint y: 192, distance: 6.2
click at [116, 198] on img "grid" at bounding box center [78, 202] width 106 height 57
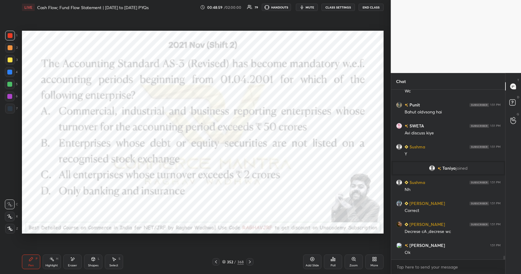
click at [335, 262] on div "Poll" at bounding box center [333, 262] width 18 height 15
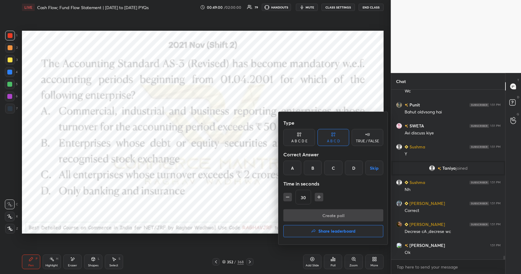
click at [289, 166] on div "A" at bounding box center [292, 168] width 18 height 15
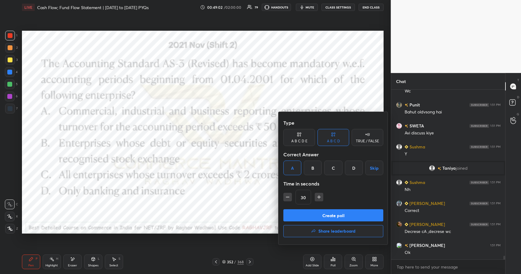
click at [359, 216] on button "Create poll" at bounding box center [333, 216] width 100 height 12
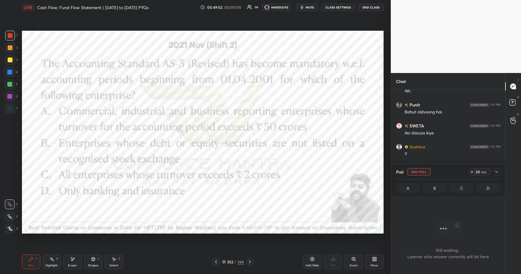
scroll to position [151, 112]
click at [494, 170] on div at bounding box center [496, 171] width 7 height 7
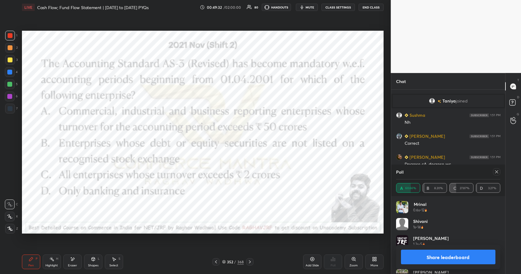
scroll to position [71, 102]
click at [474, 253] on button "Share leaderboard" at bounding box center [448, 257] width 95 height 15
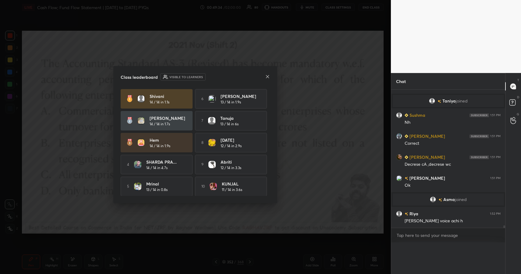
scroll to position [0, 0]
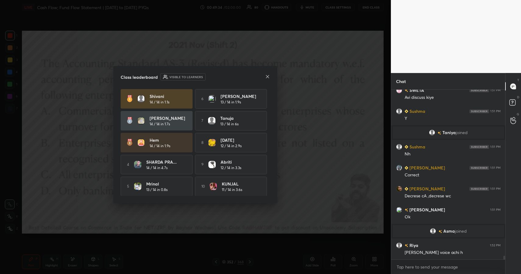
click at [266, 78] on icon at bounding box center [267, 76] width 5 height 5
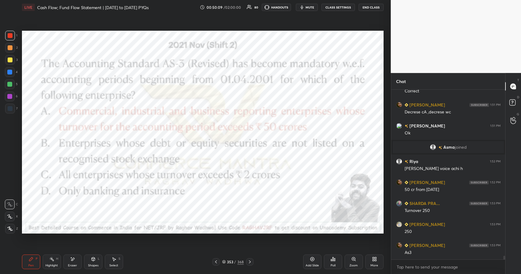
scroll to position [7944, 0]
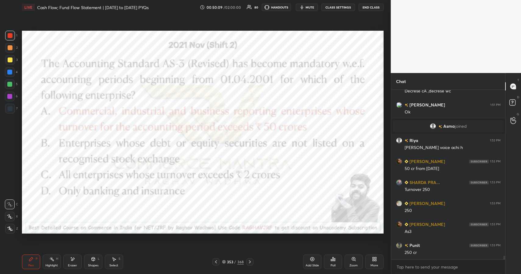
drag, startPoint x: 39, startPoint y: 256, endPoint x: 42, endPoint y: 259, distance: 5.0
click at [39, 256] on div "Pen P" at bounding box center [31, 262] width 18 height 15
drag, startPoint x: 42, startPoint y: 260, endPoint x: 69, endPoint y: 243, distance: 32.0
click at [43, 260] on div "Highlight H" at bounding box center [52, 262] width 18 height 15
click at [232, 261] on div "353" at bounding box center [230, 262] width 6 height 4
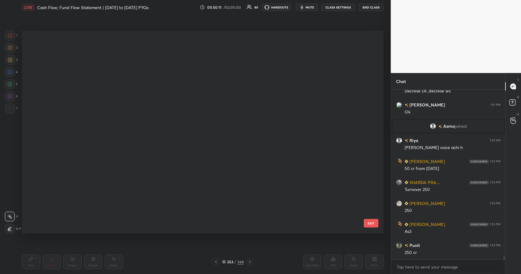
scroll to position [2, 3]
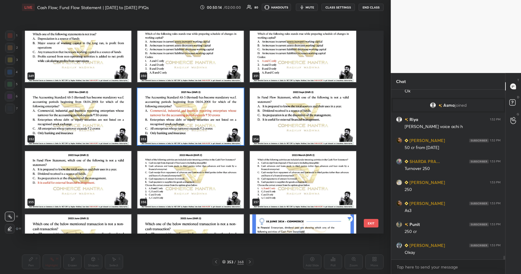
click at [292, 120] on img "grid" at bounding box center [303, 116] width 106 height 57
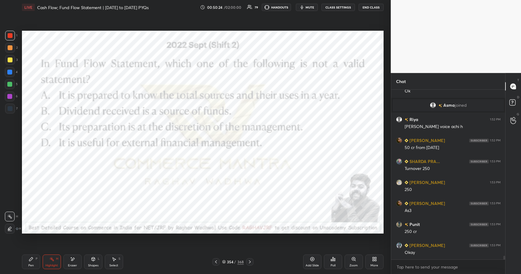
click at [93, 261] on icon at bounding box center [93, 260] width 0 height 2
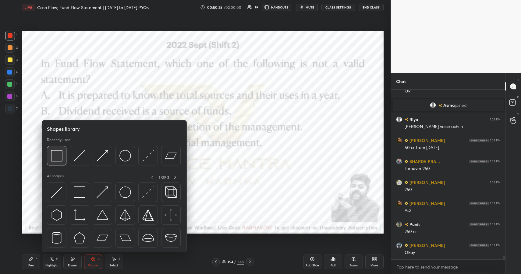
drag, startPoint x: 58, startPoint y: 164, endPoint x: 55, endPoint y: 161, distance: 3.7
click at [57, 163] on div at bounding box center [56, 155] width 19 height 19
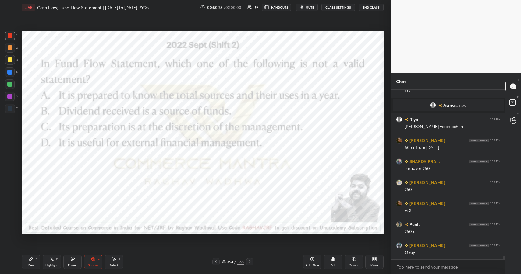
click at [30, 258] on icon at bounding box center [31, 259] width 5 height 5
click at [32, 258] on icon at bounding box center [31, 260] width 4 height 4
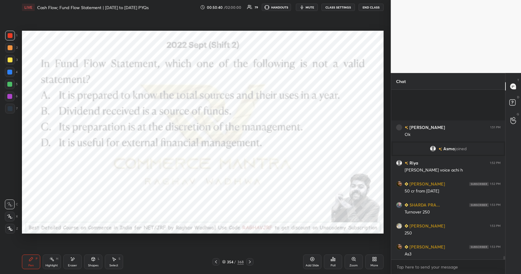
scroll to position [8111, 0]
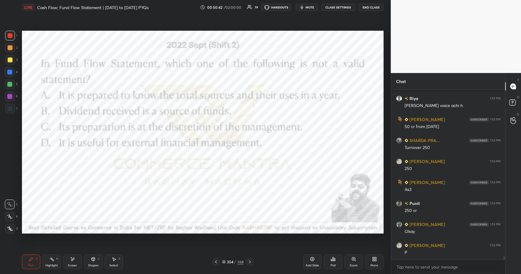
click at [235, 260] on div "/" at bounding box center [235, 262] width 2 height 4
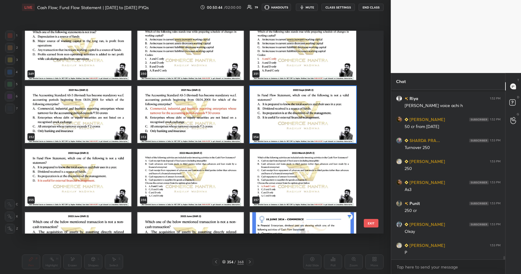
scroll to position [7349, 0]
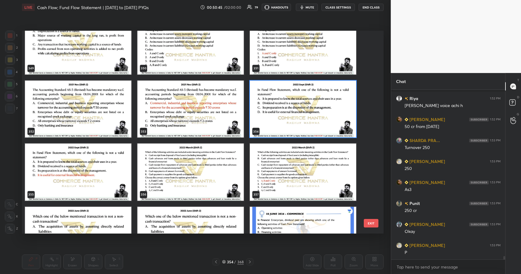
click at [307, 114] on img "grid" at bounding box center [303, 108] width 106 height 57
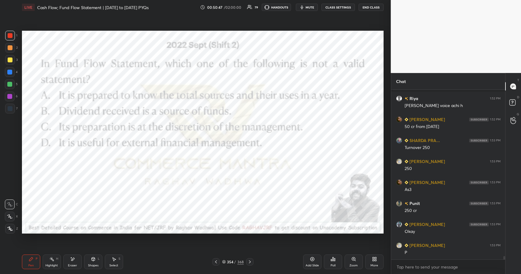
click at [333, 263] on div "Poll" at bounding box center [333, 262] width 18 height 15
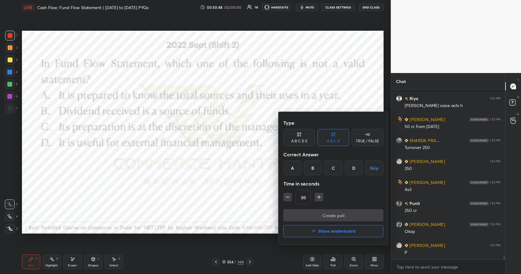
click at [353, 172] on div "D" at bounding box center [354, 168] width 18 height 15
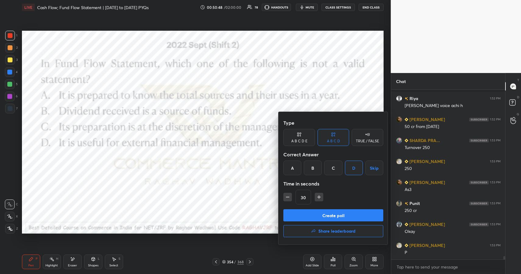
scroll to position [8132, 0]
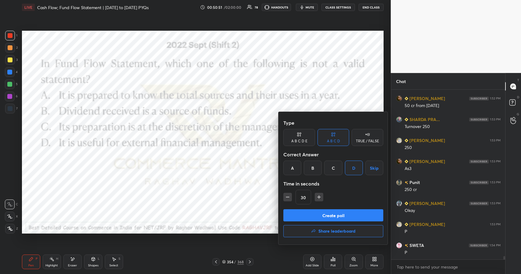
drag, startPoint x: 315, startPoint y: 214, endPoint x: 329, endPoint y: 204, distance: 17.4
click at [315, 214] on button "Create poll" at bounding box center [333, 216] width 100 height 12
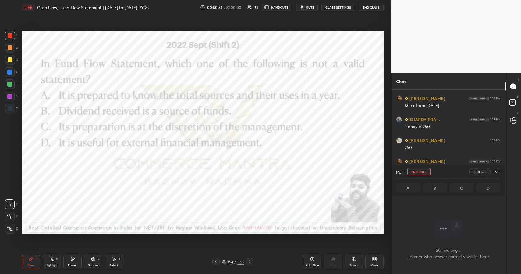
scroll to position [151, 112]
drag, startPoint x: 495, startPoint y: 171, endPoint x: 492, endPoint y: 170, distance: 3.4
click at [494, 170] on icon at bounding box center [496, 172] width 5 height 5
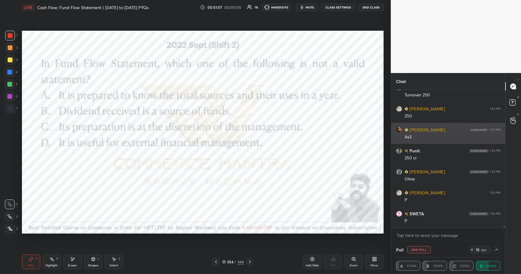
scroll to position [8178, 0]
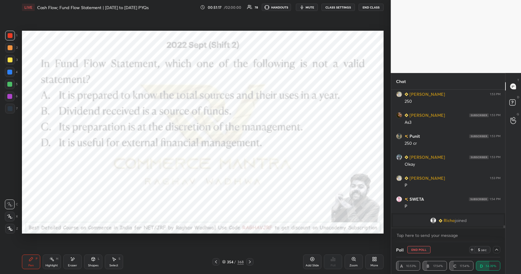
click at [233, 263] on div "354 / 368" at bounding box center [233, 261] width 22 height 5
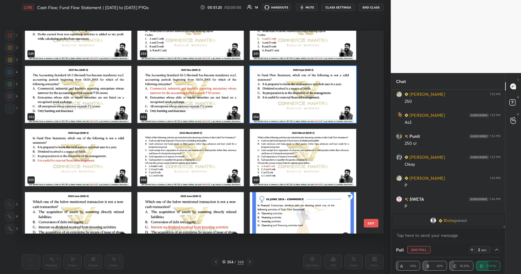
scroll to position [7369, 0]
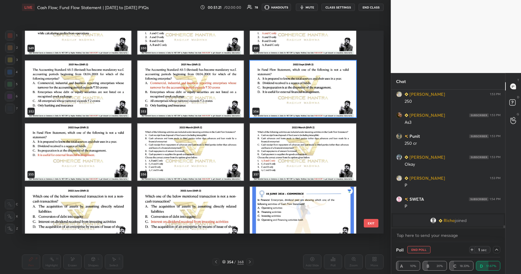
click at [286, 102] on img "grid" at bounding box center [303, 88] width 106 height 57
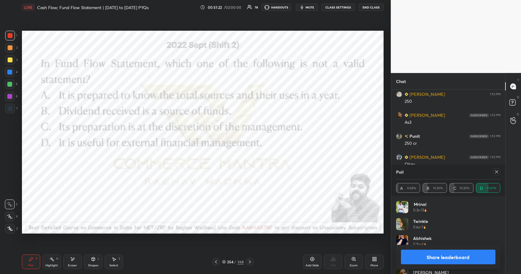
scroll to position [8186, 0]
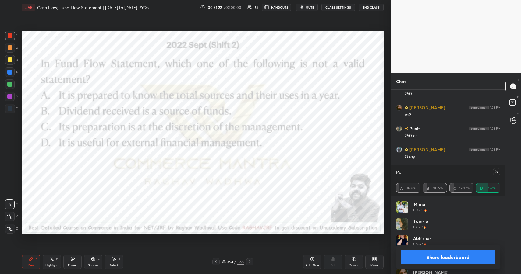
click at [458, 257] on button "Share leaderboard" at bounding box center [448, 257] width 95 height 15
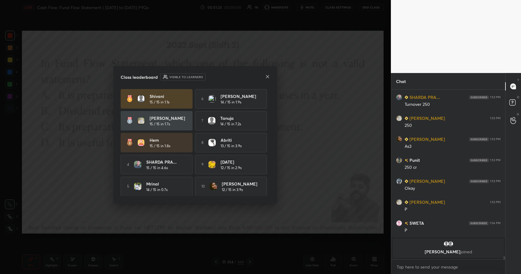
drag, startPoint x: 270, startPoint y: 76, endPoint x: 267, endPoint y: 71, distance: 5.9
click at [270, 76] on div "Class leaderboard Visible to learners [PERSON_NAME] 15 / 15 in 1.1s 6 [PERSON_N…" at bounding box center [195, 134] width 164 height 137
click at [267, 75] on icon at bounding box center [267, 76] width 5 height 5
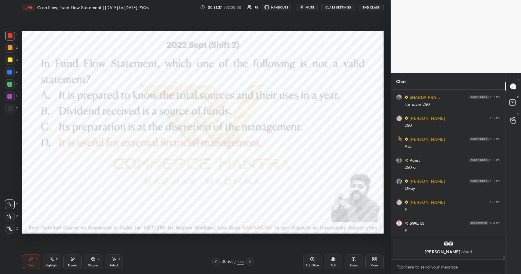
drag, startPoint x: 28, startPoint y: 261, endPoint x: 34, endPoint y: 255, distance: 8.4
click at [28, 261] on div "Pen P" at bounding box center [31, 262] width 18 height 15
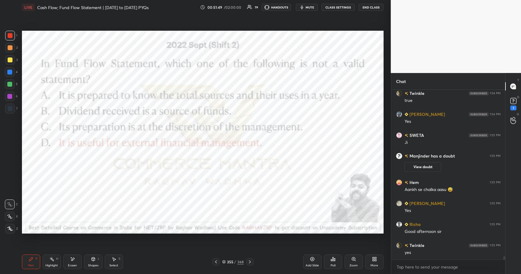
click at [96, 261] on div "Shapes L" at bounding box center [93, 262] width 18 height 15
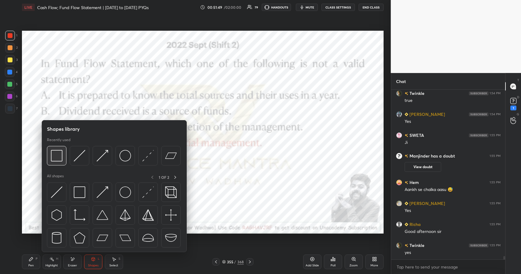
click at [59, 158] on img at bounding box center [57, 156] width 12 height 12
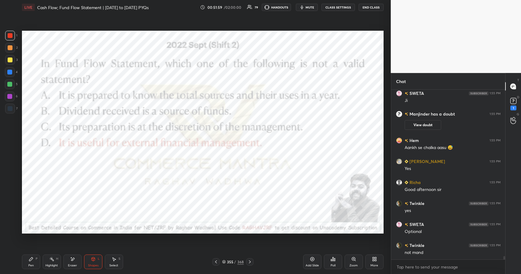
click at [33, 261] on div "Pen P" at bounding box center [31, 262] width 18 height 15
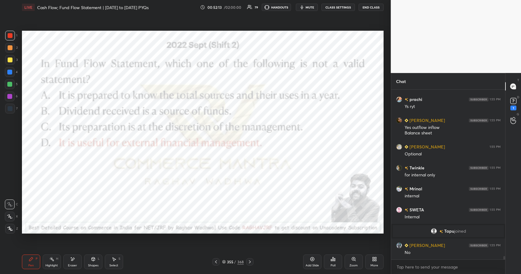
drag, startPoint x: 30, startPoint y: 263, endPoint x: 43, endPoint y: 243, distance: 24.5
click at [30, 265] on div "Pen P" at bounding box center [31, 262] width 18 height 15
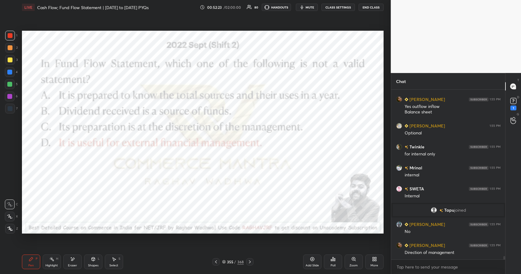
click at [235, 260] on div "/" at bounding box center [235, 262] width 2 height 4
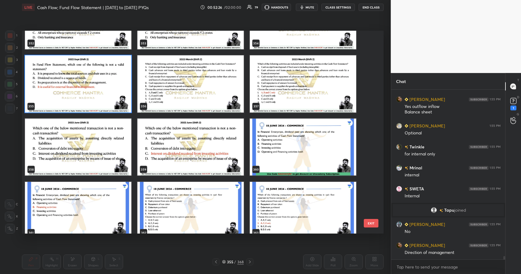
scroll to position [7438, 0]
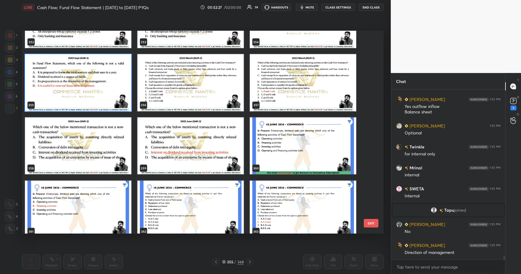
click at [210, 93] on img "grid" at bounding box center [190, 82] width 106 height 57
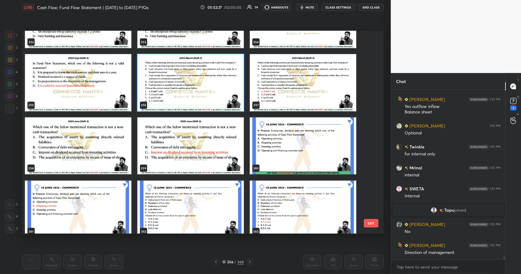
click at [210, 93] on img "grid" at bounding box center [190, 82] width 106 height 57
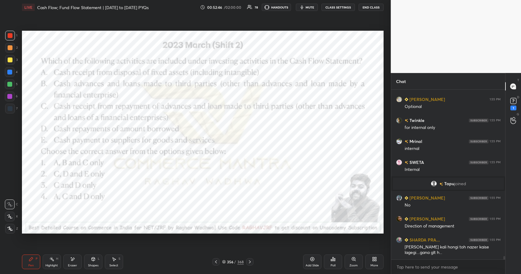
scroll to position [8355, 0]
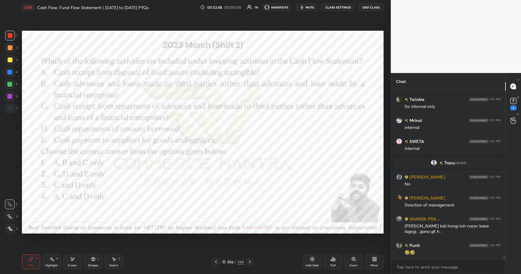
click at [230, 264] on div "356 / 368" at bounding box center [233, 261] width 22 height 5
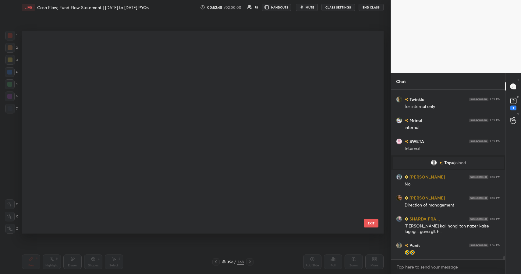
scroll to position [201, 358]
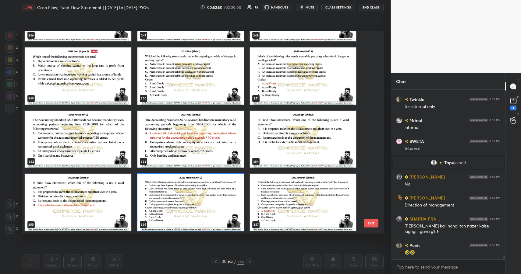
click at [356, 245] on div "LIVE Cash Flow; Fund Flow Statement | [DATE] to [DATE] PYQs 00:52:50 / 02:00:00…" at bounding box center [202, 137] width 366 height 274
click at [203, 202] on img "grid" at bounding box center [190, 202] width 106 height 57
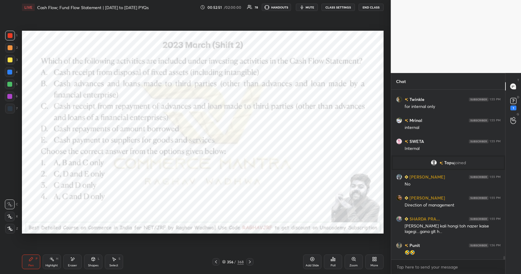
click at [331, 261] on icon at bounding box center [331, 261] width 1 height 2
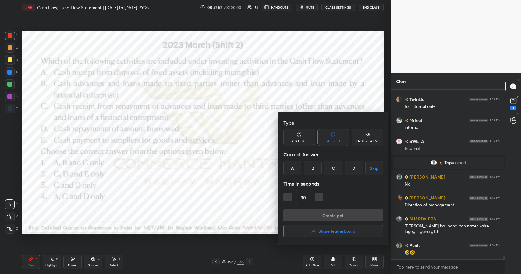
click at [290, 167] on div "A" at bounding box center [292, 168] width 18 height 15
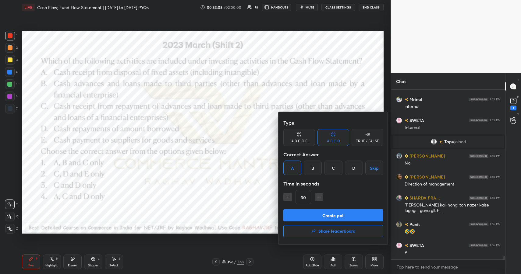
scroll to position [8397, 0]
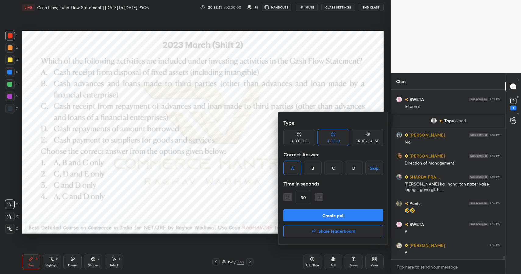
click at [342, 219] on button "Create poll" at bounding box center [333, 216] width 100 height 12
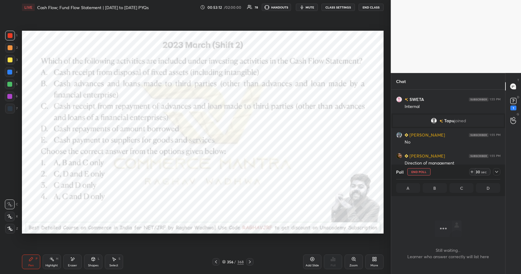
scroll to position [2, 2]
click at [494, 174] on icon at bounding box center [496, 172] width 5 height 5
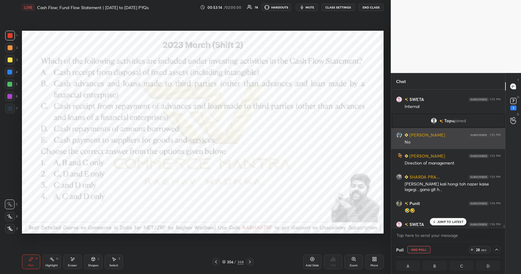
scroll to position [8429, 0]
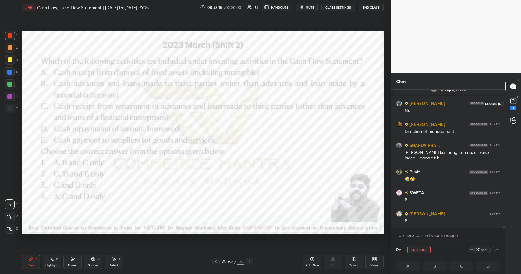
click at [513, 107] on div "1" at bounding box center [513, 108] width 6 height 5
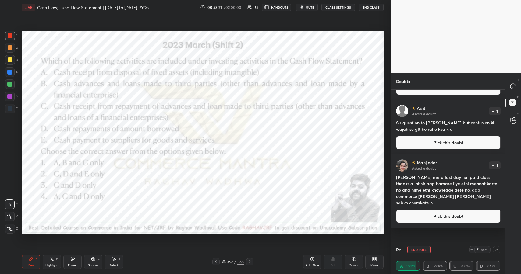
scroll to position [0, 0]
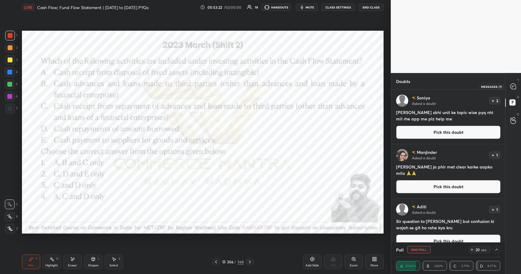
click at [509, 89] on div at bounding box center [513, 86] width 12 height 11
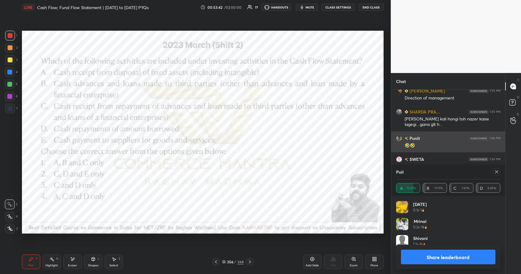
scroll to position [2, 2]
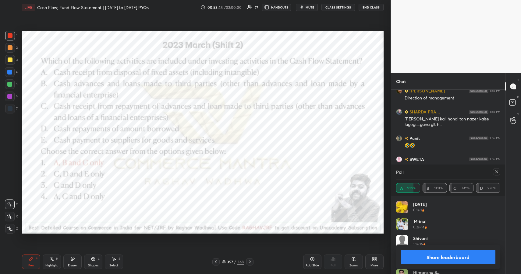
click at [442, 251] on button "Share leaderboard" at bounding box center [448, 257] width 95 height 15
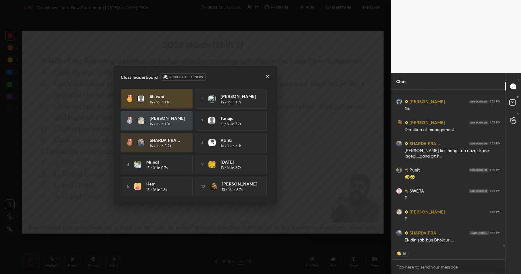
click at [266, 76] on icon at bounding box center [267, 76] width 5 height 5
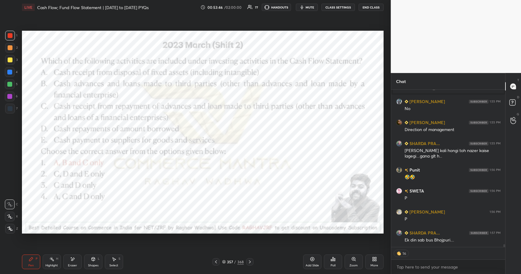
drag, startPoint x: 92, startPoint y: 259, endPoint x: 89, endPoint y: 256, distance: 4.1
click at [92, 259] on icon at bounding box center [92, 259] width 3 height 1
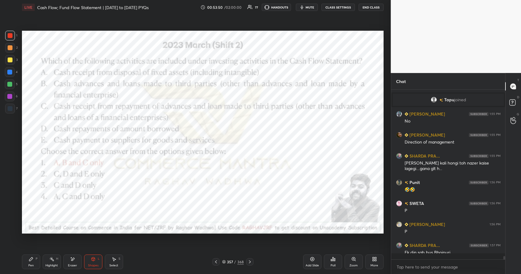
click at [31, 258] on icon at bounding box center [31, 260] width 4 height 4
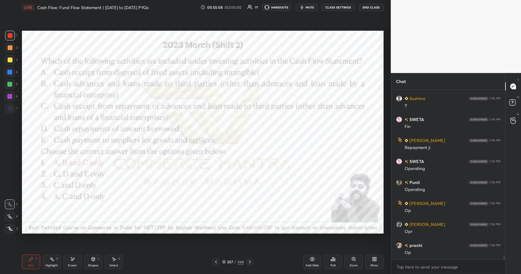
scroll to position [8830, 0]
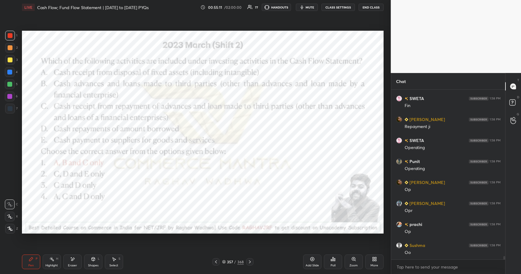
click at [250, 263] on icon at bounding box center [249, 262] width 5 height 5
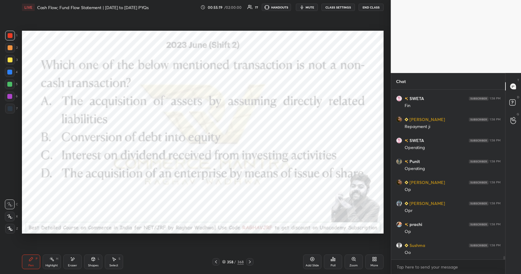
scroll to position [8851, 0]
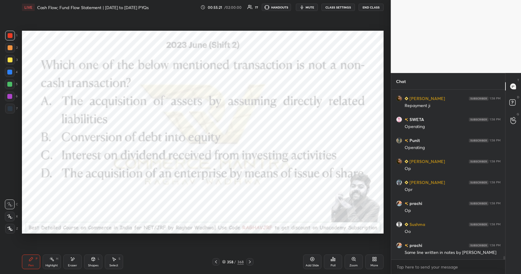
click at [215, 262] on icon at bounding box center [215, 262] width 5 height 5
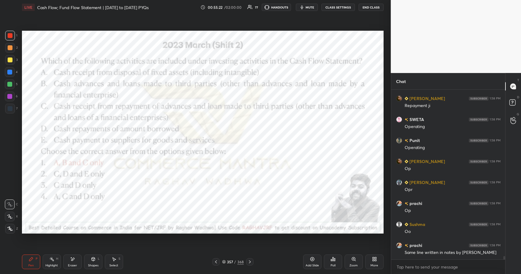
click at [56, 259] on div "H" at bounding box center [57, 259] width 2 height 3
drag, startPoint x: 57, startPoint y: 259, endPoint x: 58, endPoint y: 252, distance: 6.7
click at [55, 259] on div "Highlight H" at bounding box center [52, 262] width 18 height 15
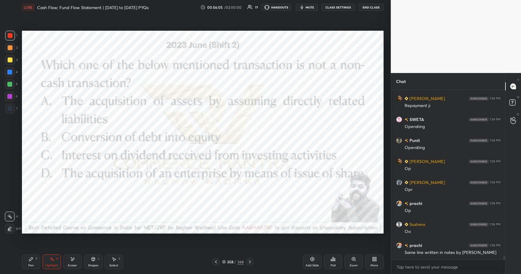
scroll to position [8872, 0]
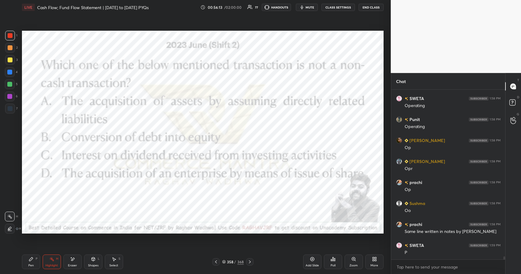
click at [235, 262] on div "/" at bounding box center [235, 262] width 2 height 4
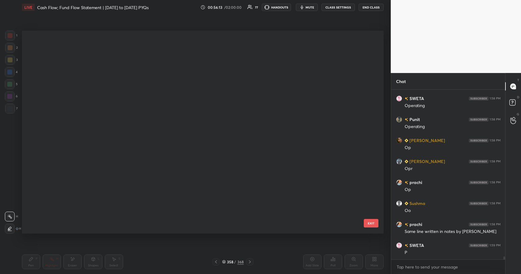
scroll to position [201, 358]
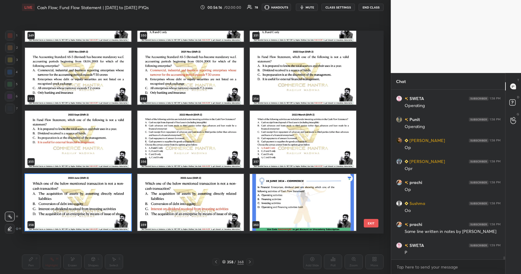
click at [96, 202] on img "grid" at bounding box center [78, 202] width 106 height 57
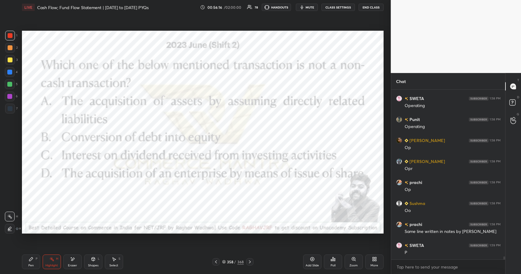
scroll to position [0, 0]
click at [335, 258] on div "Poll" at bounding box center [333, 262] width 18 height 15
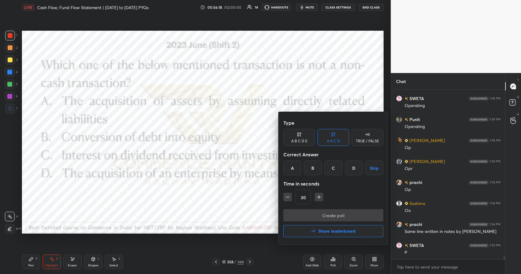
click at [326, 169] on div "C" at bounding box center [333, 168] width 18 height 15
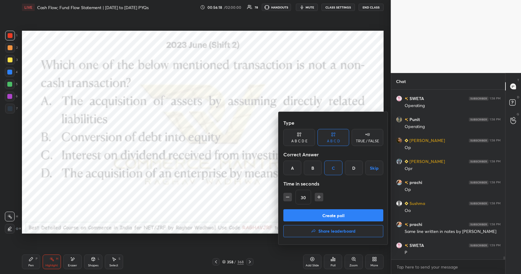
drag, startPoint x: 359, startPoint y: 220, endPoint x: 362, endPoint y: 215, distance: 6.0
click at [359, 220] on button "Create poll" at bounding box center [333, 216] width 100 height 12
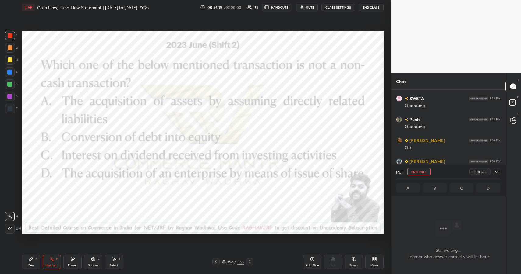
scroll to position [151, 112]
click at [499, 172] on div at bounding box center [496, 171] width 7 height 7
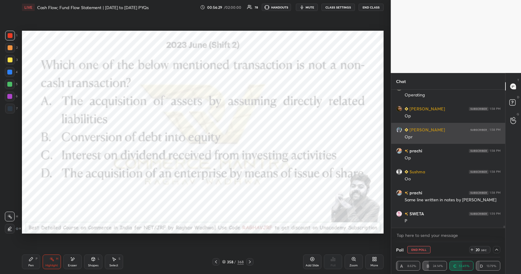
scroll to position [8910, 0]
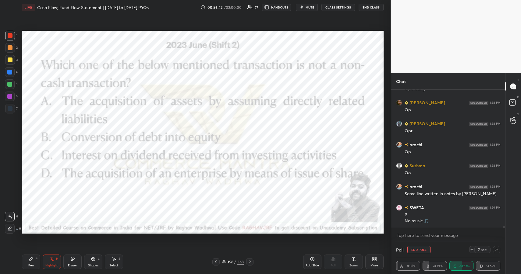
drag, startPoint x: 313, startPoint y: 9, endPoint x: 311, endPoint y: 6, distance: 4.1
click at [313, 9] on span "mute" at bounding box center [309, 7] width 9 height 4
click at [310, 7] on span "unmute" at bounding box center [308, 7] width 13 height 4
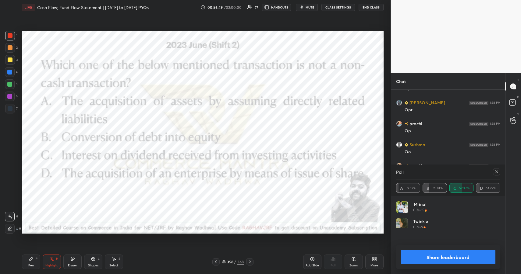
click at [231, 259] on div "358 / 368" at bounding box center [232, 262] width 41 height 7
drag, startPoint x: 460, startPoint y: 253, endPoint x: 456, endPoint y: 245, distance: 8.0
click at [459, 252] on button "Share leaderboard" at bounding box center [448, 257] width 95 height 15
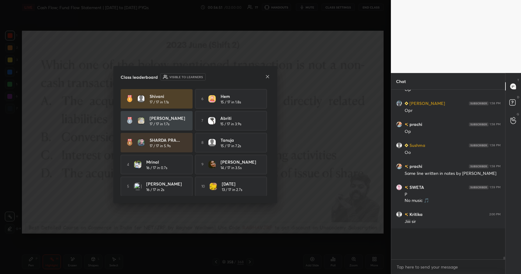
scroll to position [141, 112]
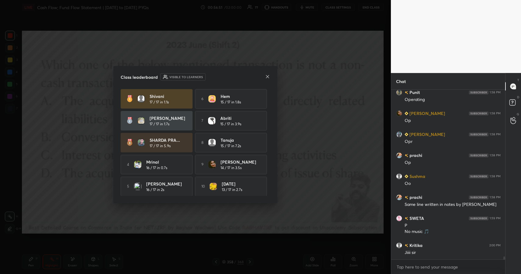
drag, startPoint x: 270, startPoint y: 76, endPoint x: 266, endPoint y: 76, distance: 4.1
click at [270, 76] on div "Class leaderboard Visible to learners [PERSON_NAME] 17 / 17 in 1.1s 6 Hem 15 / …" at bounding box center [195, 134] width 164 height 137
click at [266, 76] on icon at bounding box center [267, 76] width 5 height 5
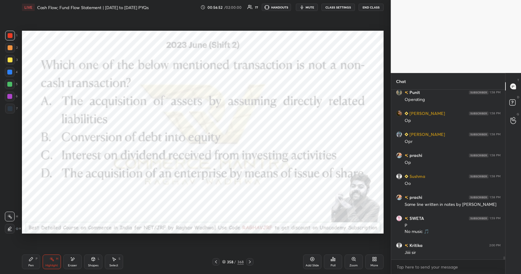
click at [233, 260] on div "358 / 368" at bounding box center [233, 261] width 22 height 5
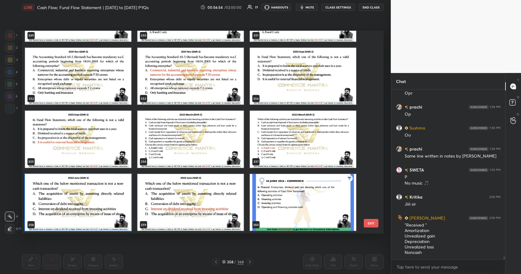
click at [72, 211] on img "grid" at bounding box center [78, 202] width 106 height 57
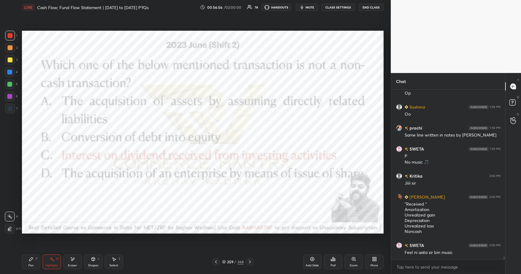
click at [31, 258] on icon at bounding box center [31, 259] width 5 height 5
click at [31, 258] on icon at bounding box center [31, 260] width 4 height 4
click at [90, 262] on div "Shapes L" at bounding box center [93, 262] width 18 height 15
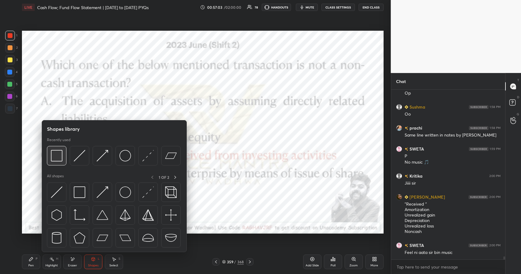
click at [58, 155] on img at bounding box center [57, 156] width 12 height 12
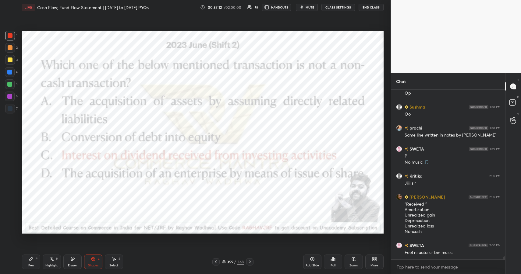
click at [34, 260] on div "Pen P" at bounding box center [31, 262] width 18 height 15
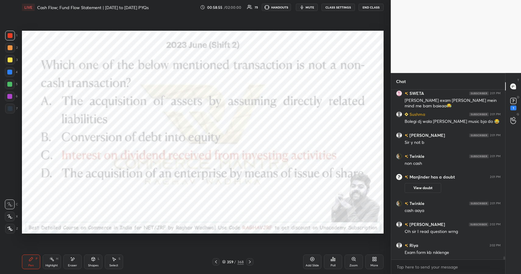
scroll to position [9142, 0]
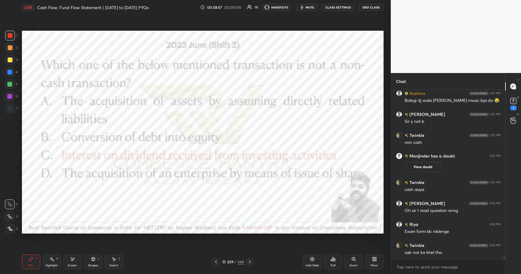
click at [235, 262] on div "/" at bounding box center [235, 262] width 2 height 4
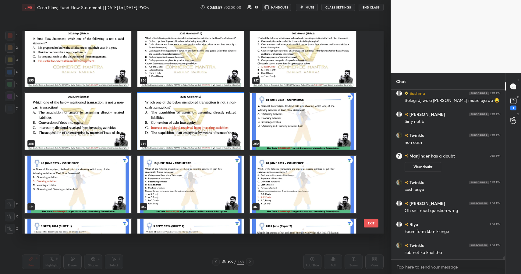
scroll to position [7471, 0]
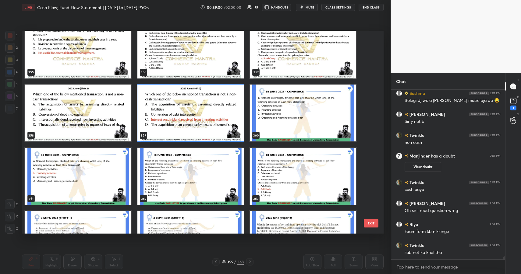
click at [294, 104] on img "grid" at bounding box center [303, 112] width 106 height 57
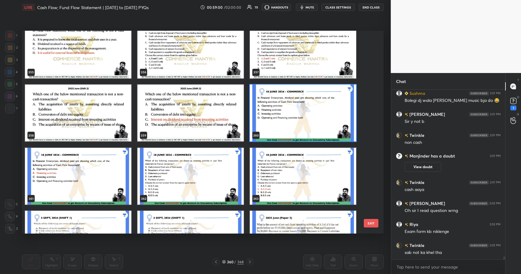
click at [294, 104] on img "grid" at bounding box center [303, 112] width 106 height 57
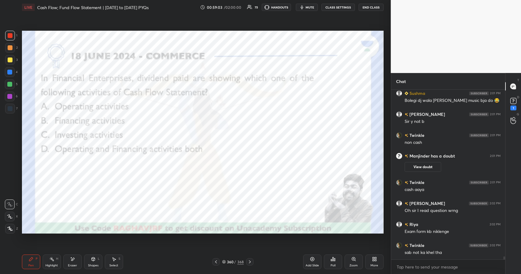
click at [228, 259] on div "360 / 368" at bounding box center [232, 262] width 41 height 7
click at [231, 263] on div "360" at bounding box center [230, 262] width 6 height 4
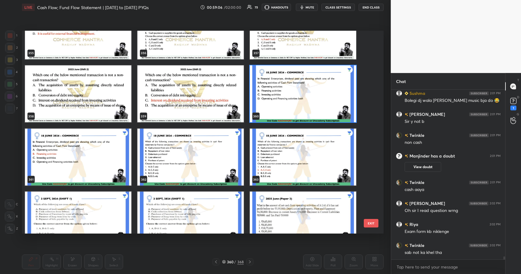
scroll to position [7489, 0]
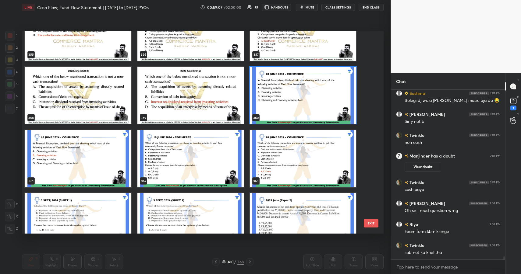
click at [309, 80] on img "grid" at bounding box center [303, 95] width 106 height 57
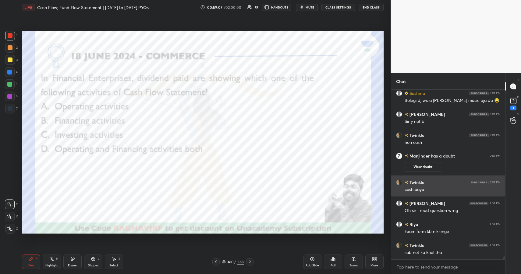
scroll to position [0, 0]
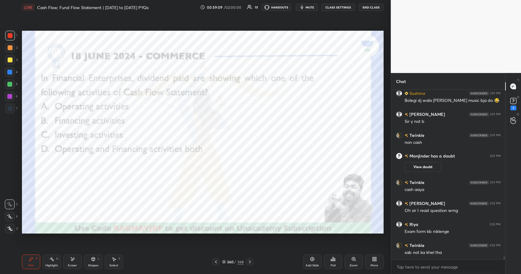
click at [331, 263] on div "Poll" at bounding box center [333, 262] width 18 height 15
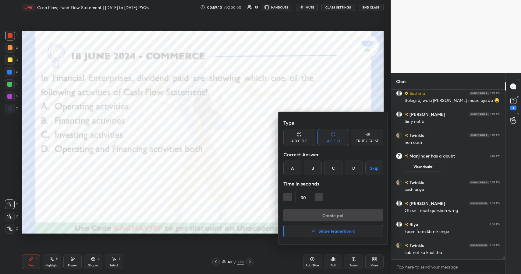
click at [312, 169] on div "B" at bounding box center [313, 168] width 18 height 15
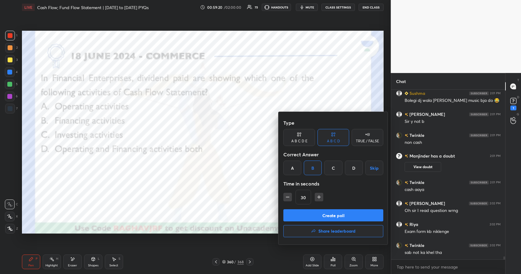
scroll to position [9163, 0]
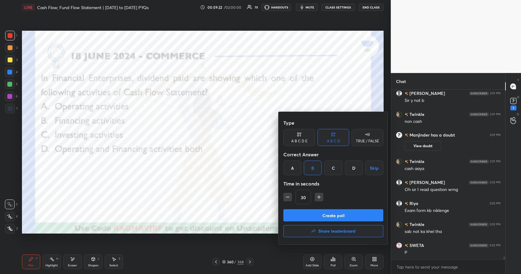
click at [342, 214] on button "Create poll" at bounding box center [333, 216] width 100 height 12
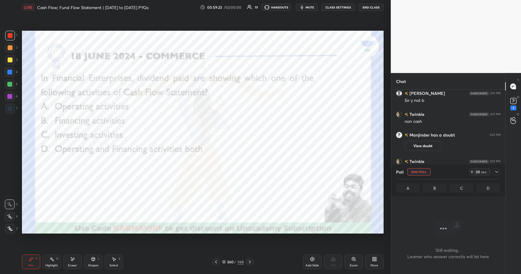
scroll to position [151, 112]
click at [495, 170] on icon at bounding box center [496, 172] width 5 height 5
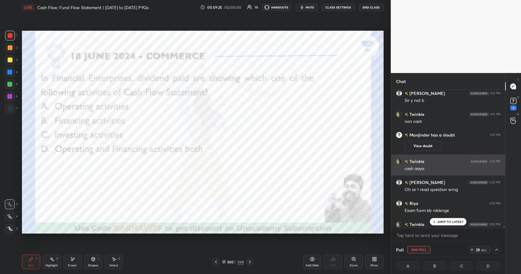
scroll to position [9195, 0]
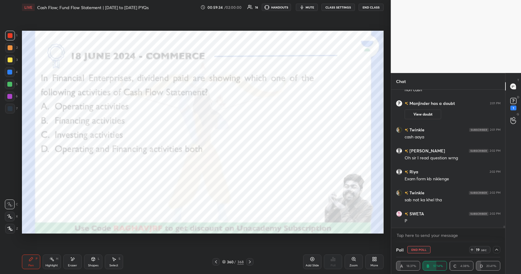
click at [234, 264] on div "/" at bounding box center [235, 262] width 2 height 4
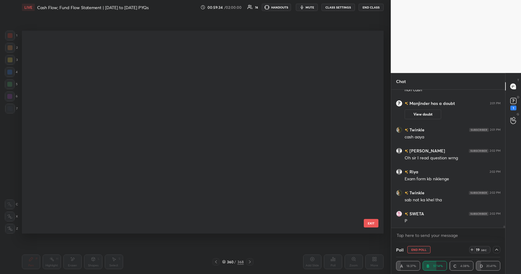
scroll to position [2, 3]
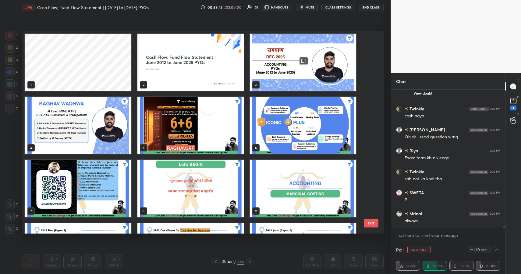
click at [232, 264] on div "360" at bounding box center [230, 262] width 6 height 4
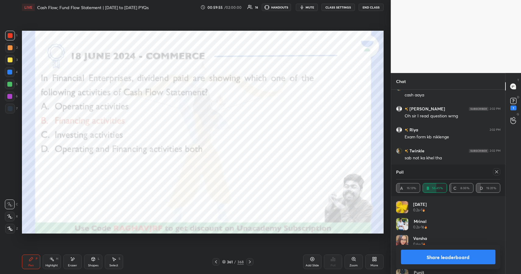
click at [437, 255] on button "Share leaderboard" at bounding box center [448, 257] width 95 height 15
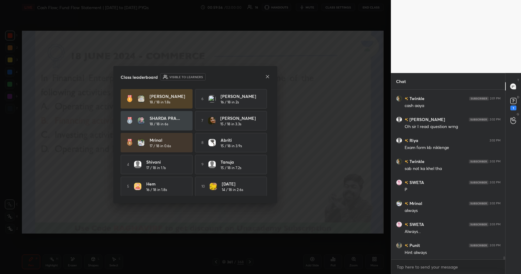
click at [267, 77] on icon at bounding box center [267, 76] width 5 height 5
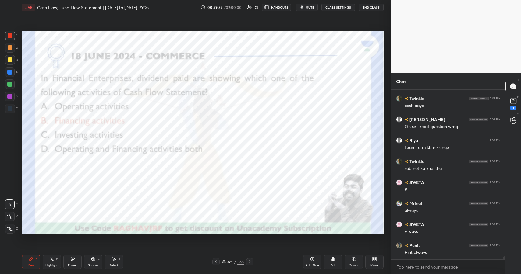
click at [93, 259] on icon at bounding box center [92, 259] width 3 height 1
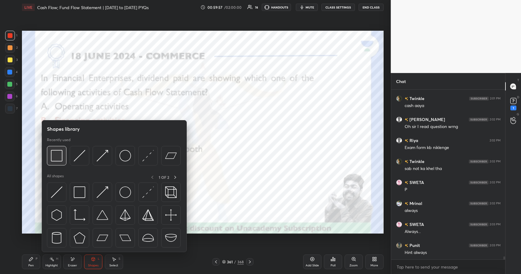
click at [55, 157] on img at bounding box center [57, 156] width 12 height 12
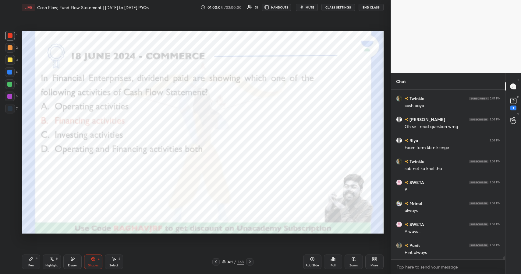
click at [8, 74] on div at bounding box center [9, 72] width 5 height 5
drag, startPoint x: 9, startPoint y: 74, endPoint x: 18, endPoint y: 71, distance: 9.8
click at [9, 74] on div at bounding box center [9, 72] width 5 height 5
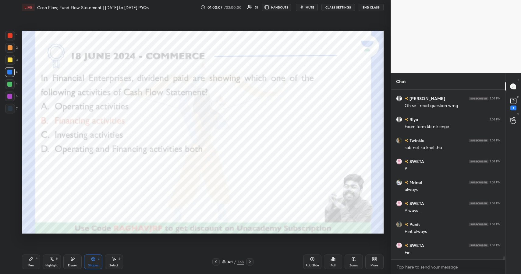
click at [35, 264] on div "Pen P" at bounding box center [31, 262] width 18 height 15
click at [36, 265] on div "Pen P" at bounding box center [31, 262] width 18 height 15
click at [11, 34] on div at bounding box center [10, 36] width 10 height 10
drag, startPoint x: 12, startPoint y: 33, endPoint x: 18, endPoint y: 30, distance: 6.7
click at [12, 33] on div at bounding box center [10, 36] width 10 height 10
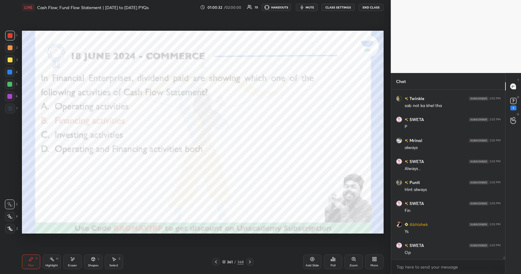
click at [238, 262] on div "368" at bounding box center [240, 261] width 6 height 5
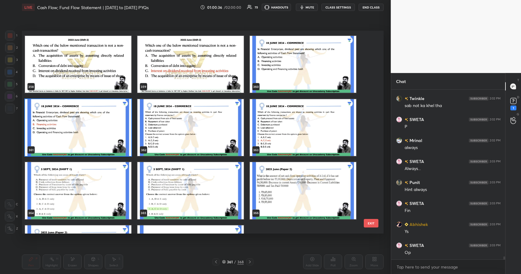
click at [176, 120] on img "grid" at bounding box center [190, 127] width 106 height 57
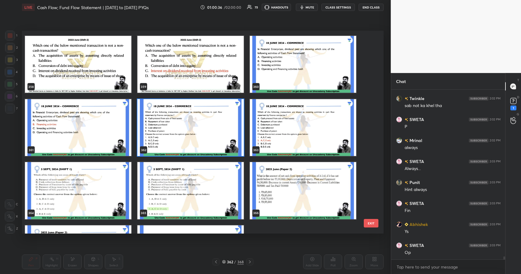
click at [176, 120] on img "grid" at bounding box center [190, 127] width 106 height 57
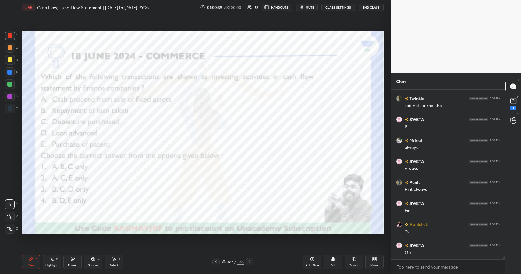
click at [94, 263] on div "Shapes L" at bounding box center [93, 262] width 18 height 15
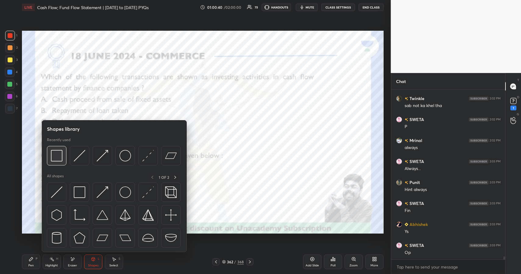
click at [54, 152] on img at bounding box center [57, 156] width 12 height 12
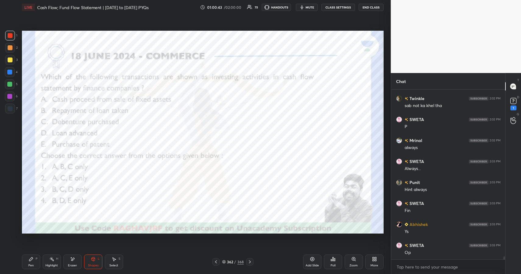
click at [29, 260] on icon at bounding box center [31, 260] width 4 height 4
click at [31, 260] on icon at bounding box center [31, 260] width 4 height 4
click at [233, 261] on div "362 / 368" at bounding box center [233, 261] width 22 height 5
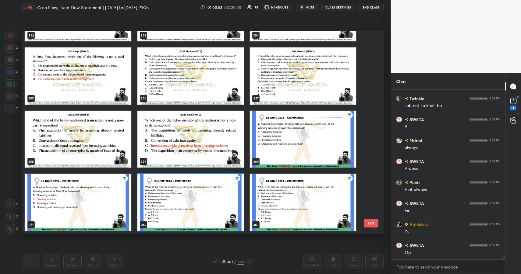
click at [205, 209] on img "grid" at bounding box center [190, 202] width 106 height 57
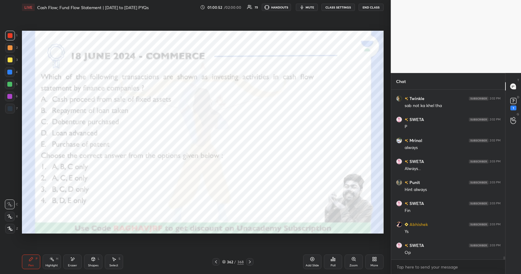
click at [331, 261] on icon at bounding box center [332, 259] width 5 height 5
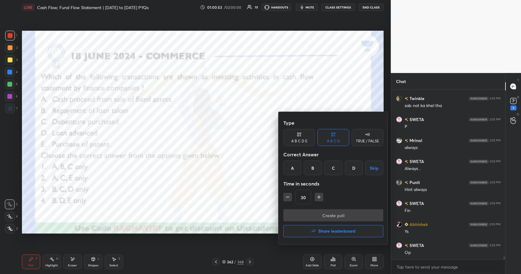
click at [303, 167] on div "A B C D Skip" at bounding box center [333, 168] width 100 height 15
click at [315, 169] on div "B" at bounding box center [313, 168] width 18 height 15
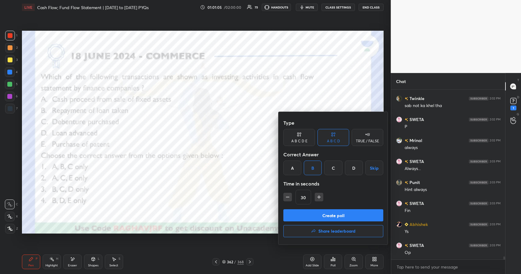
scroll to position [9310, 0]
click at [360, 221] on button "Create poll" at bounding box center [333, 216] width 100 height 12
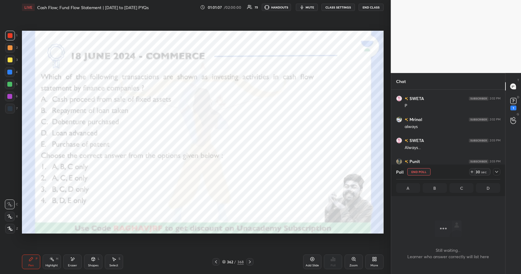
scroll to position [2, 2]
click at [495, 173] on icon at bounding box center [496, 172] width 5 height 5
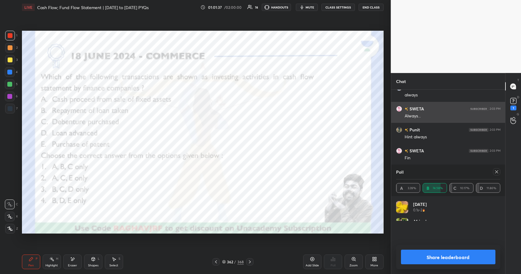
scroll to position [71, 102]
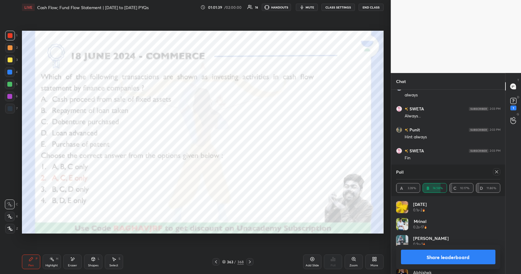
drag, startPoint x: 473, startPoint y: 256, endPoint x: 473, endPoint y: 244, distance: 12.2
click at [473, 256] on button "Share leaderboard" at bounding box center [448, 257] width 95 height 15
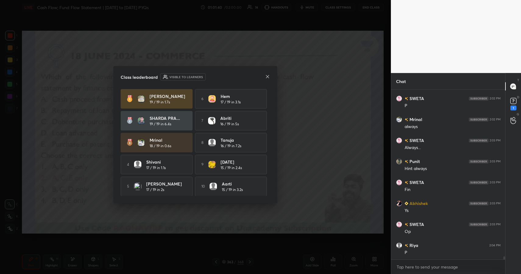
scroll to position [168, 112]
click at [270, 77] on icon at bounding box center [267, 76] width 5 height 5
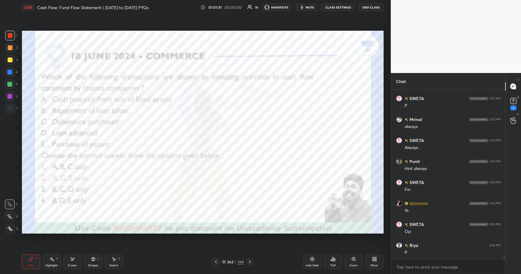
click at [34, 256] on div "Pen P" at bounding box center [31, 262] width 18 height 15
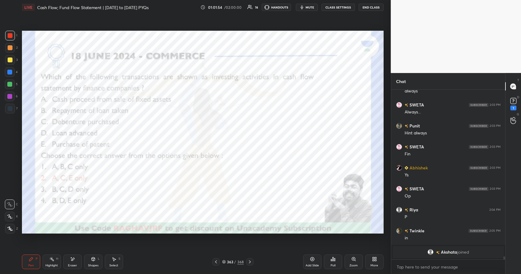
scroll to position [9229, 0]
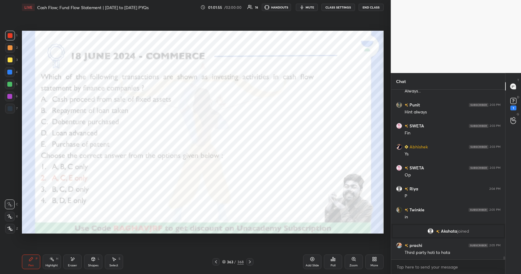
drag, startPoint x: 94, startPoint y: 262, endPoint x: 92, endPoint y: 254, distance: 8.4
click at [94, 262] on div "Shapes L" at bounding box center [93, 262] width 18 height 15
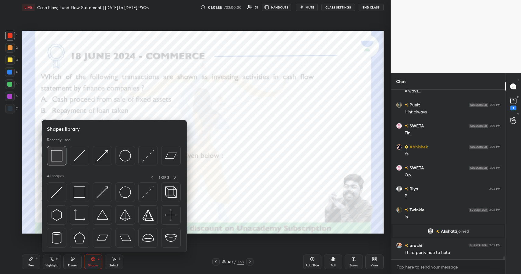
click at [58, 154] on img at bounding box center [57, 156] width 12 height 12
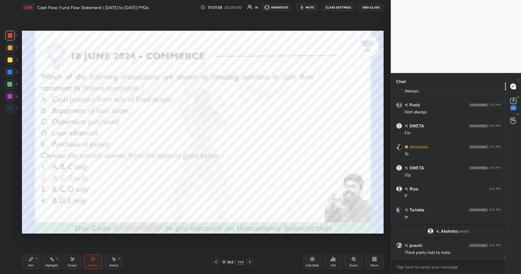
drag, startPoint x: 26, startPoint y: 261, endPoint x: 30, endPoint y: 259, distance: 3.8
click at [27, 263] on div "Pen P" at bounding box center [31, 262] width 18 height 15
drag, startPoint x: 33, startPoint y: 260, endPoint x: 38, endPoint y: 240, distance: 21.1
click at [33, 260] on icon at bounding box center [31, 259] width 5 height 5
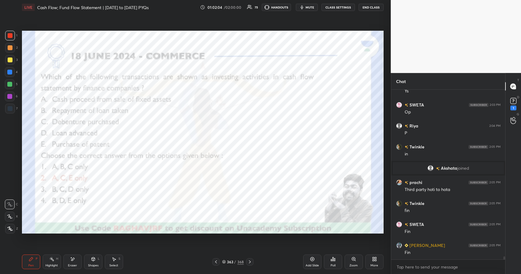
click at [98, 261] on div "Shapes L" at bounding box center [93, 262] width 18 height 15
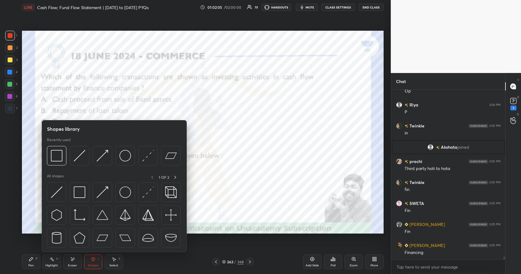
click at [32, 263] on div "Pen P" at bounding box center [31, 262] width 18 height 15
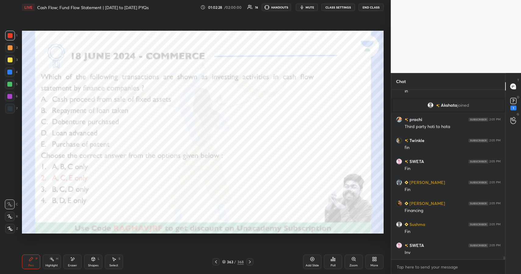
scroll to position [9377, 0]
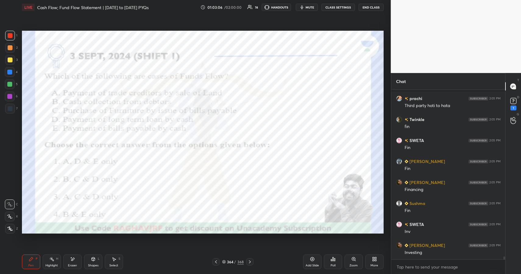
drag, startPoint x: 237, startPoint y: 262, endPoint x: 237, endPoint y: 259, distance: 3.1
click at [236, 262] on div "364 / 368" at bounding box center [233, 261] width 22 height 5
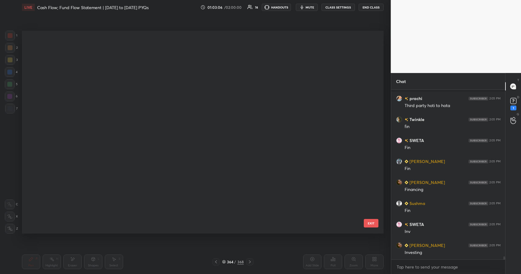
scroll to position [201, 358]
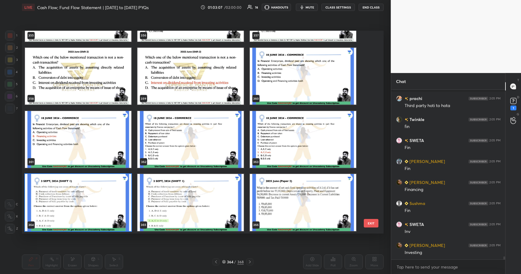
click at [100, 200] on img "grid" at bounding box center [78, 202] width 106 height 57
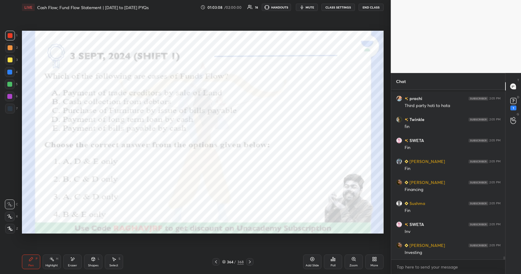
click at [335, 262] on div "Poll" at bounding box center [333, 262] width 18 height 15
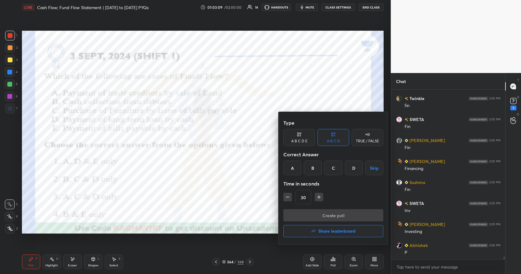
click at [339, 169] on div "C" at bounding box center [333, 168] width 18 height 15
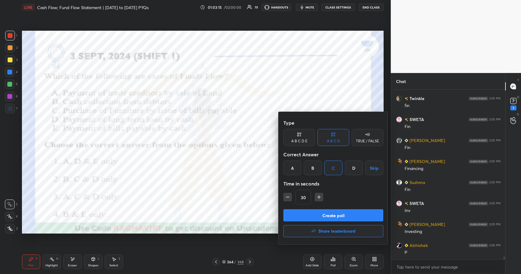
click at [357, 218] on button "Create poll" at bounding box center [333, 216] width 100 height 12
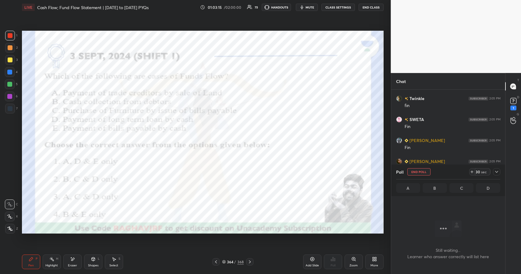
scroll to position [151, 112]
drag, startPoint x: 498, startPoint y: 170, endPoint x: 494, endPoint y: 167, distance: 5.4
click at [497, 170] on icon at bounding box center [496, 172] width 5 height 5
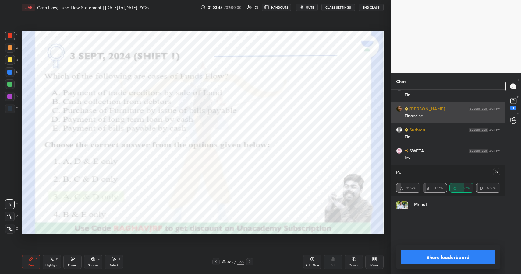
scroll to position [71, 102]
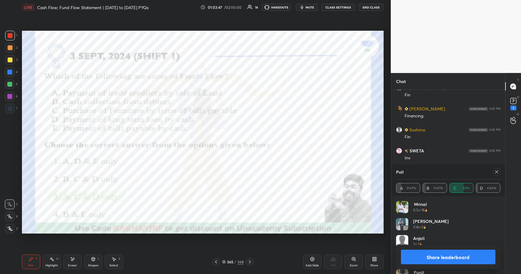
drag, startPoint x: 472, startPoint y: 253, endPoint x: 474, endPoint y: 249, distance: 5.3
click at [471, 253] on button "Share leaderboard" at bounding box center [448, 257] width 95 height 15
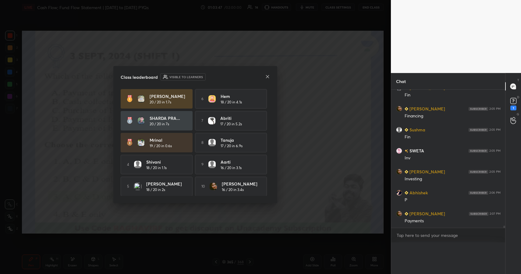
scroll to position [146, 112]
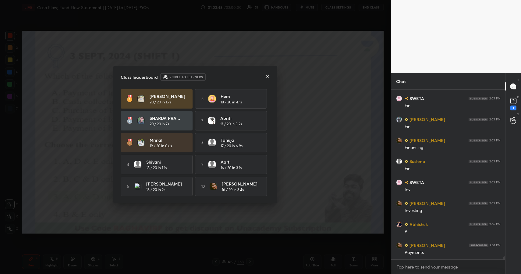
click at [268, 76] on icon at bounding box center [267, 76] width 5 height 5
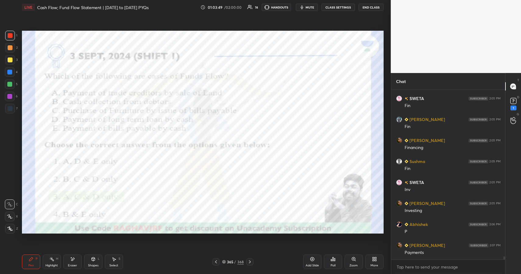
drag, startPoint x: 98, startPoint y: 260, endPoint x: 96, endPoint y: 256, distance: 4.4
click at [97, 260] on div "Shapes L" at bounding box center [93, 262] width 18 height 15
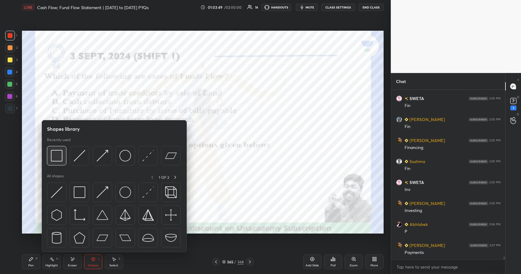
click at [56, 155] on img at bounding box center [57, 156] width 12 height 12
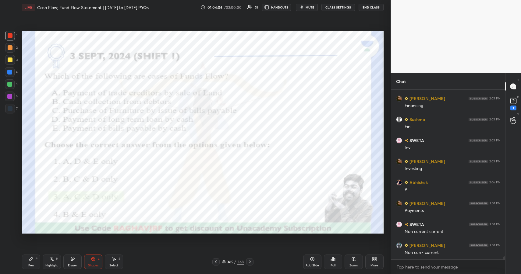
click at [52, 263] on div "Highlight H" at bounding box center [52, 262] width 18 height 15
drag, startPoint x: 52, startPoint y: 264, endPoint x: 82, endPoint y: 240, distance: 37.7
click at [52, 264] on div "Highlight" at bounding box center [51, 265] width 12 height 3
click at [93, 261] on icon at bounding box center [93, 259] width 5 height 5
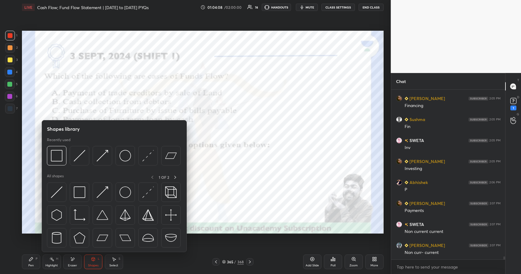
drag, startPoint x: 59, startPoint y: 157, endPoint x: 71, endPoint y: 143, distance: 18.8
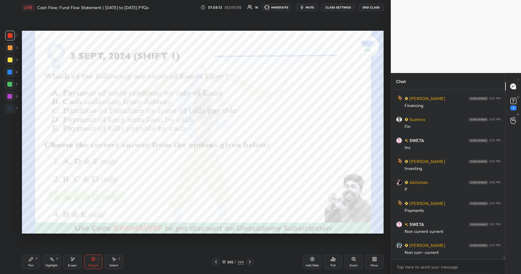
click at [32, 260] on icon at bounding box center [31, 259] width 5 height 5
click at [33, 257] on div "Pen P" at bounding box center [31, 262] width 18 height 15
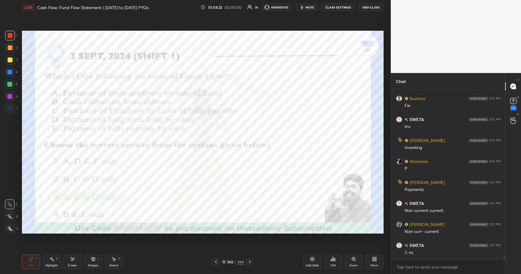
click at [90, 261] on div "Shapes L" at bounding box center [93, 262] width 18 height 15
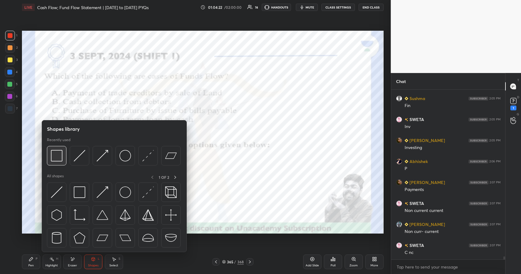
click at [55, 154] on img at bounding box center [57, 156] width 12 height 12
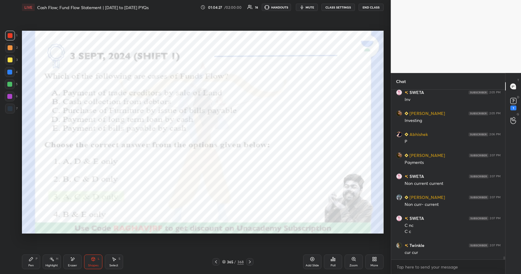
scroll to position [9530, 0]
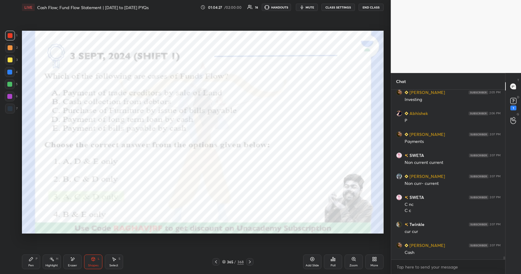
click at [33, 259] on icon at bounding box center [31, 259] width 5 height 5
click at [37, 258] on div "P" at bounding box center [37, 259] width 2 height 3
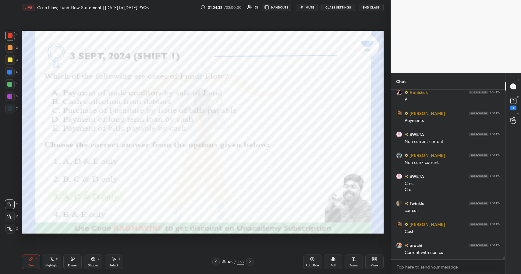
drag, startPoint x: 92, startPoint y: 259, endPoint x: 90, endPoint y: 255, distance: 4.9
click at [92, 259] on icon at bounding box center [92, 260] width 3 height 4
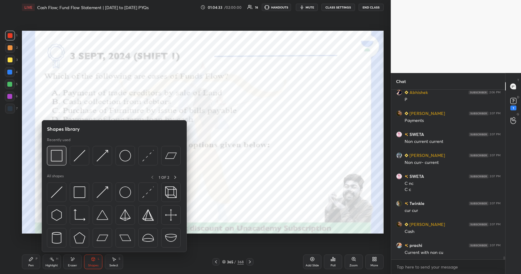
click at [52, 154] on img at bounding box center [57, 156] width 12 height 12
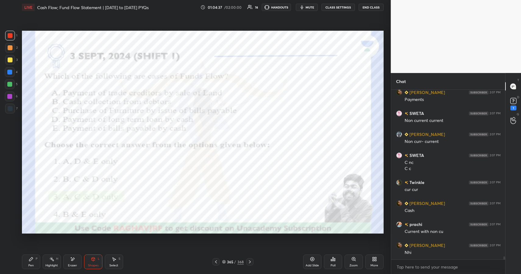
click at [33, 259] on div "Pen P" at bounding box center [31, 262] width 18 height 15
drag, startPoint x: 34, startPoint y: 259, endPoint x: 52, endPoint y: 239, distance: 26.5
click at [34, 259] on div "Pen P" at bounding box center [31, 262] width 18 height 15
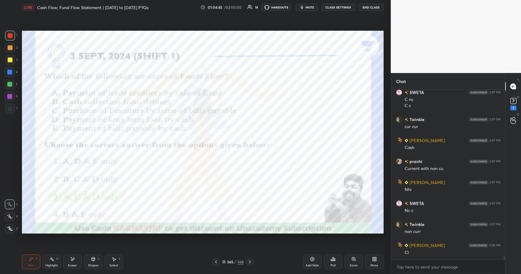
drag, startPoint x: 90, startPoint y: 261, endPoint x: 88, endPoint y: 254, distance: 6.9
click at [90, 261] on div "Shapes L" at bounding box center [93, 262] width 18 height 15
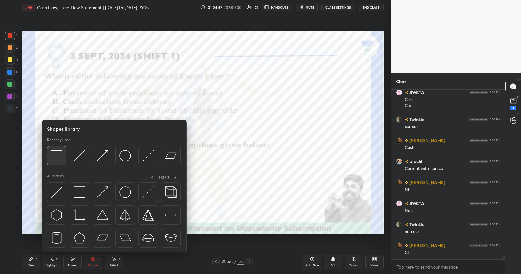
click at [60, 156] on img at bounding box center [57, 156] width 12 height 12
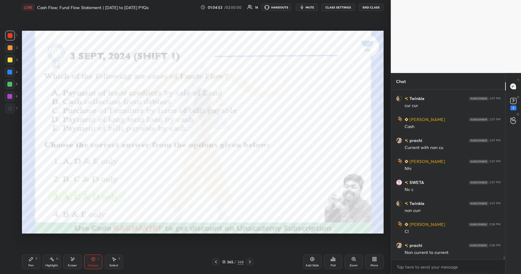
scroll to position [9677, 0]
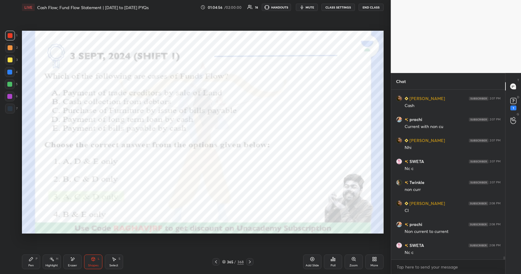
click at [29, 257] on div "Pen P" at bounding box center [31, 262] width 18 height 15
click at [27, 257] on div "Pen P" at bounding box center [31, 262] width 18 height 15
drag, startPoint x: 91, startPoint y: 256, endPoint x: 90, endPoint y: 253, distance: 3.1
click at [91, 256] on div "Shapes L" at bounding box center [93, 262] width 18 height 15
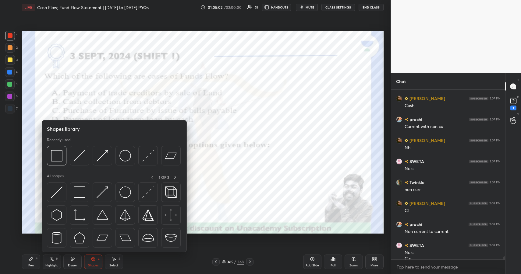
scroll to position [9683, 0]
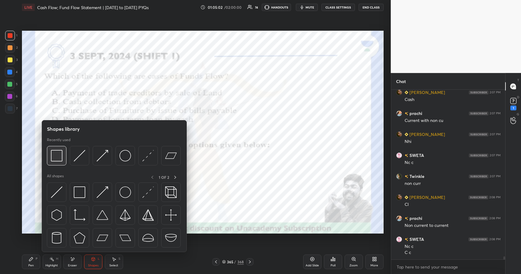
click at [58, 154] on img at bounding box center [57, 156] width 12 height 12
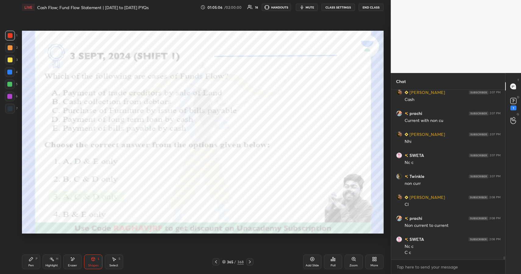
click at [32, 264] on div "Pen" at bounding box center [30, 265] width 5 height 3
click at [34, 263] on div "Pen P" at bounding box center [31, 262] width 18 height 15
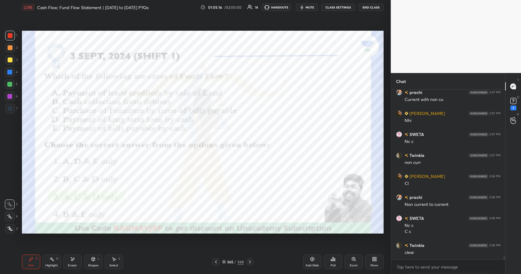
click at [249, 263] on icon at bounding box center [249, 262] width 5 height 5
click at [52, 262] on div "Highlight H" at bounding box center [52, 262] width 18 height 15
click at [50, 263] on div "Highlight H" at bounding box center [52, 262] width 18 height 15
click at [93, 261] on icon at bounding box center [92, 260] width 3 height 4
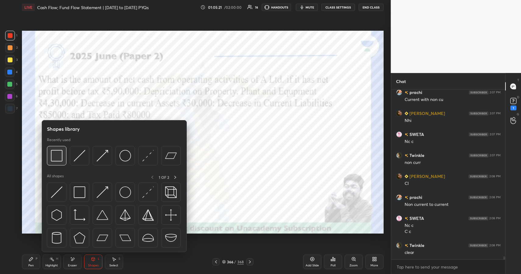
click at [58, 158] on img at bounding box center [57, 156] width 12 height 12
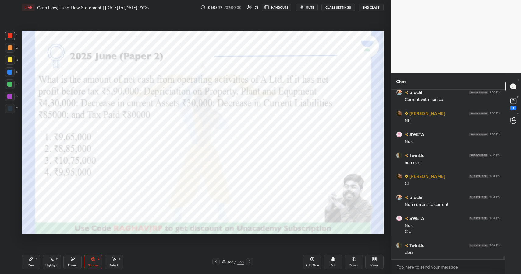
click at [238, 259] on div "366 / 368" at bounding box center [232, 262] width 41 height 7
click at [238, 259] on div "368" at bounding box center [240, 261] width 6 height 5
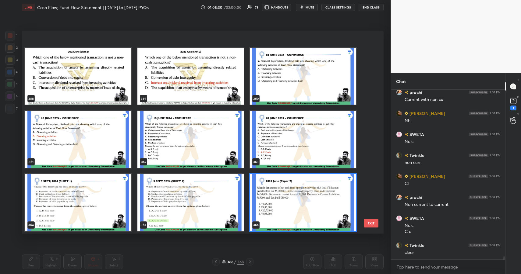
scroll to position [7572, 0]
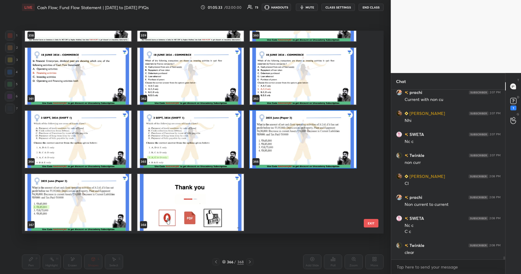
click at [300, 154] on img "grid" at bounding box center [303, 139] width 106 height 57
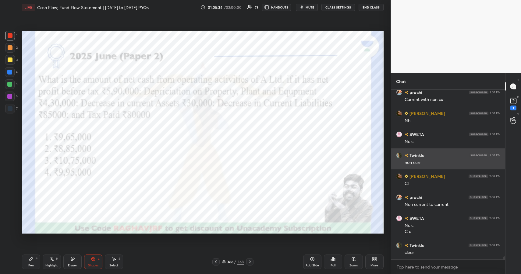
scroll to position [0, 0]
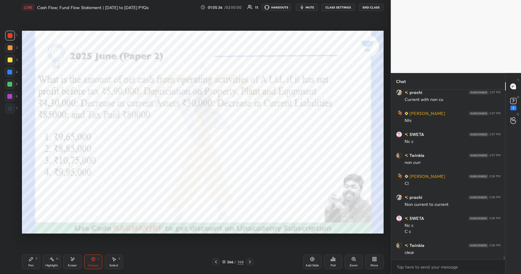
click at [333, 260] on icon at bounding box center [333, 260] width 1 height 4
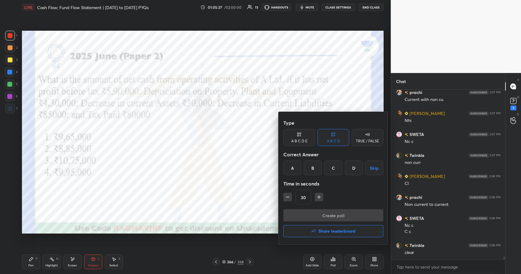
click at [312, 169] on div "B" at bounding box center [313, 168] width 18 height 15
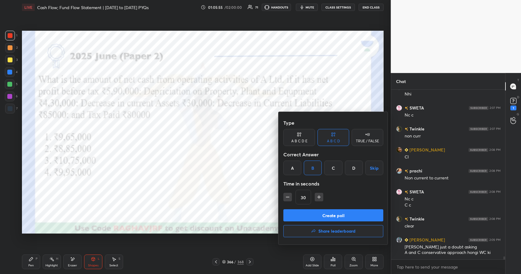
scroll to position [9745, 0]
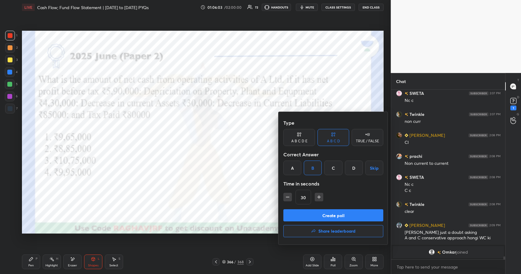
drag, startPoint x: 344, startPoint y: 215, endPoint x: 347, endPoint y: 211, distance: 5.6
click at [344, 215] on button "Create poll" at bounding box center [333, 216] width 100 height 12
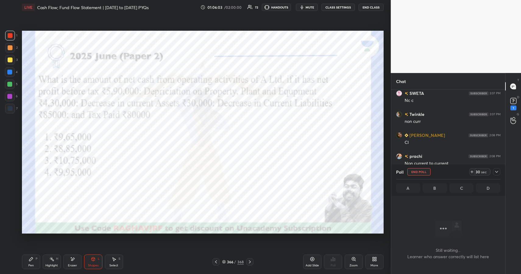
scroll to position [2, 2]
drag, startPoint x: 494, startPoint y: 171, endPoint x: 488, endPoint y: 167, distance: 7.5
click at [494, 171] on icon at bounding box center [496, 172] width 5 height 5
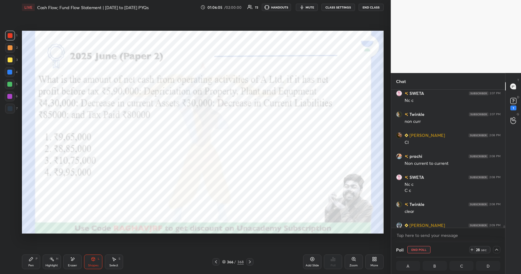
click at [234, 260] on div "/" at bounding box center [235, 262] width 2 height 4
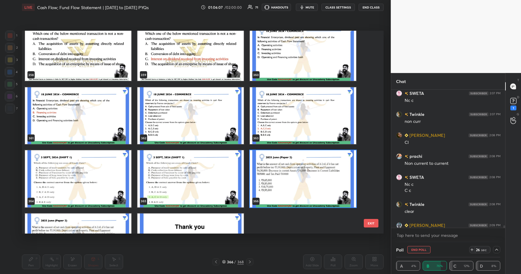
scroll to position [7534, 0]
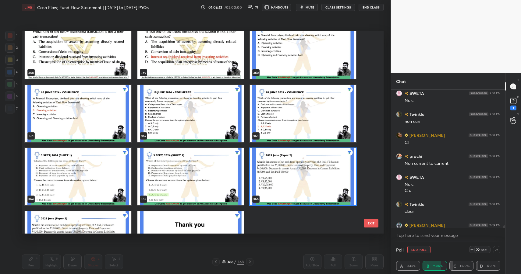
click at [290, 183] on img "grid" at bounding box center [303, 176] width 106 height 57
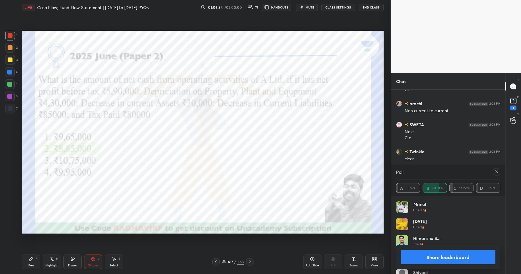
scroll to position [71, 102]
click at [471, 257] on button "Share leaderboard" at bounding box center [448, 257] width 95 height 15
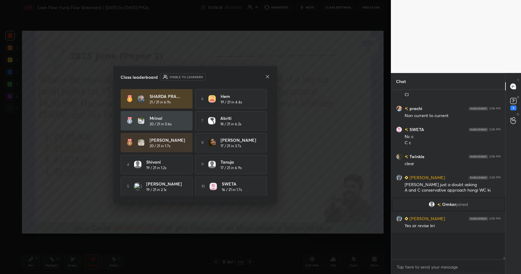
scroll to position [2, 2]
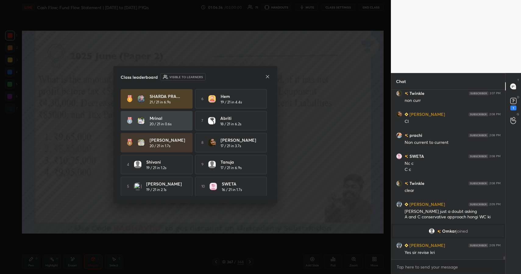
click at [267, 76] on icon at bounding box center [267, 76] width 3 height 3
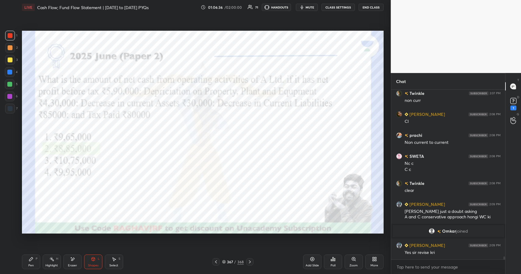
click at [98, 260] on div "Shapes L" at bounding box center [93, 262] width 18 height 15
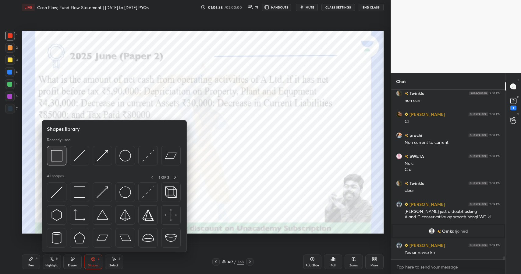
click at [59, 153] on img at bounding box center [57, 156] width 12 height 12
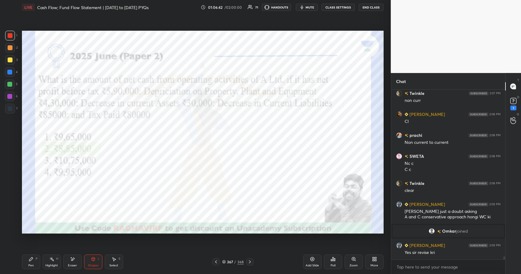
click at [33, 263] on div "Pen P" at bounding box center [31, 262] width 18 height 15
drag, startPoint x: 33, startPoint y: 263, endPoint x: 38, endPoint y: 251, distance: 13.0
click at [34, 264] on div "Pen P" at bounding box center [31, 262] width 18 height 15
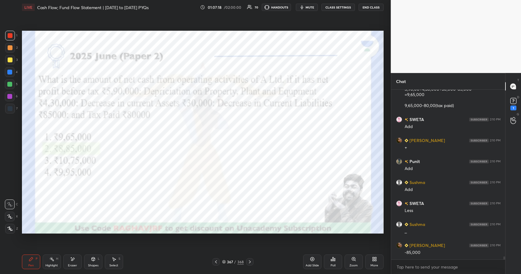
scroll to position [9817, 0]
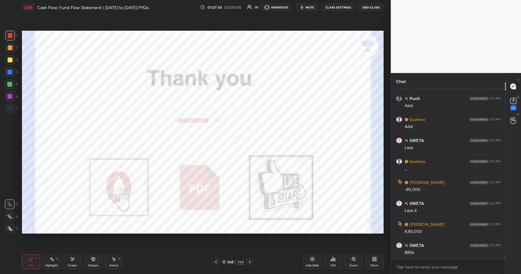
click at [236, 263] on div "/" at bounding box center [235, 262] width 2 height 4
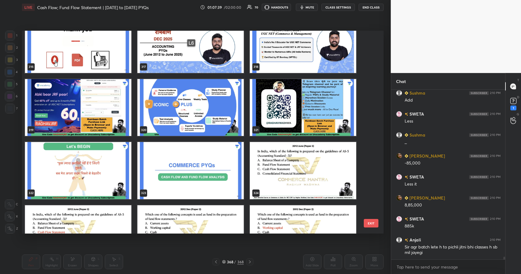
scroll to position [6636, 0]
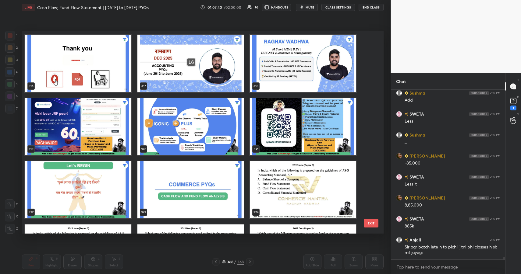
click at [62, 111] on img "grid" at bounding box center [78, 126] width 106 height 57
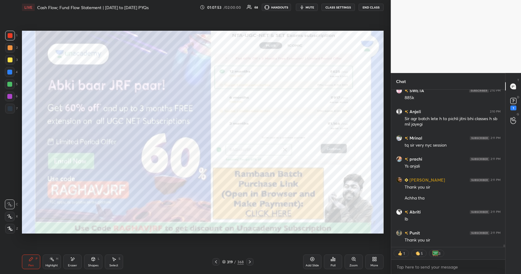
scroll to position [10035, 0]
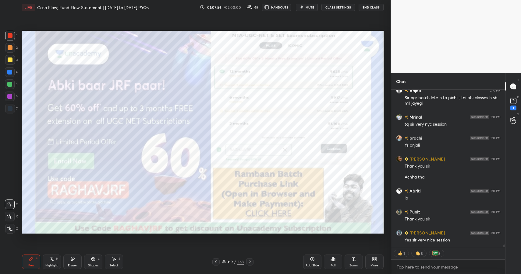
click at [330, 262] on div "Poll" at bounding box center [333, 262] width 18 height 15
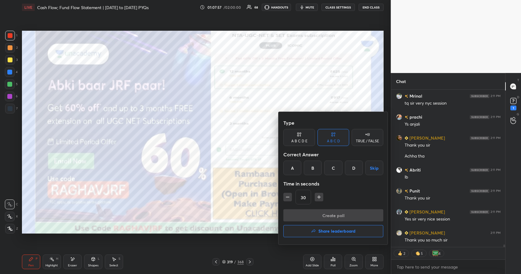
click at [344, 232] on h4 "Share leaderboard" at bounding box center [336, 231] width 37 height 4
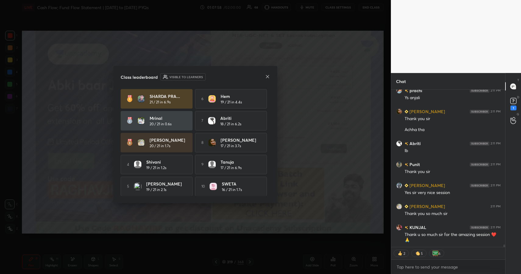
scroll to position [10103, 0]
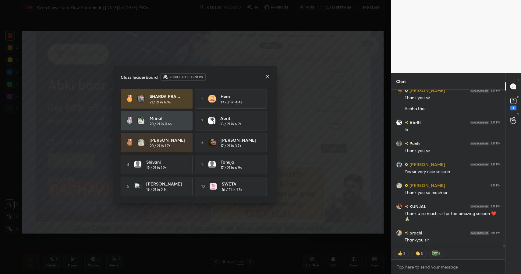
click at [267, 77] on icon at bounding box center [267, 76] width 3 height 3
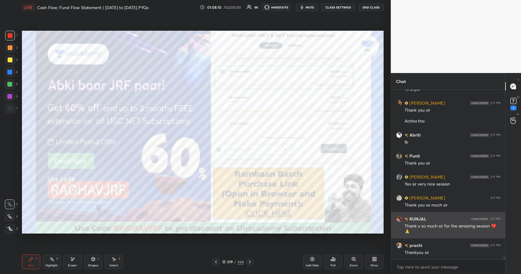
scroll to position [10112, 0]
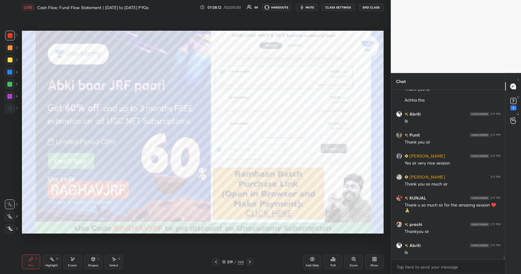
click at [57, 261] on div "Highlight H" at bounding box center [52, 262] width 18 height 15
click at [353, 261] on icon at bounding box center [353, 259] width 5 height 5
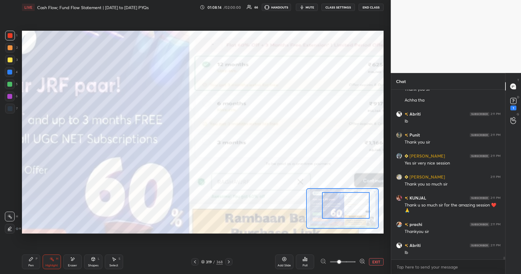
drag, startPoint x: 351, startPoint y: 205, endPoint x: 362, endPoint y: 200, distance: 11.6
click at [361, 201] on div at bounding box center [346, 205] width 48 height 26
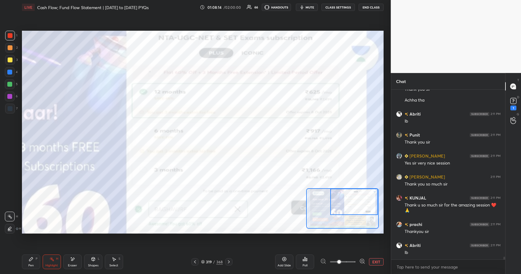
scroll to position [10133, 0]
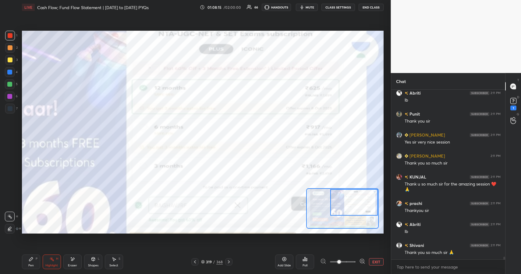
drag, startPoint x: 357, startPoint y: 203, endPoint x: 357, endPoint y: 199, distance: 4.0
click at [362, 204] on div at bounding box center [354, 202] width 48 height 26
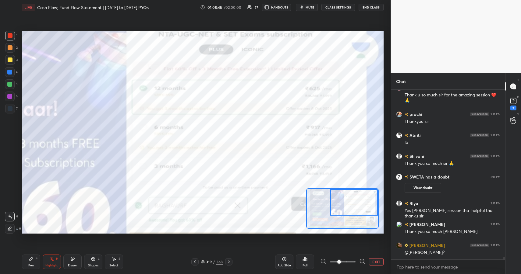
scroll to position [10076, 0]
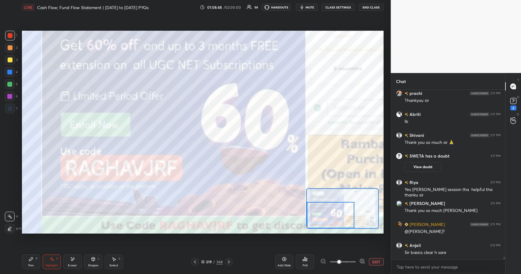
click at [306, 229] on div "Setting up your live class Poll for secs No correct answer Start poll" at bounding box center [202, 132] width 361 height 203
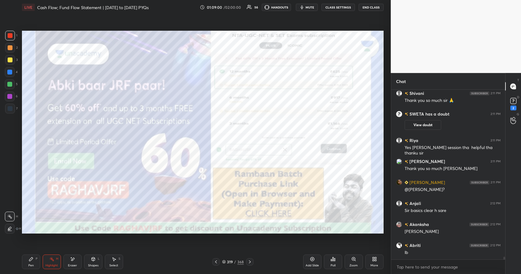
scroll to position [10139, 0]
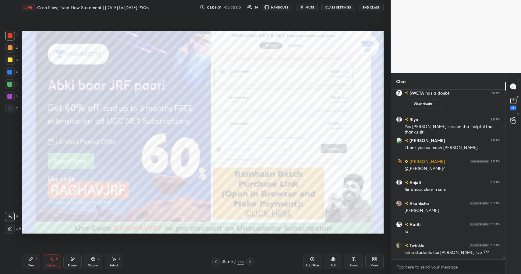
click at [331, 260] on icon at bounding box center [331, 261] width 1 height 2
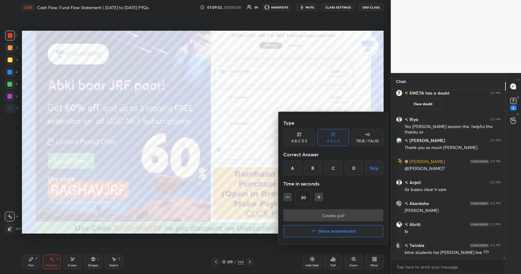
click at [314, 235] on button "Share leaderboard" at bounding box center [333, 231] width 100 height 12
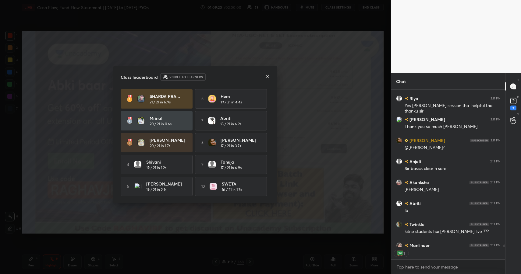
scroll to position [2, 2]
click at [268, 77] on icon at bounding box center [267, 76] width 3 height 3
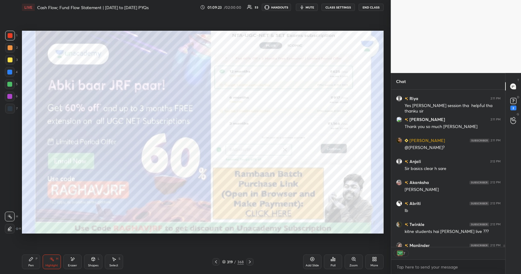
click at [371, 8] on button "End Class" at bounding box center [370, 7] width 25 height 7
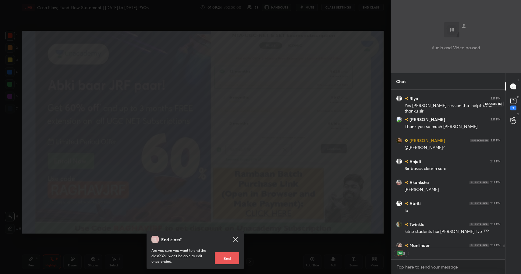
click at [511, 100] on rect at bounding box center [513, 101] width 6 height 6
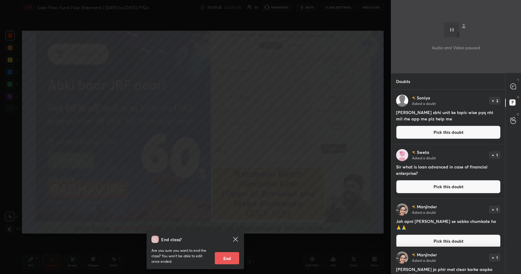
click at [283, 128] on div "End class? Are you sure you want to end the class? You won’t be able to edit on…" at bounding box center [195, 137] width 391 height 274
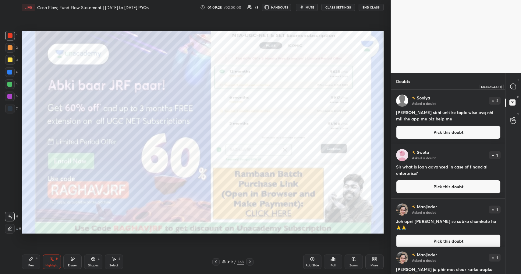
click at [513, 91] on div at bounding box center [513, 86] width 12 height 11
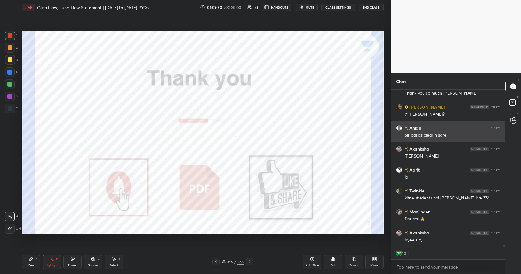
scroll to position [10328, 0]
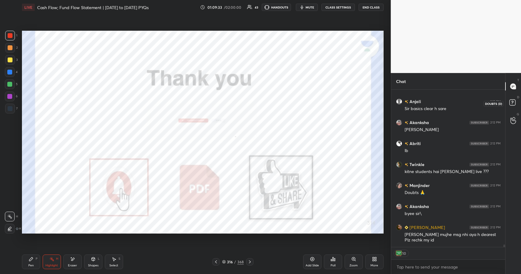
click at [514, 103] on rect at bounding box center [512, 103] width 6 height 6
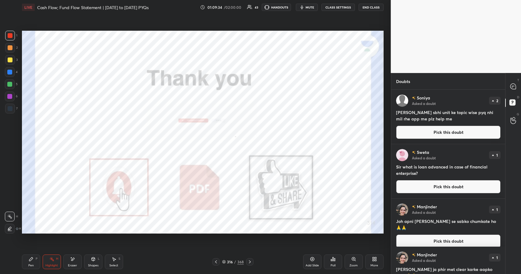
click at [440, 132] on button "Pick this doubt" at bounding box center [448, 132] width 104 height 13
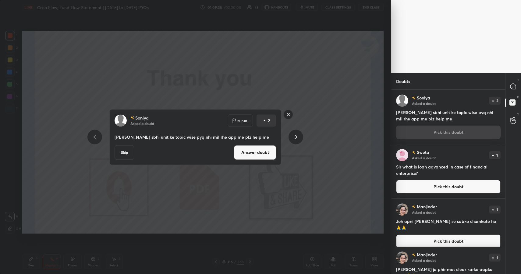
click at [262, 157] on button "Answer doubt" at bounding box center [255, 152] width 42 height 15
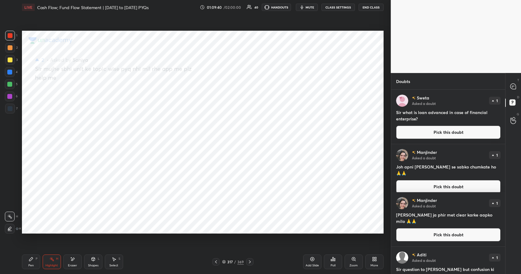
click at [424, 132] on button "Pick this doubt" at bounding box center [448, 132] width 104 height 13
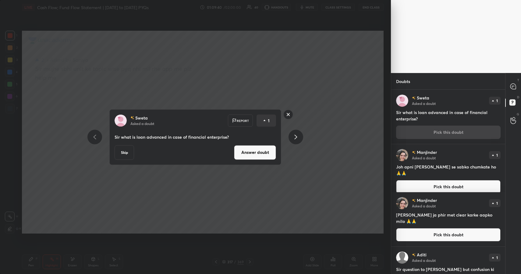
click at [266, 149] on button "Answer doubt" at bounding box center [255, 152] width 42 height 15
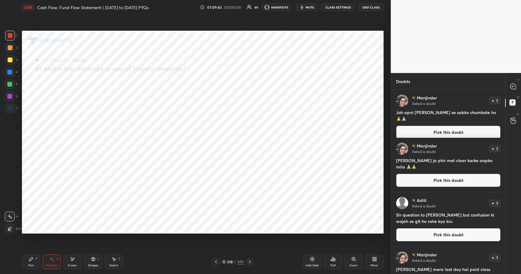
click at [439, 129] on button "Pick this doubt" at bounding box center [448, 132] width 104 height 13
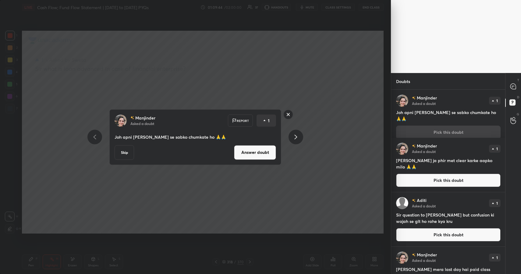
click at [265, 155] on button "Answer doubt" at bounding box center [255, 152] width 42 height 15
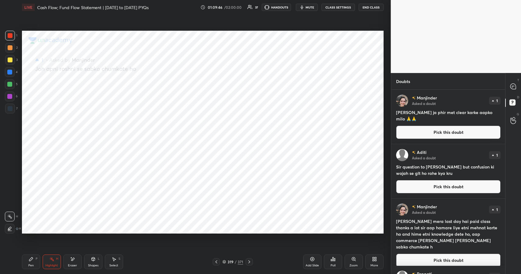
click at [419, 131] on button "Pick this doubt" at bounding box center [448, 132] width 104 height 13
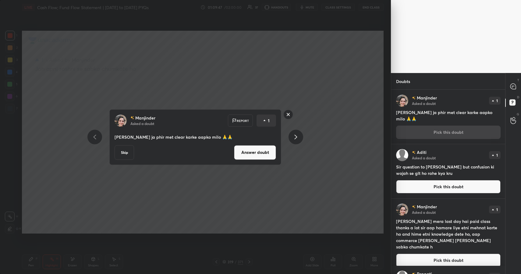
click at [257, 154] on button "Answer doubt" at bounding box center [255, 152] width 42 height 15
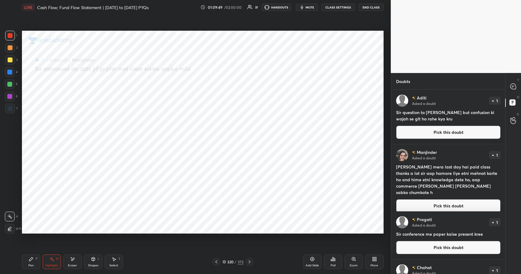
click at [423, 129] on button "Pick this doubt" at bounding box center [448, 132] width 104 height 13
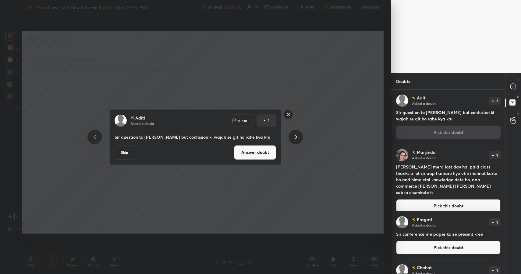
click at [244, 153] on button "Answer doubt" at bounding box center [255, 152] width 42 height 15
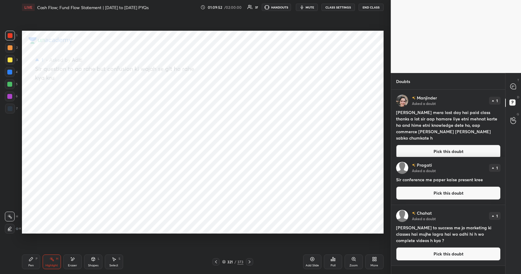
click at [414, 147] on button "Pick this doubt" at bounding box center [448, 151] width 104 height 13
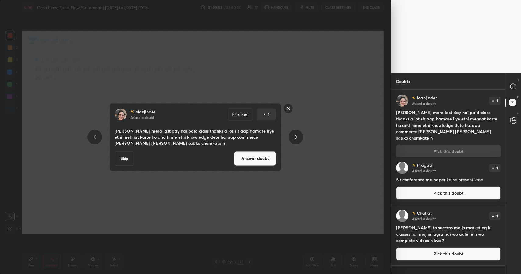
click at [266, 157] on button "Answer doubt" at bounding box center [255, 158] width 42 height 15
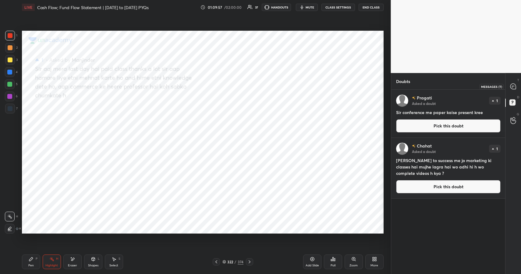
click at [510, 90] on div at bounding box center [513, 86] width 12 height 11
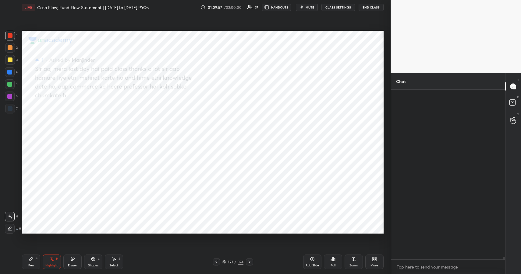
scroll to position [168, 112]
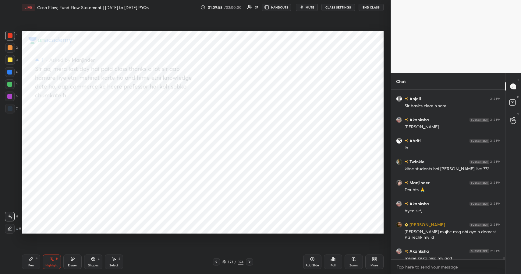
click at [510, 96] on div "D Doubts (D)" at bounding box center [513, 103] width 16 height 17
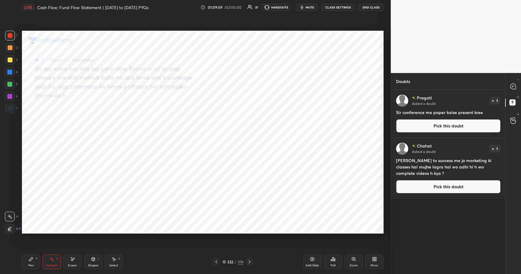
click at [426, 187] on button "Pick this doubt" at bounding box center [448, 186] width 104 height 13
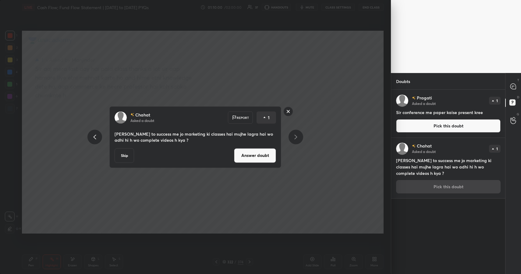
click at [280, 154] on div "[PERSON_NAME] Asked a doubt Report 1 Sir key to success me jo marketing ki clas…" at bounding box center [195, 137] width 172 height 62
click at [272, 156] on button "Answer doubt" at bounding box center [255, 155] width 42 height 15
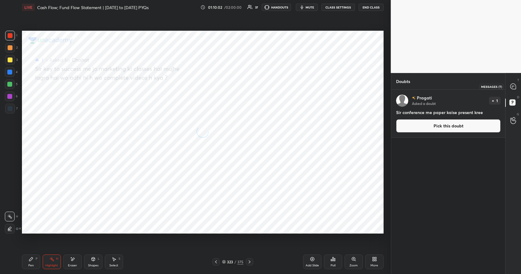
click at [514, 87] on icon at bounding box center [512, 86] width 5 height 5
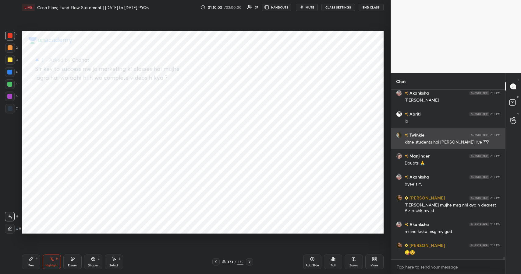
scroll to position [10246, 0]
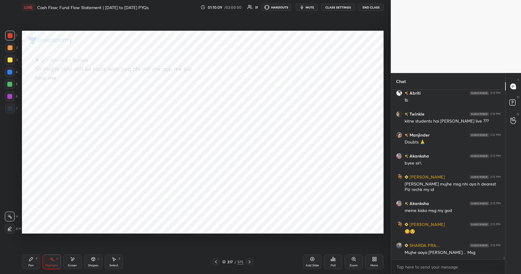
click at [33, 257] on div "Pen P" at bounding box center [31, 262] width 18 height 15
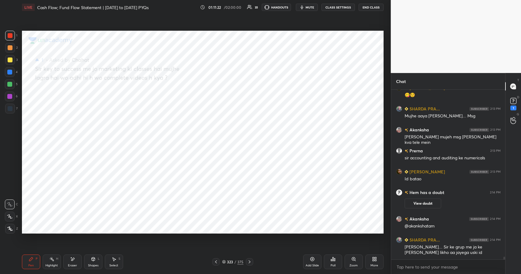
scroll to position [10176, 0]
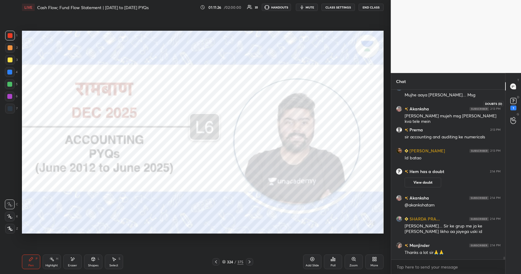
click at [515, 103] on rect at bounding box center [513, 101] width 6 height 6
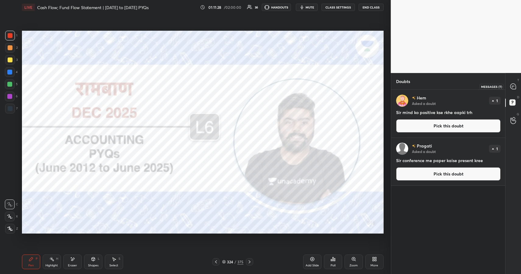
click at [516, 92] on div at bounding box center [513, 86] width 12 height 11
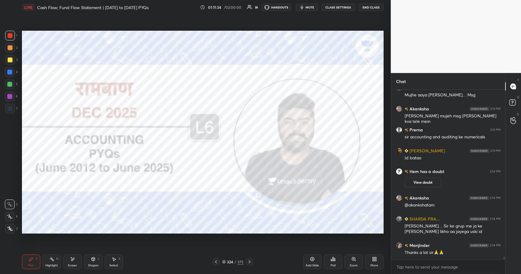
scroll to position [10310, 0]
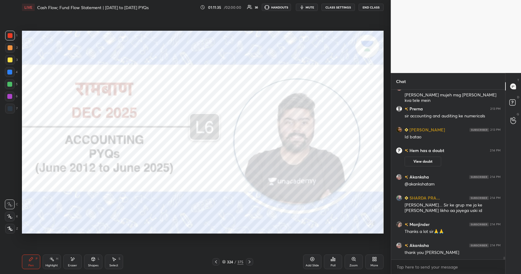
click at [376, 6] on button "End Class" at bounding box center [370, 7] width 25 height 7
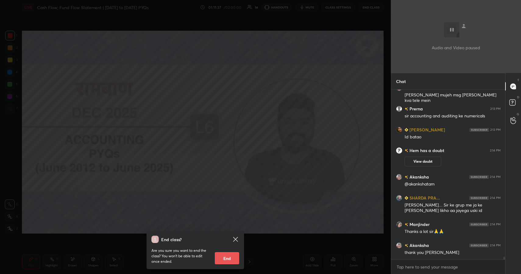
click at [238, 261] on button "End" at bounding box center [227, 258] width 24 height 12
type textarea "x"
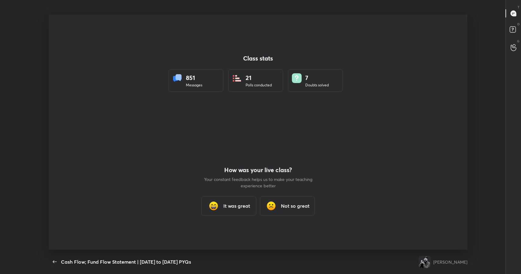
scroll to position [0, 0]
